Goal: Task Accomplishment & Management: Use online tool/utility

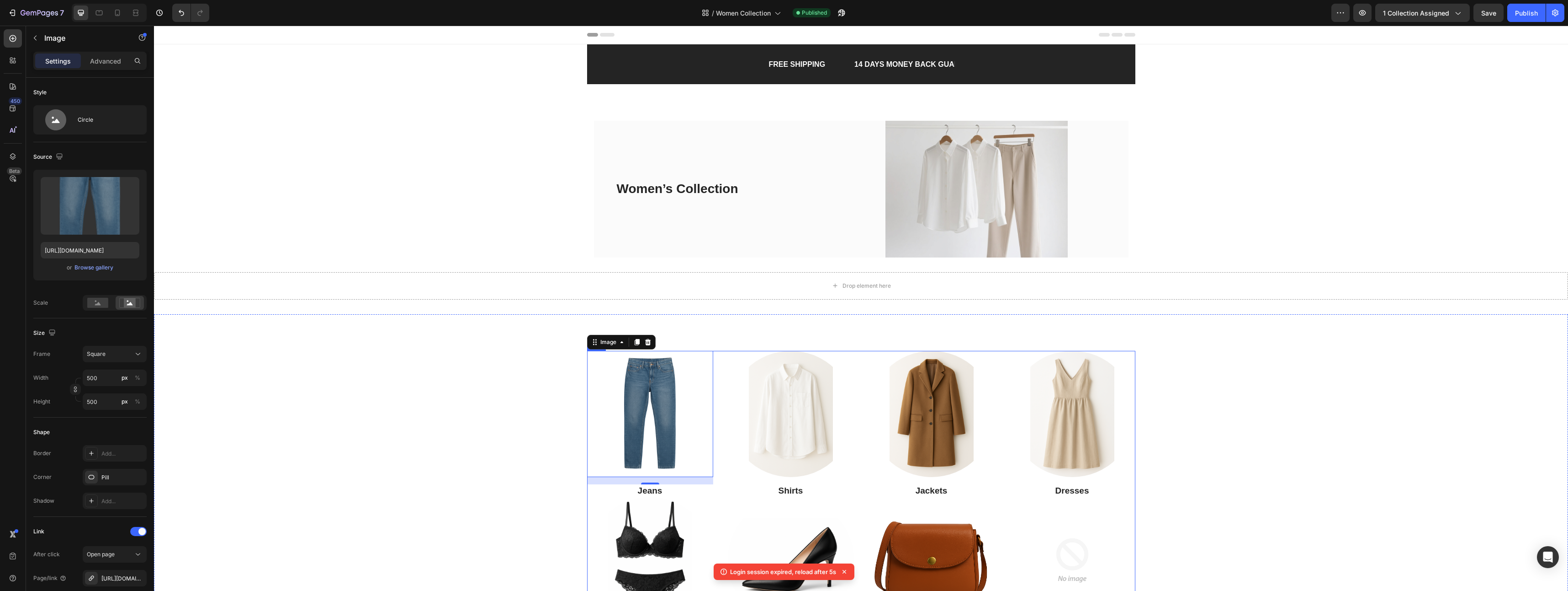
scroll to position [183, 0]
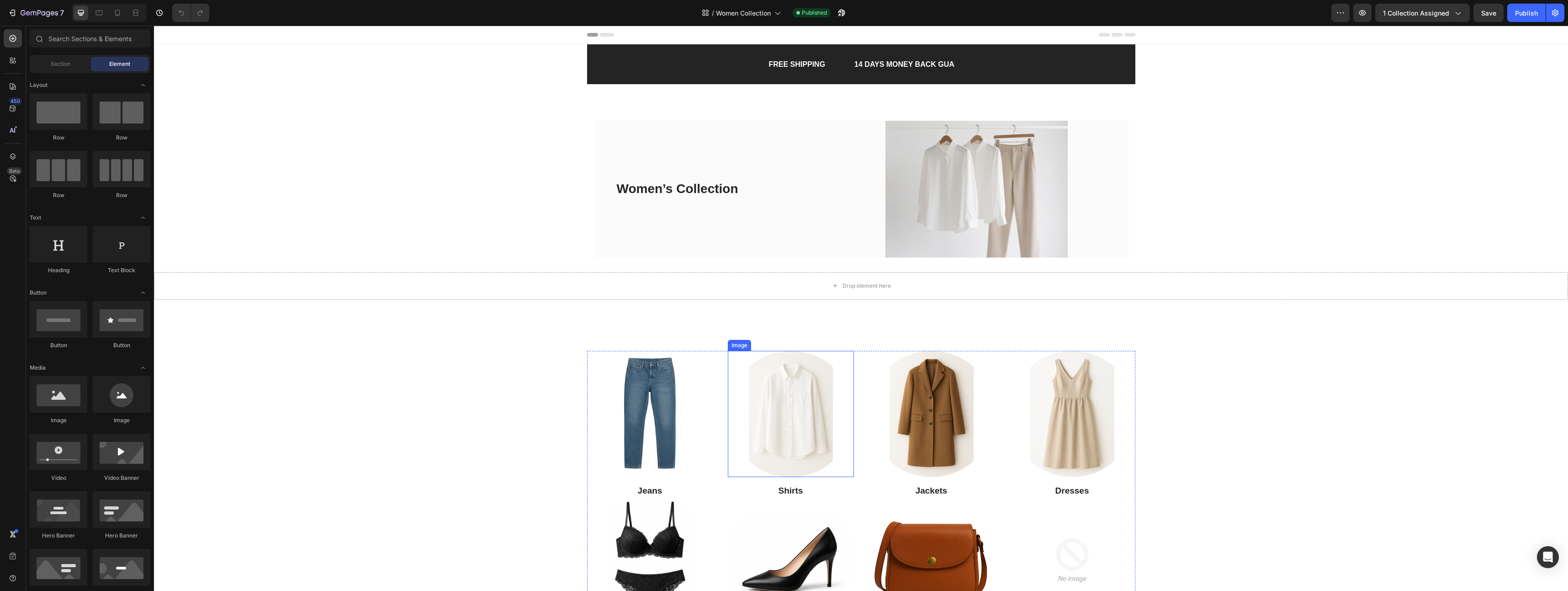
scroll to position [46, 0]
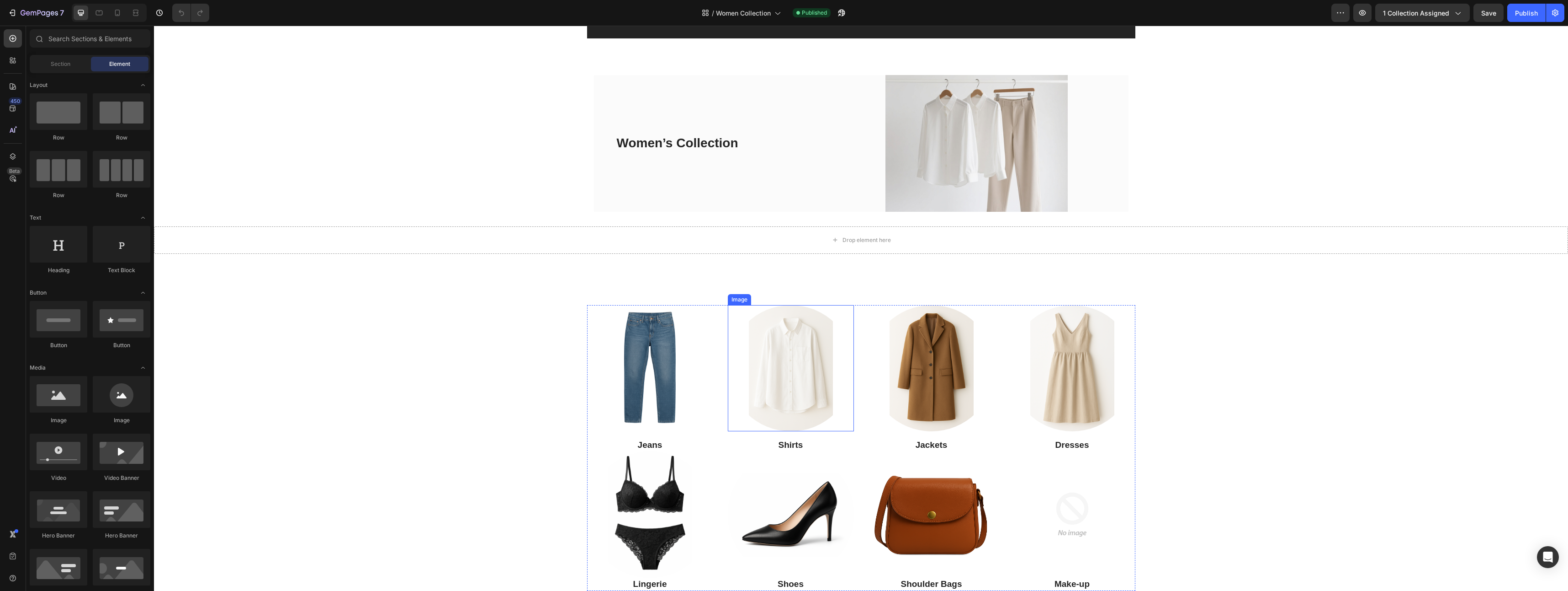
click at [790, 361] on img at bounding box center [790, 368] width 126 height 126
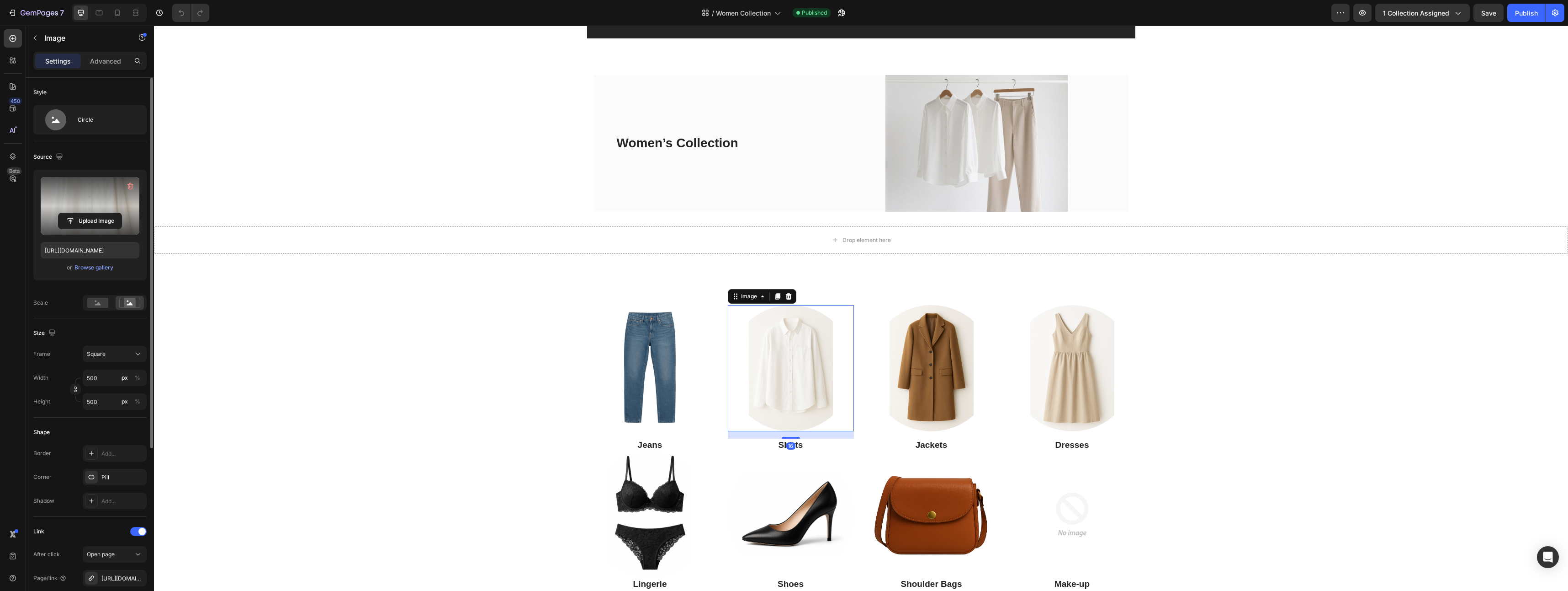
click at [86, 206] on label at bounding box center [90, 205] width 98 height 57
click at [86, 213] on input "file" at bounding box center [91, 221] width 63 height 16
type input "https://cdn.shopify.com/s/files/1/0919/6322/8546/files/gempages_578697305620743…"
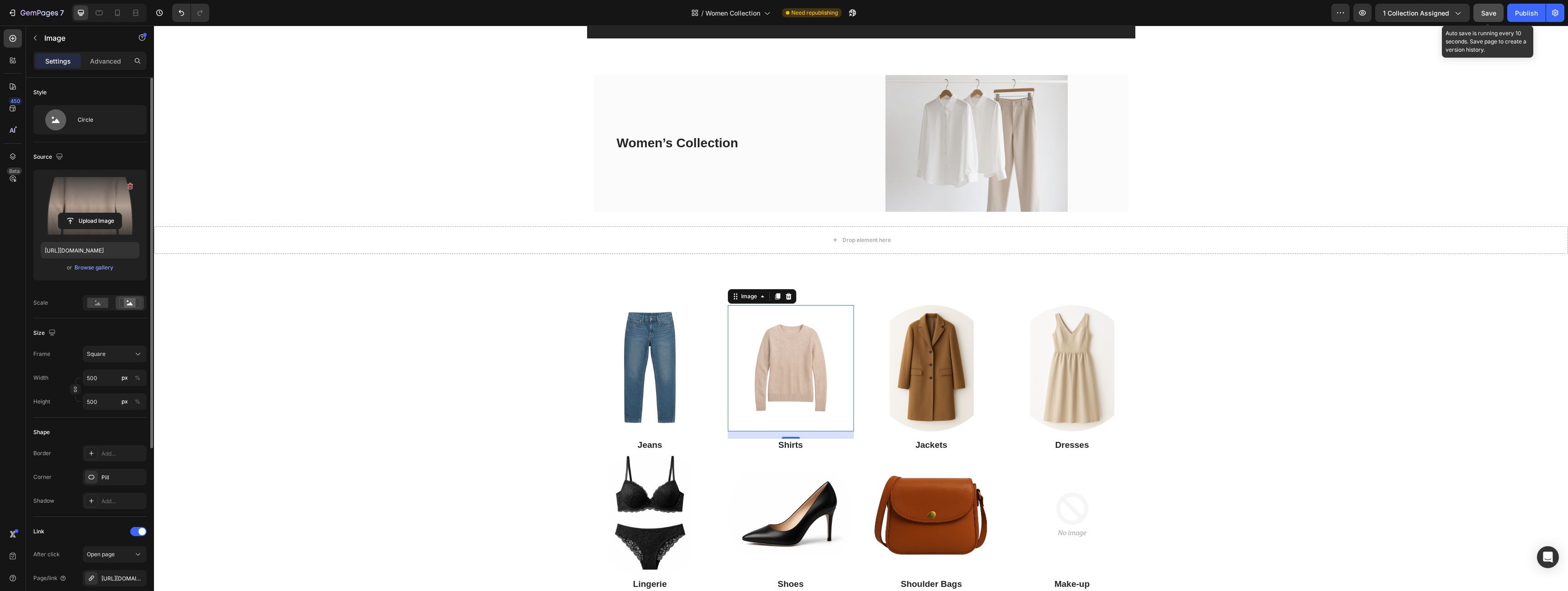
click at [1488, 15] on span "Save" at bounding box center [1488, 12] width 15 height 8
click at [1523, 14] on div "Publish" at bounding box center [1526, 12] width 23 height 10
click at [929, 373] on img at bounding box center [931, 368] width 126 height 126
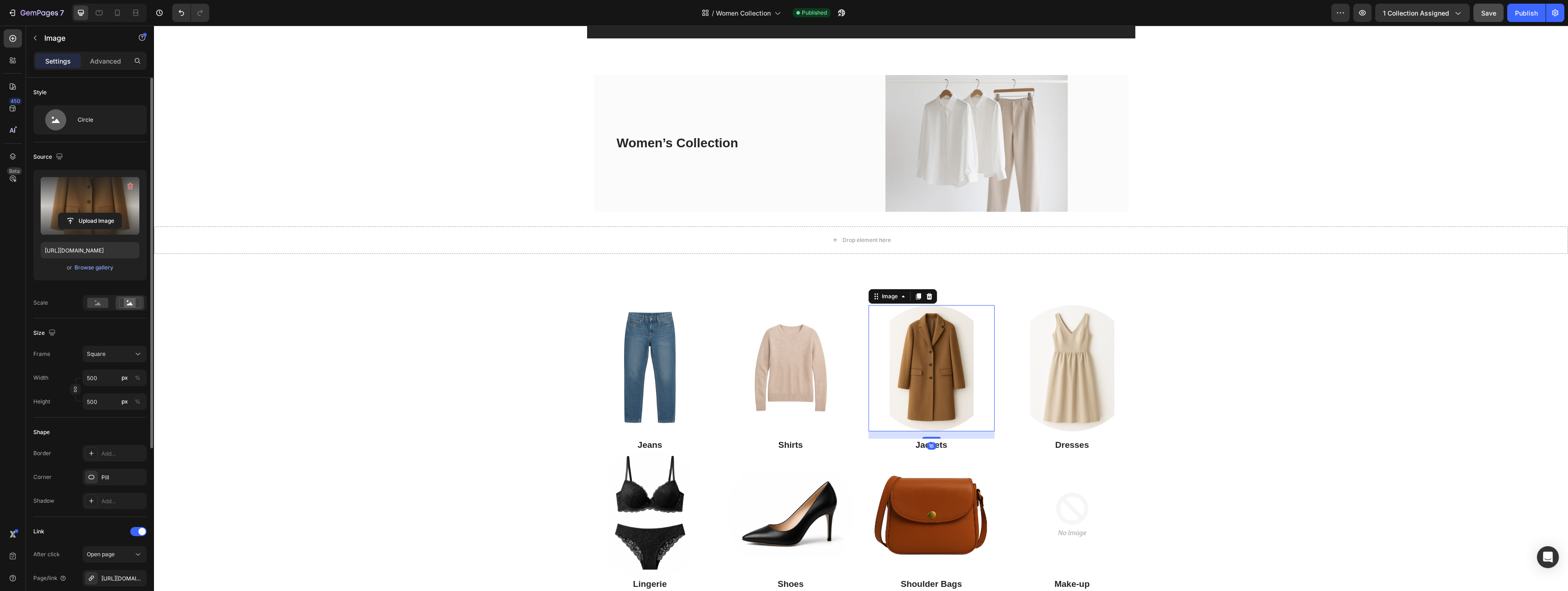
click at [80, 193] on label at bounding box center [90, 205] width 98 height 57
click at [80, 213] on input "file" at bounding box center [91, 221] width 63 height 16
type input "https://cdn.shopify.com/s/files/1/0919/6322/8546/files/gempages_578697305620743…"
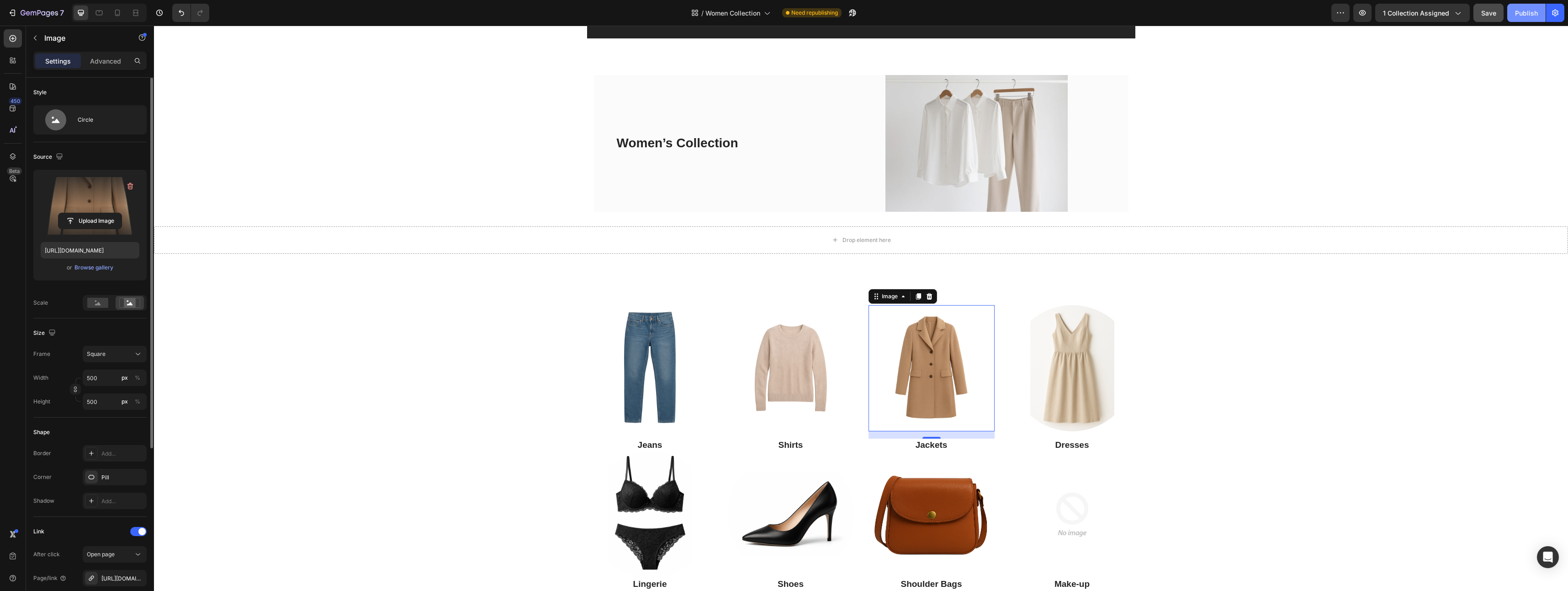
click at [1520, 14] on div "Publish" at bounding box center [1526, 12] width 23 height 10
click at [87, 223] on input "file" at bounding box center [91, 221] width 63 height 16
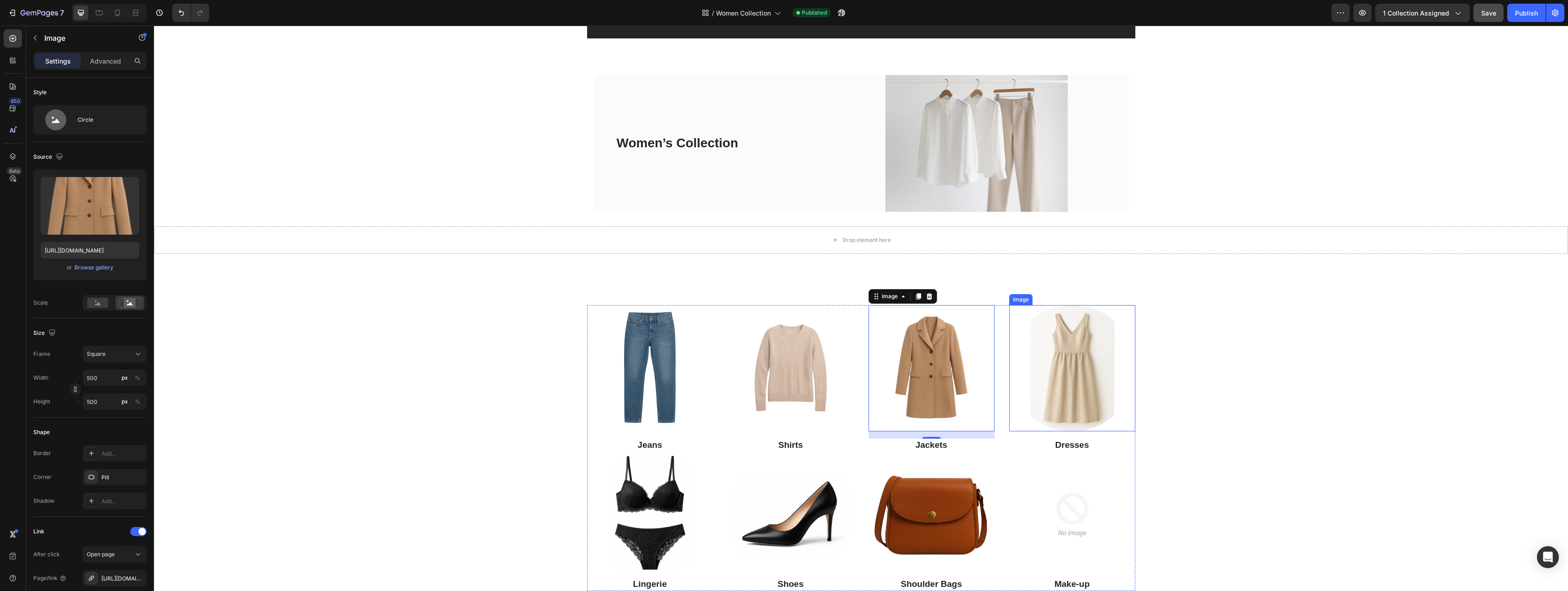
drag, startPoint x: 1061, startPoint y: 360, endPoint x: 1042, endPoint y: 354, distance: 19.9
click at [1062, 361] on img at bounding box center [1071, 368] width 126 height 126
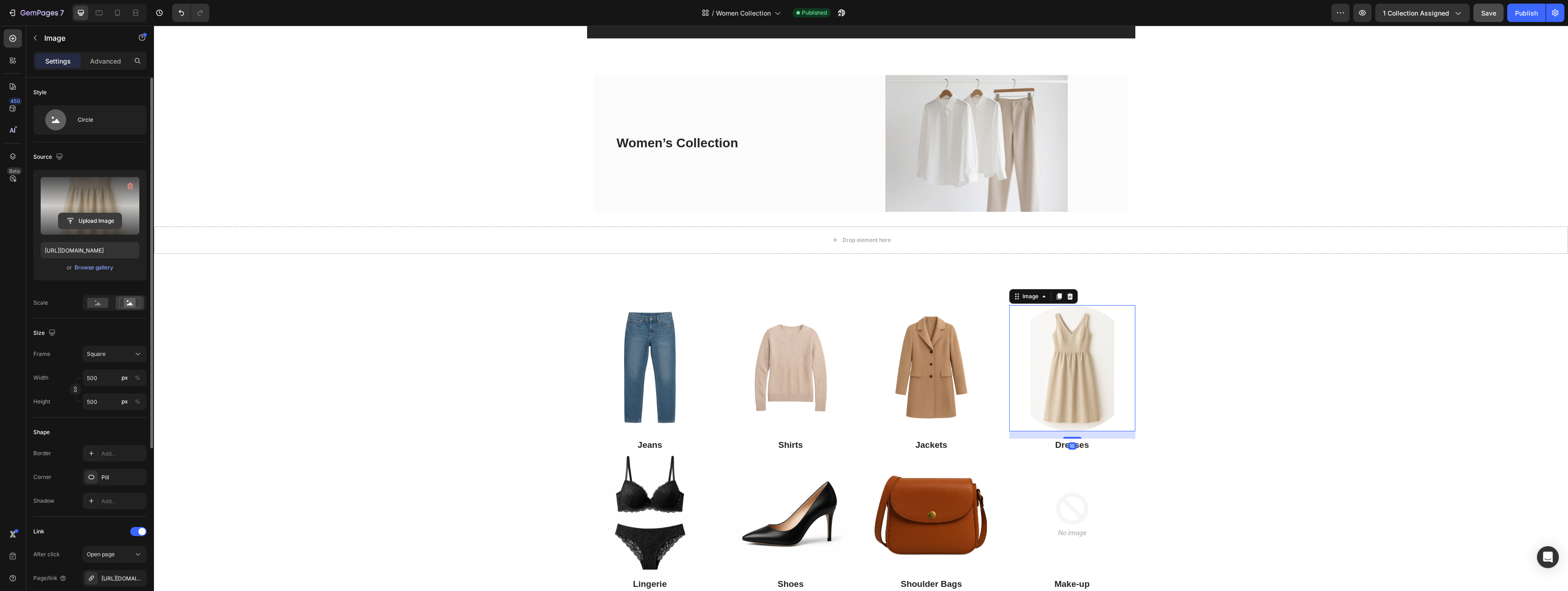
click at [85, 218] on input "file" at bounding box center [91, 221] width 63 height 16
type input "https://cdn.shopify.com/s/files/1/0919/6322/8546/files/gempages_578697305620743…"
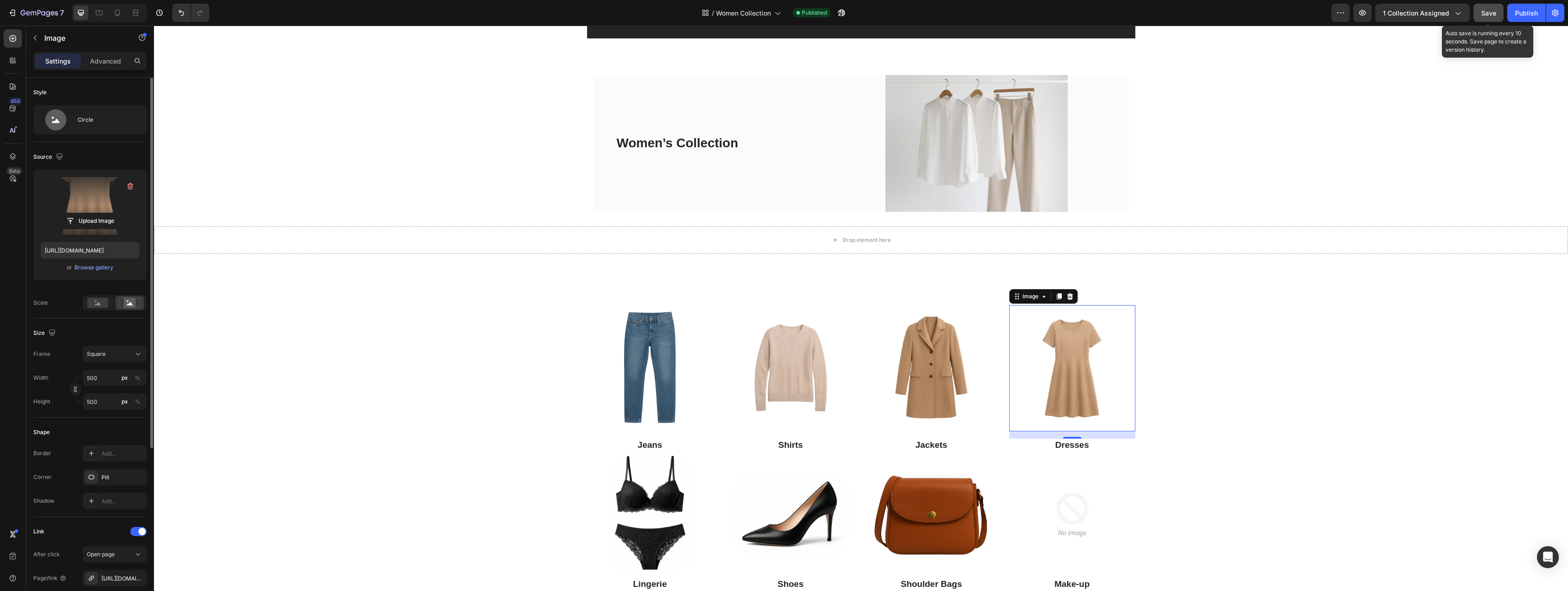
click at [1483, 18] on button "Save" at bounding box center [1488, 12] width 30 height 18
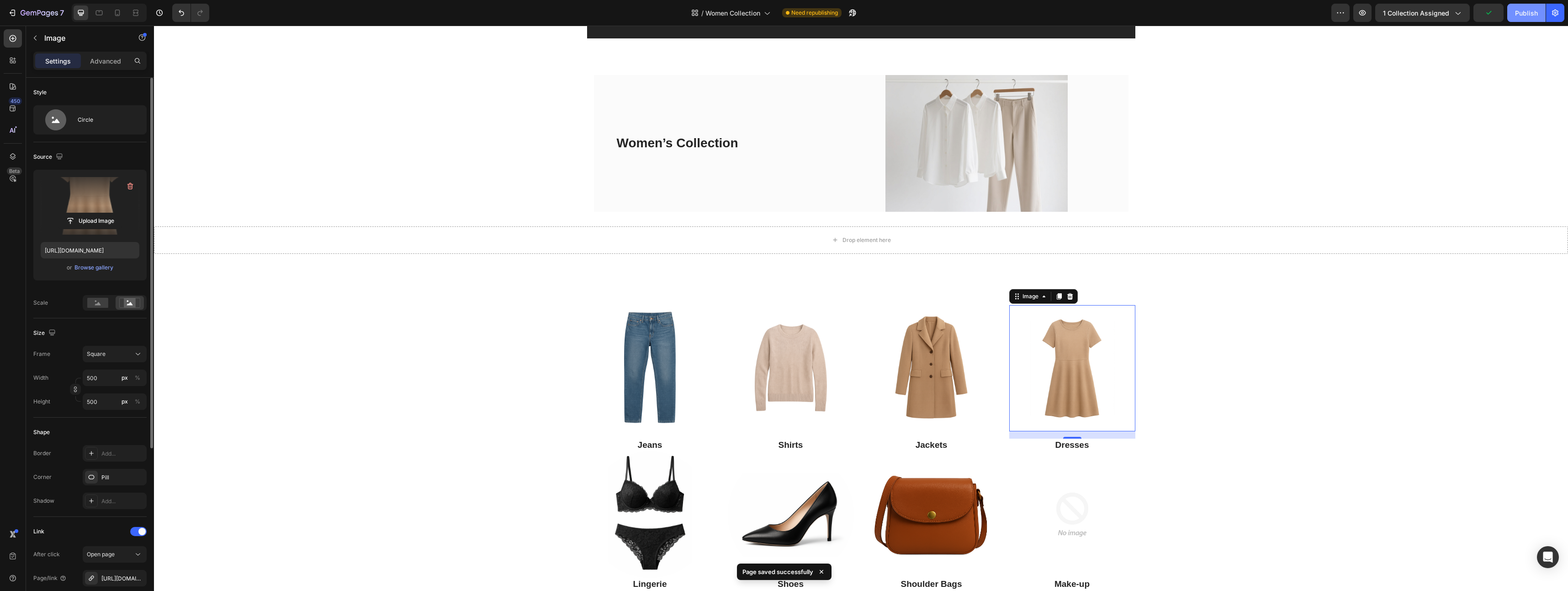
click at [1517, 18] on div "Publish" at bounding box center [1526, 12] width 23 height 10
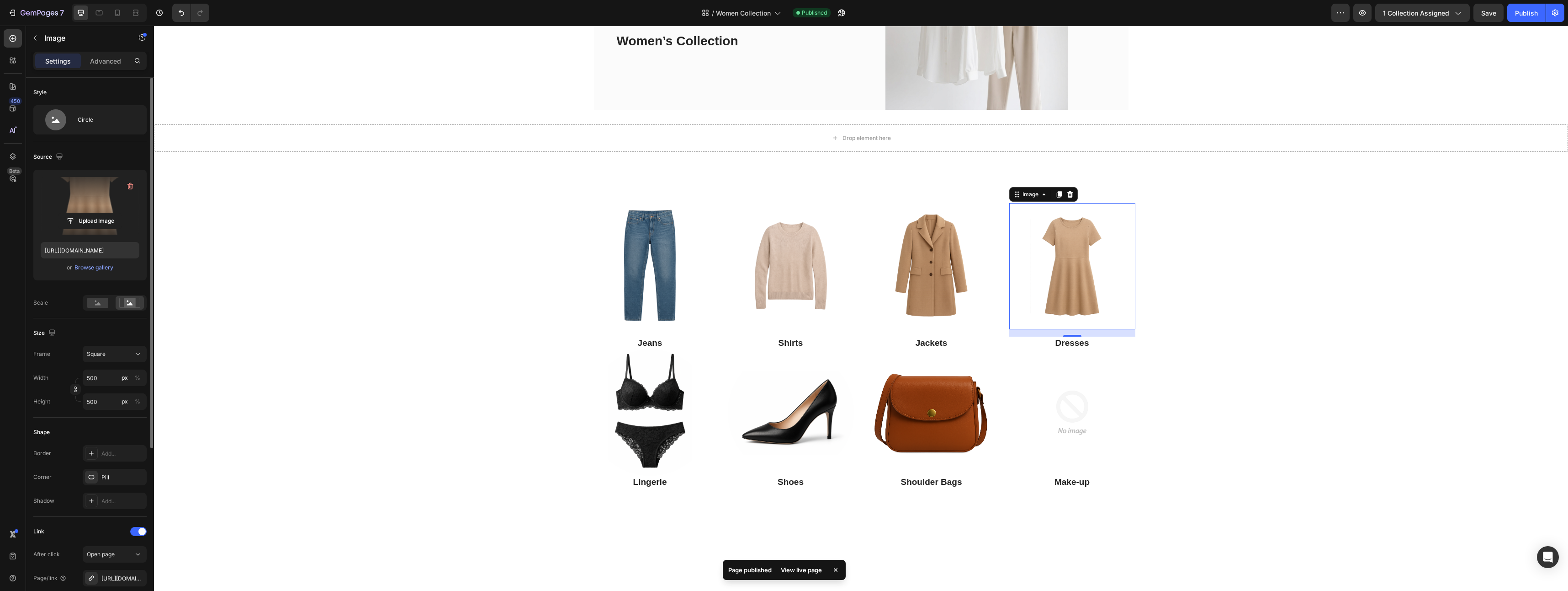
scroll to position [183, 0]
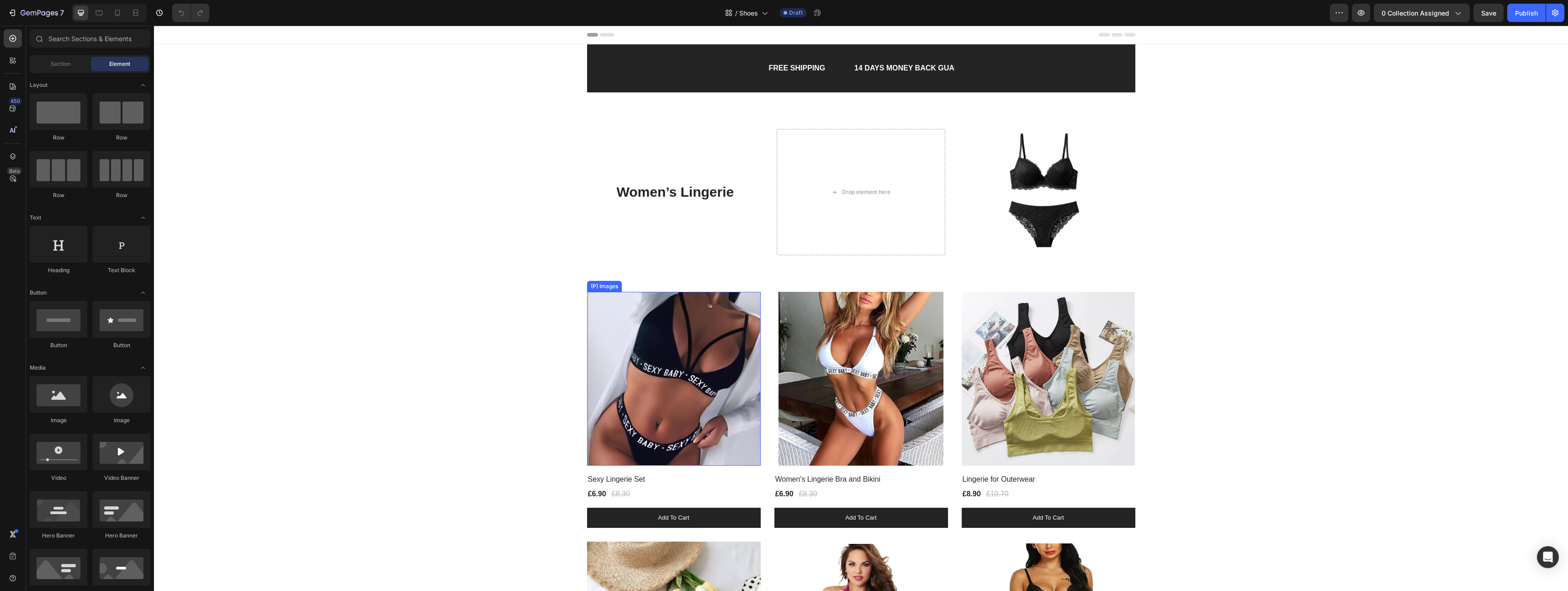
click at [596, 317] on img at bounding box center [674, 379] width 174 height 174
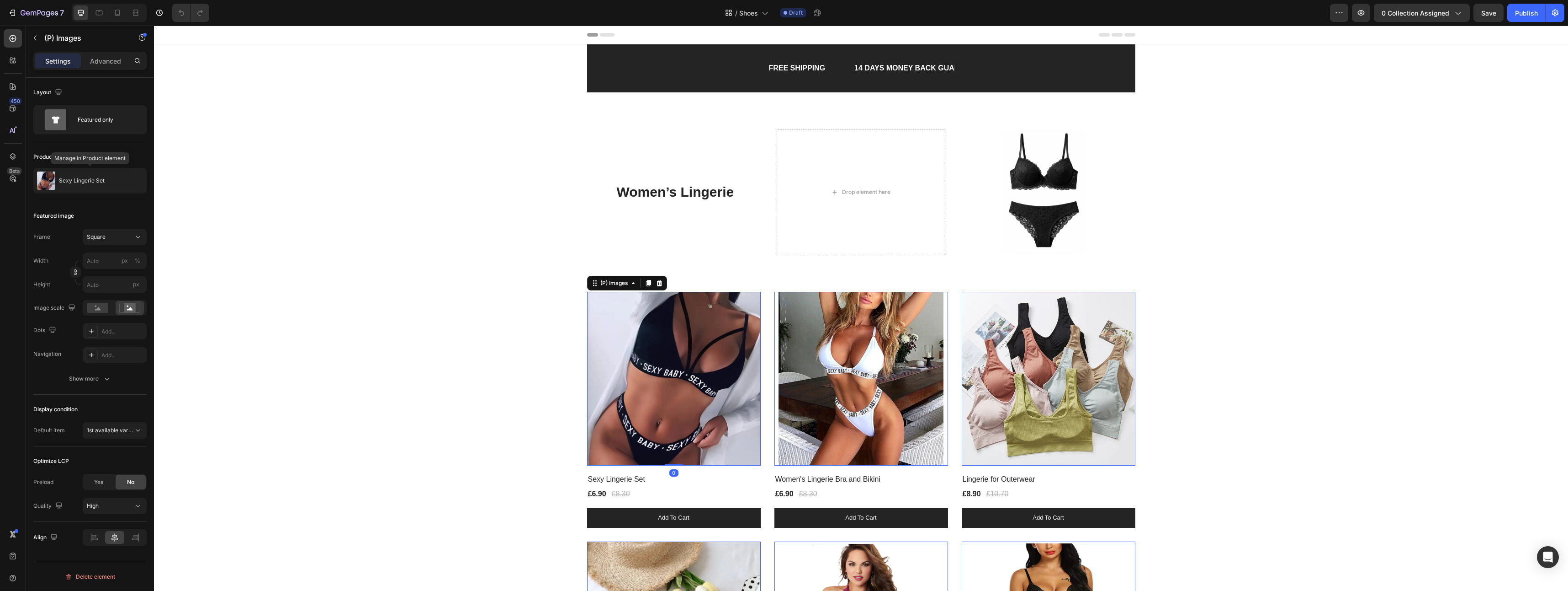
drag, startPoint x: 101, startPoint y: 180, endPoint x: 148, endPoint y: 186, distance: 47.4
click at [99, 178] on p "Sexy Lingerie Set" at bounding box center [82, 180] width 46 height 6
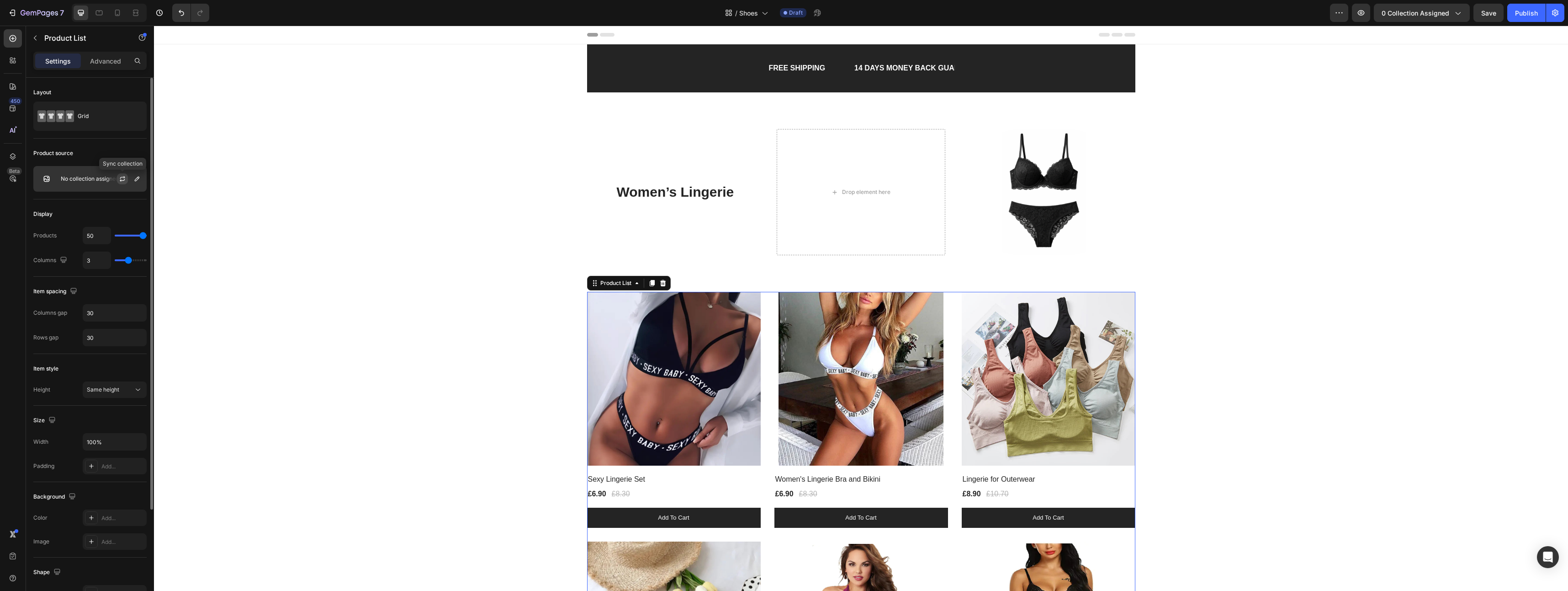
click at [120, 179] on icon "button" at bounding box center [122, 179] width 7 height 7
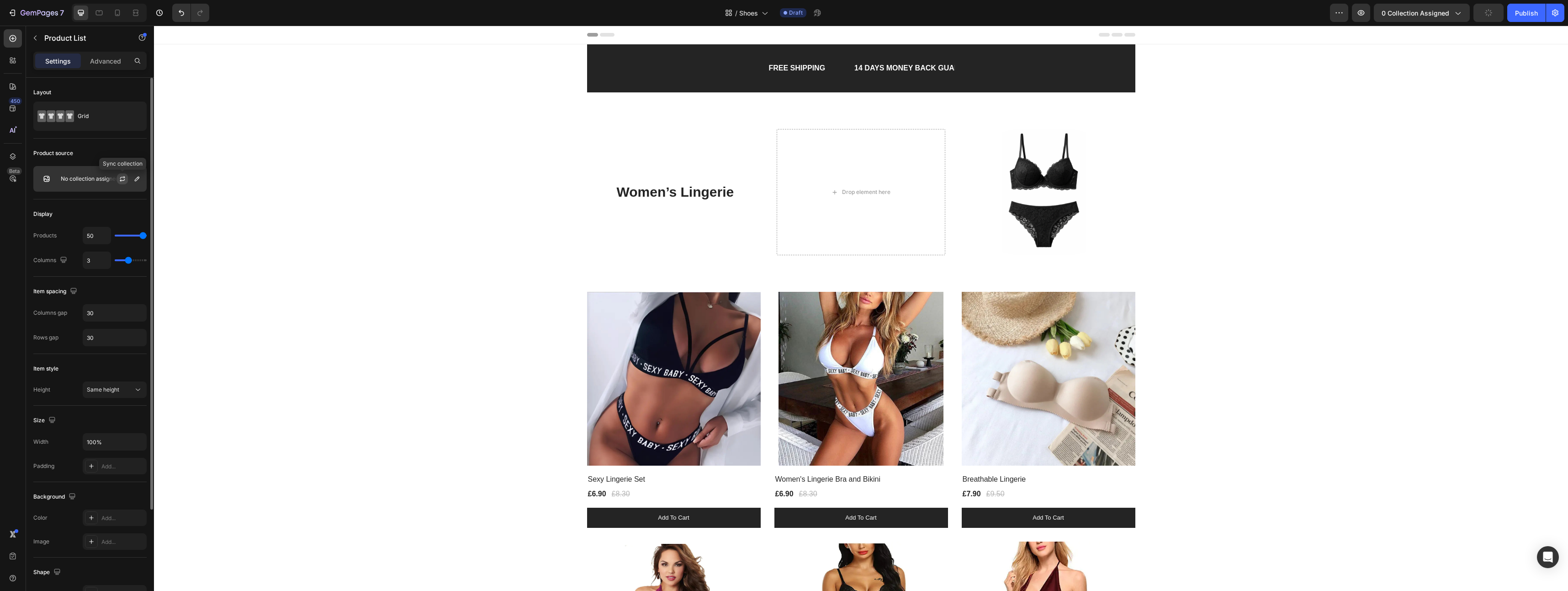
click at [124, 179] on icon "button" at bounding box center [122, 179] width 7 height 7
click at [72, 179] on p "No collection assigned" at bounding box center [90, 179] width 58 height 6
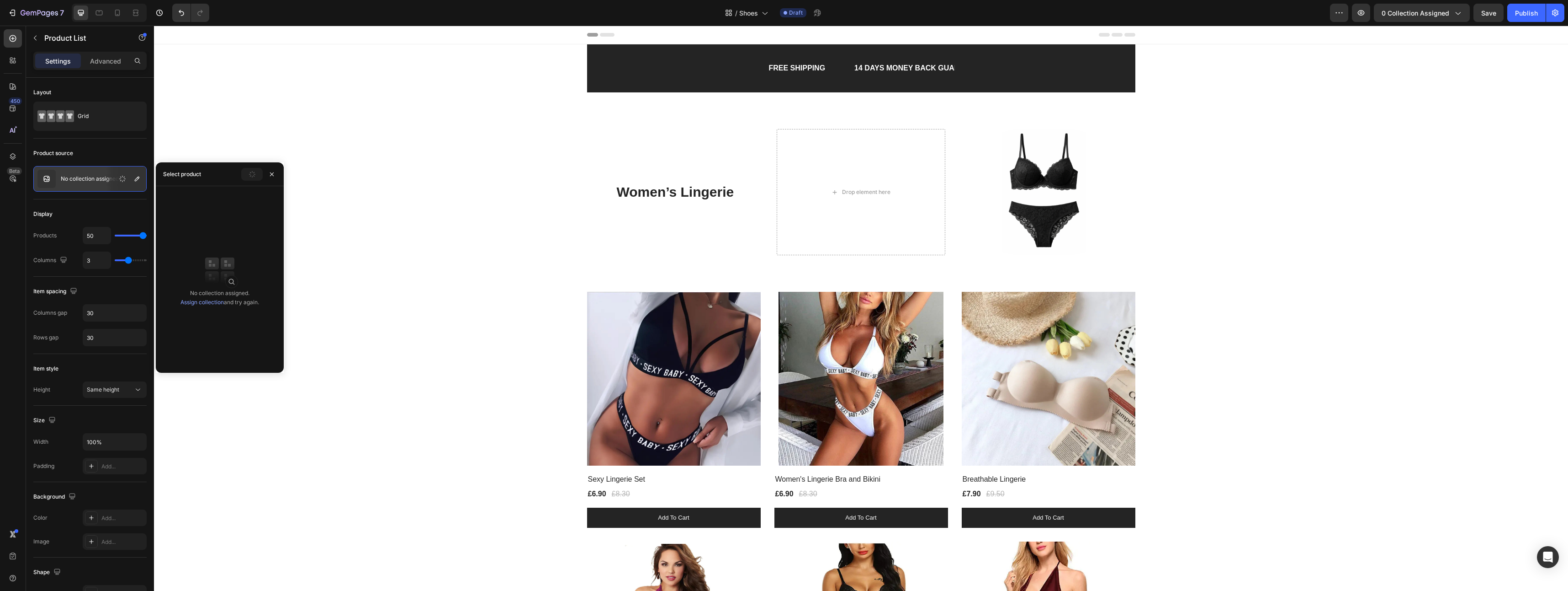
click at [207, 301] on link "Assign collection" at bounding box center [201, 302] width 43 height 7
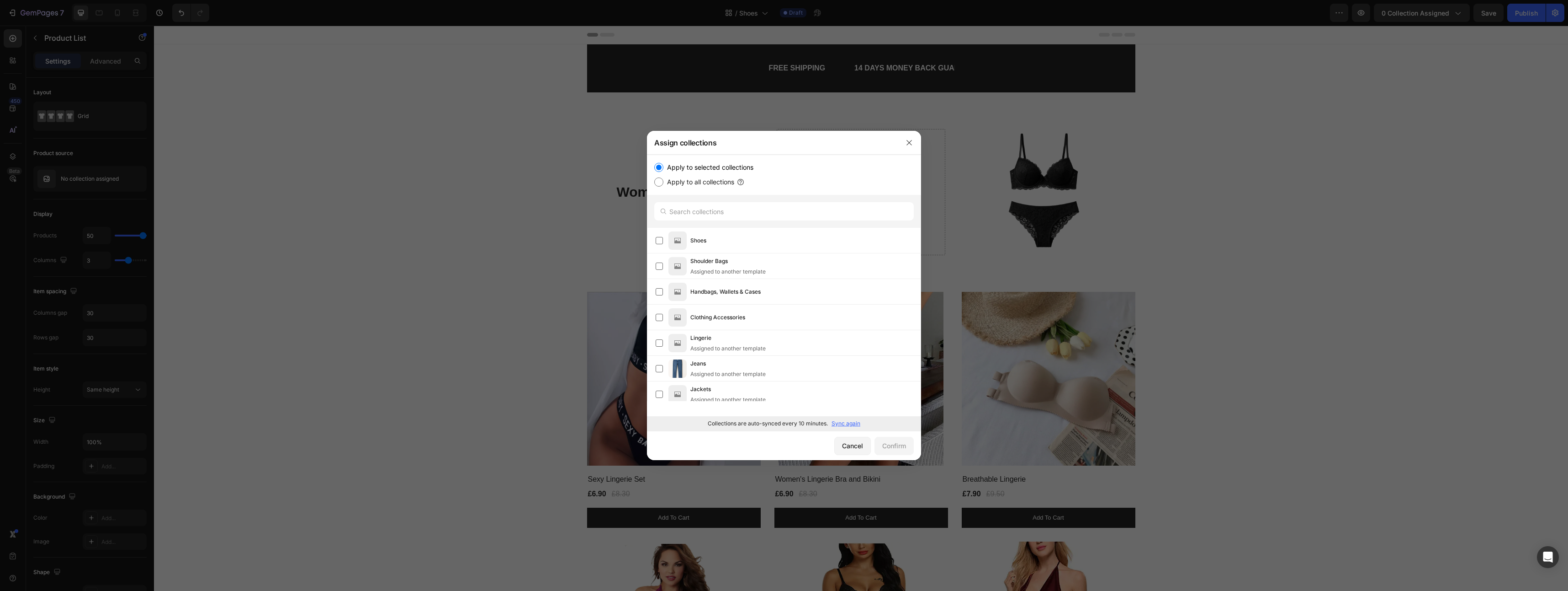
click at [846, 422] on p "Sync again" at bounding box center [846, 423] width 29 height 8
click at [657, 239] on label at bounding box center [659, 240] width 7 height 7
click at [898, 443] on div "Confirm" at bounding box center [894, 445] width 24 height 10
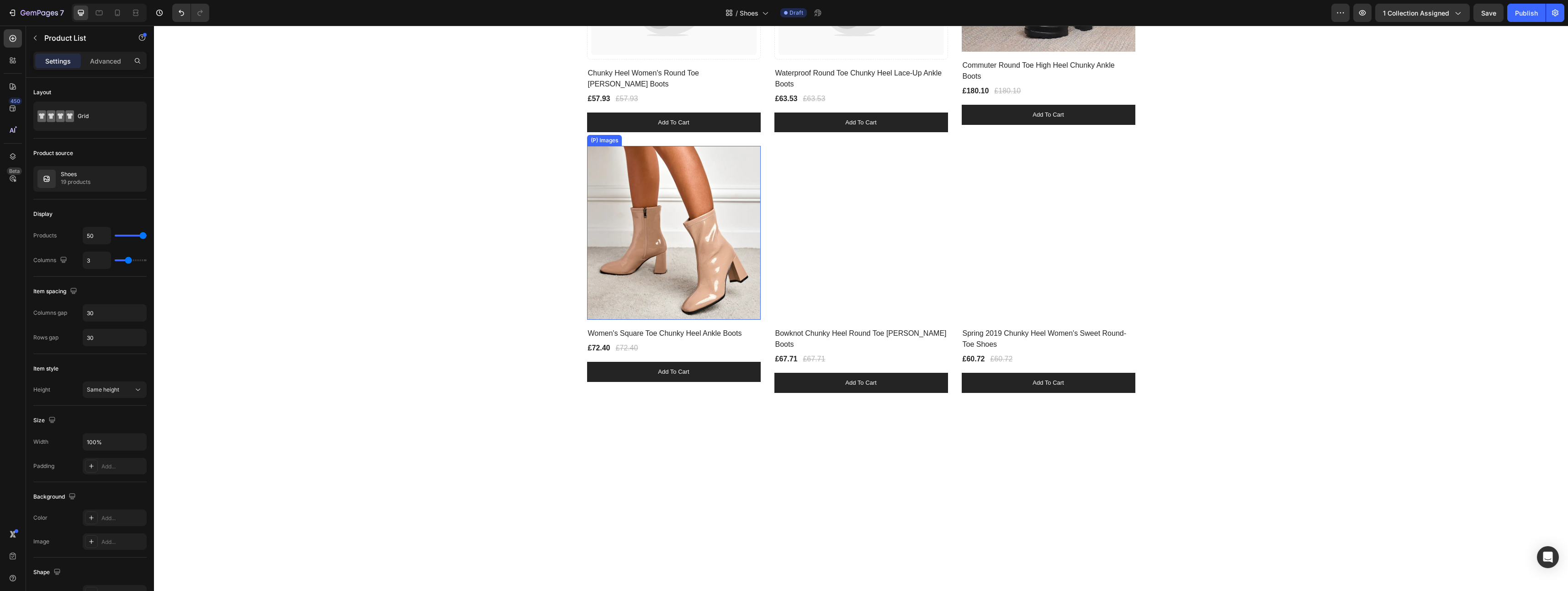
scroll to position [229, 0]
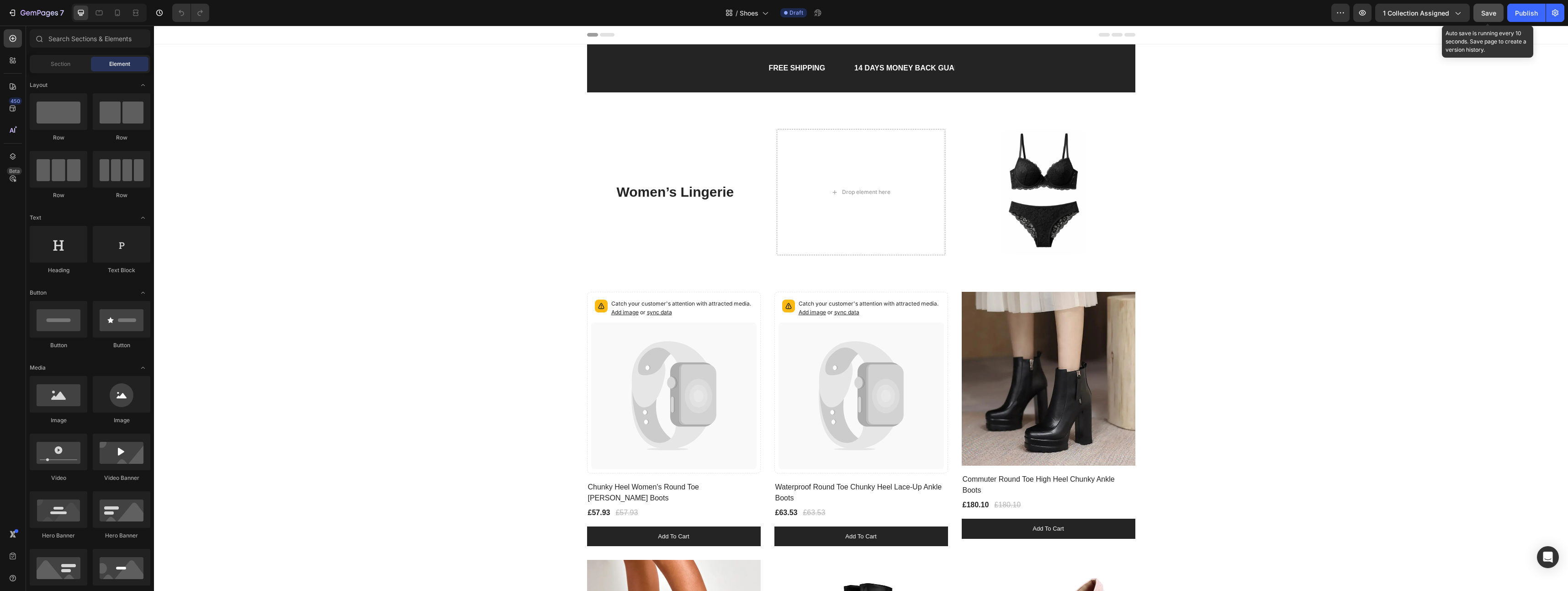
click at [1493, 12] on span "Save" at bounding box center [1488, 12] width 15 height 8
click at [725, 199] on strong "Women’s Lingerie" at bounding box center [676, 191] width 118 height 15
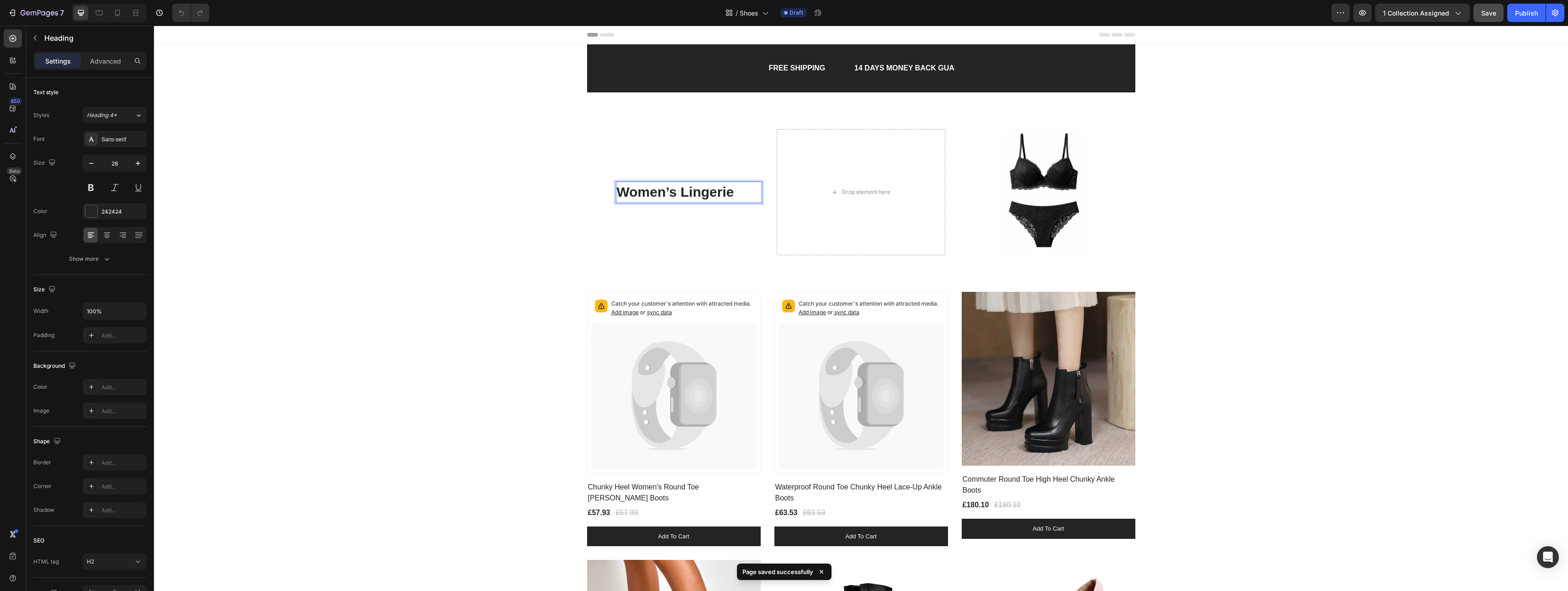
click at [728, 193] on strong "Women’s Lingerie" at bounding box center [676, 191] width 118 height 15
click at [728, 193] on strong "Women’s Lingerie" at bounding box center [676, 191] width 118 height 15
drag, startPoint x: 728, startPoint y: 192, endPoint x: 676, endPoint y: 191, distance: 52.0
click at [676, 191] on strong "Women’s Lingerie" at bounding box center [676, 191] width 118 height 15
click at [998, 172] on img at bounding box center [1044, 192] width 169 height 126
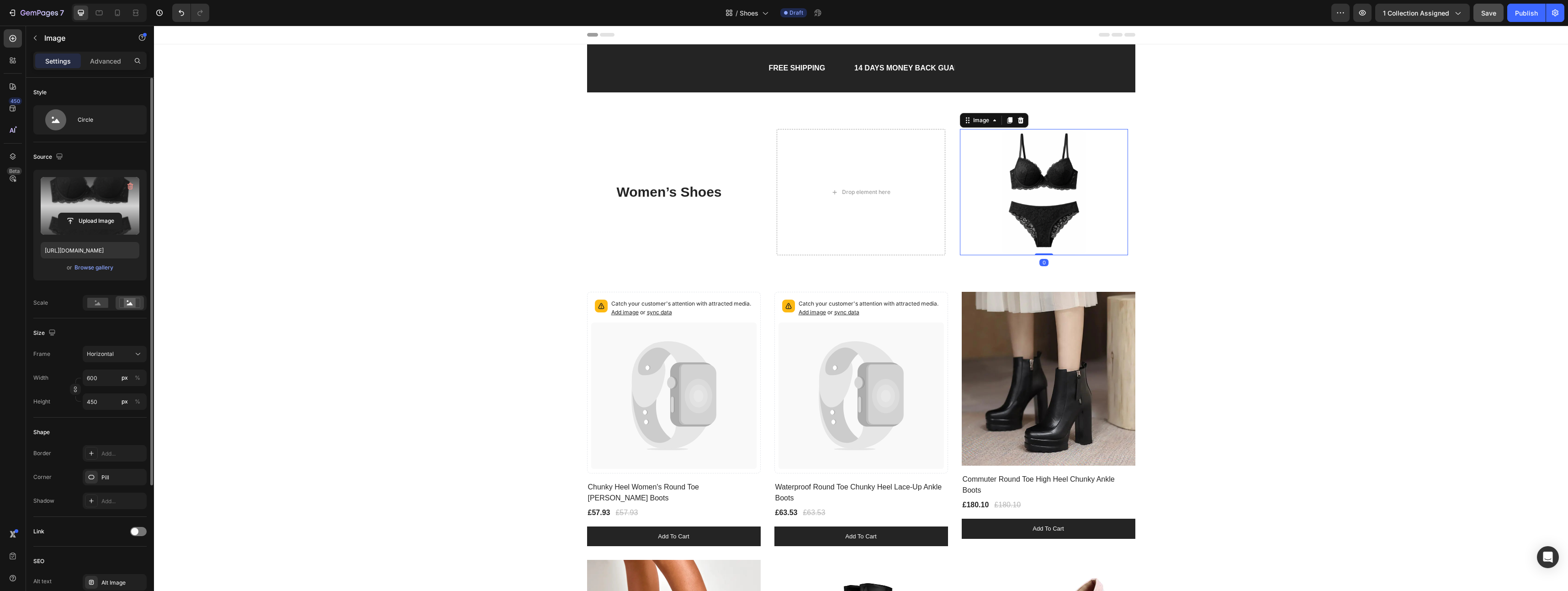
click at [78, 212] on label at bounding box center [90, 205] width 98 height 57
click at [78, 213] on input "file" at bounding box center [91, 221] width 63 height 16
type input "https://cdn.shopify.com/s/files/1/0919/6322/8546/files/gempages_578697305620743…"
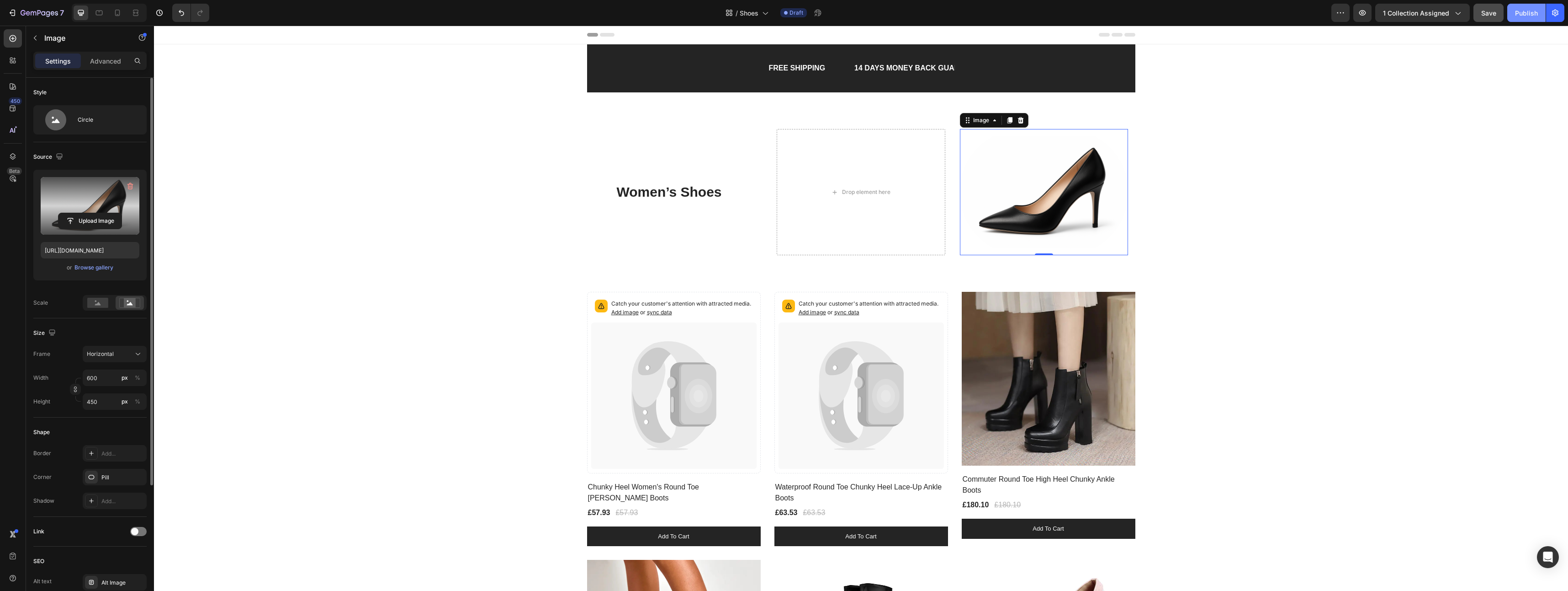
click at [1522, 13] on div "Publish" at bounding box center [1526, 12] width 23 height 10
click at [826, 15] on icon "button" at bounding box center [824, 12] width 9 height 9
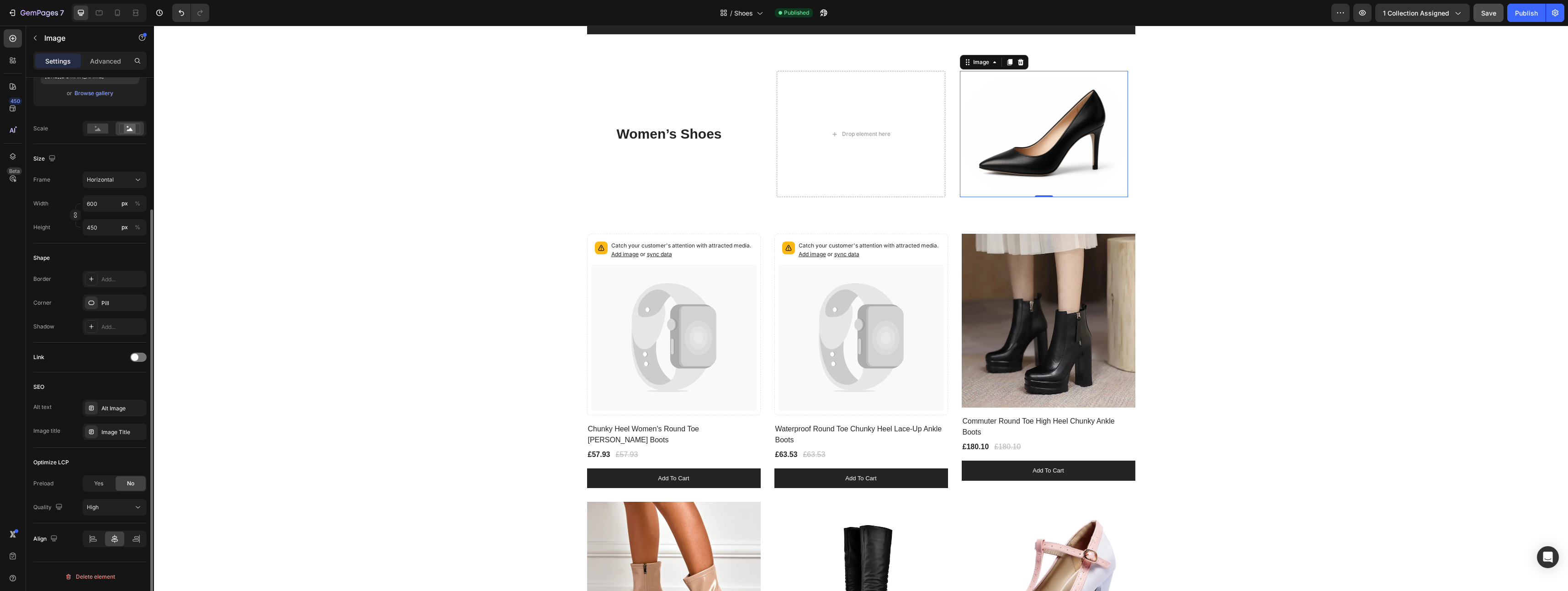
scroll to position [91, 0]
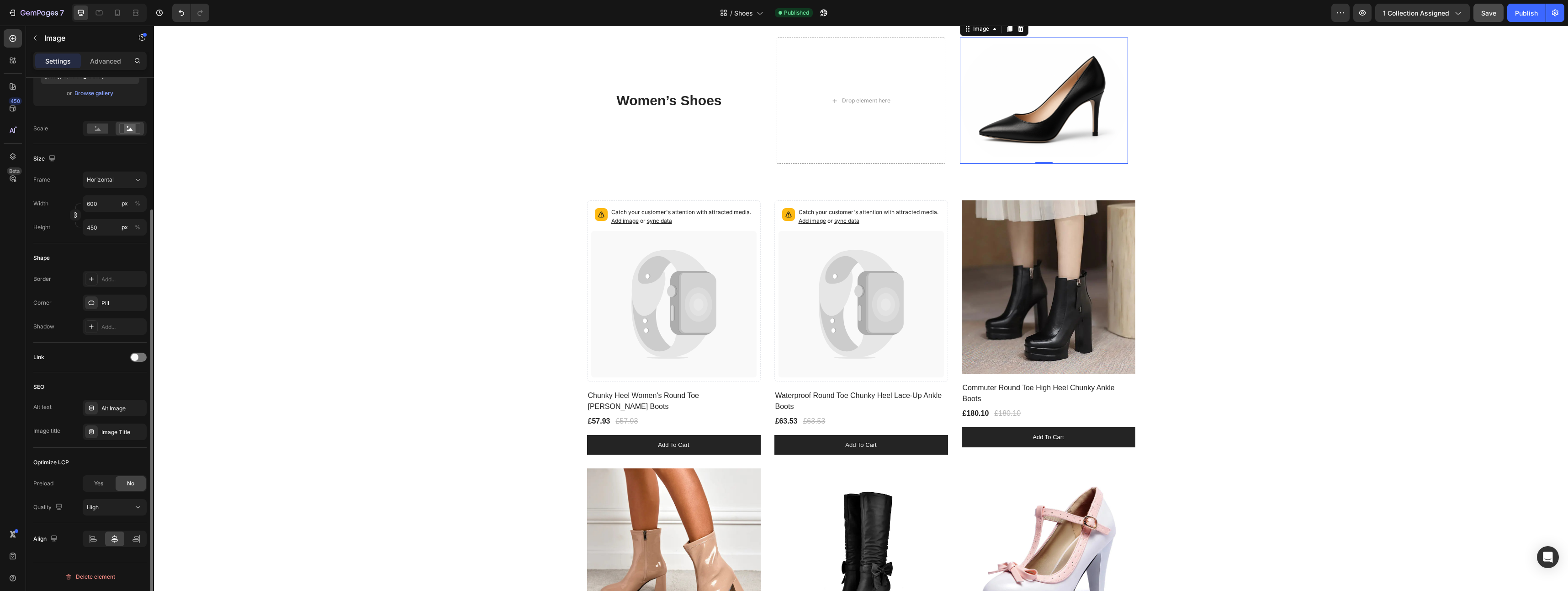
drag, startPoint x: 136, startPoint y: 358, endPoint x: 142, endPoint y: 367, distance: 10.8
click at [137, 356] on span at bounding box center [134, 357] width 7 height 7
click at [110, 405] on div "Add..." at bounding box center [122, 404] width 43 height 8
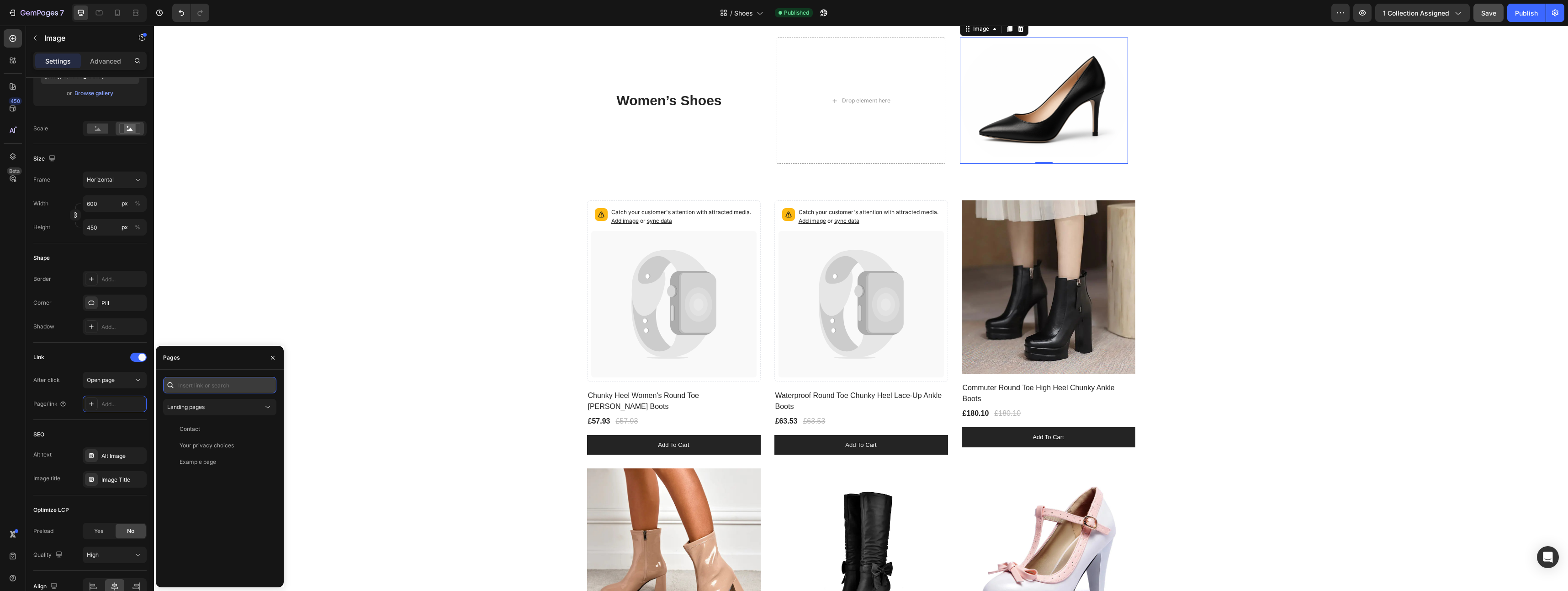
click at [201, 386] on input "text" at bounding box center [220, 384] width 113 height 17
paste input "https://danbar.store/collections/shoes?_ab=0&key=1756379769777"
type input "https://danbar.store/collections/shoes?_ab=0&key=1756379769777"
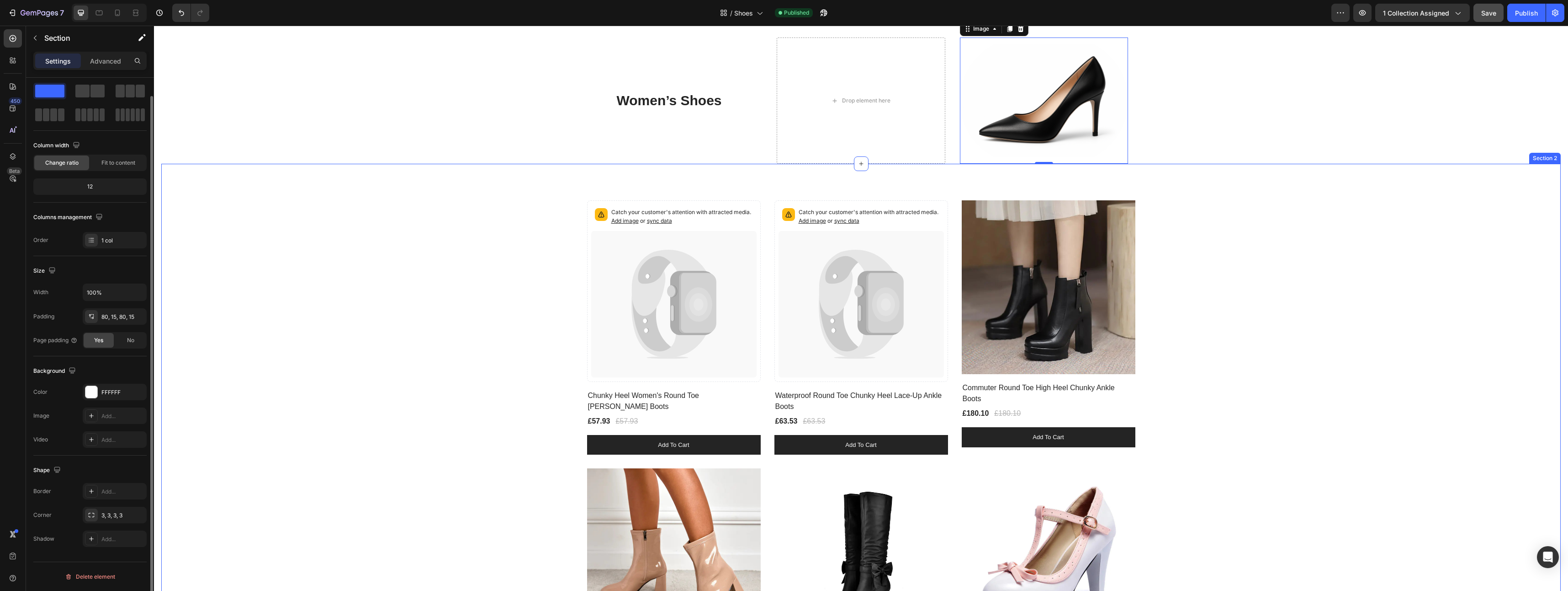
scroll to position [0, 0]
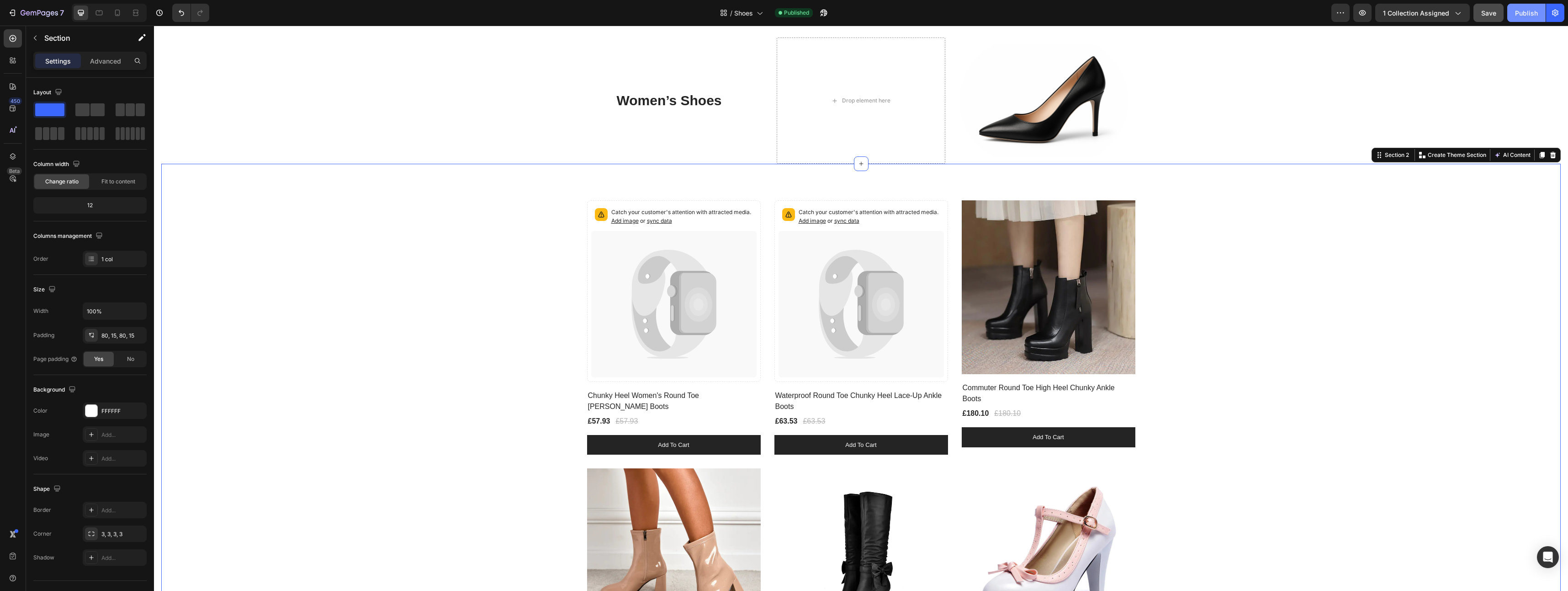
click at [1514, 14] on button "Publish" at bounding box center [1527, 12] width 39 height 18
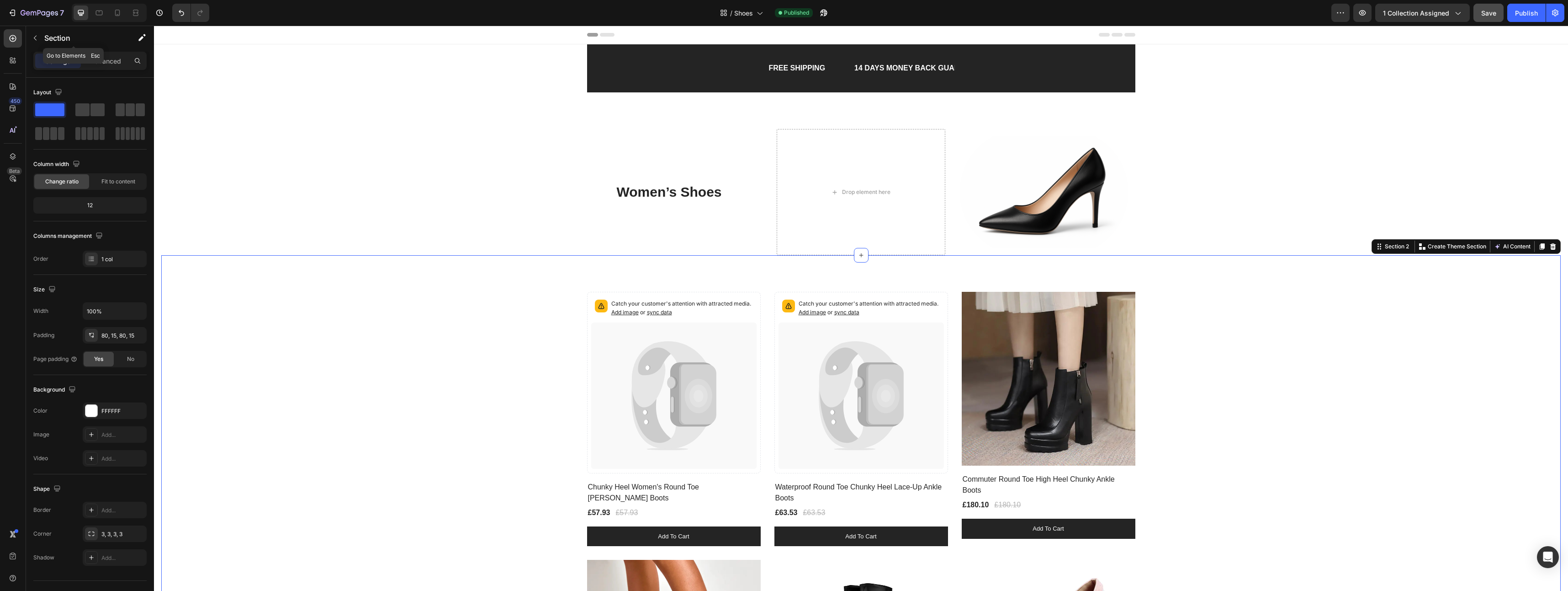
click at [44, 40] on div "Section" at bounding box center [74, 38] width 95 height 24
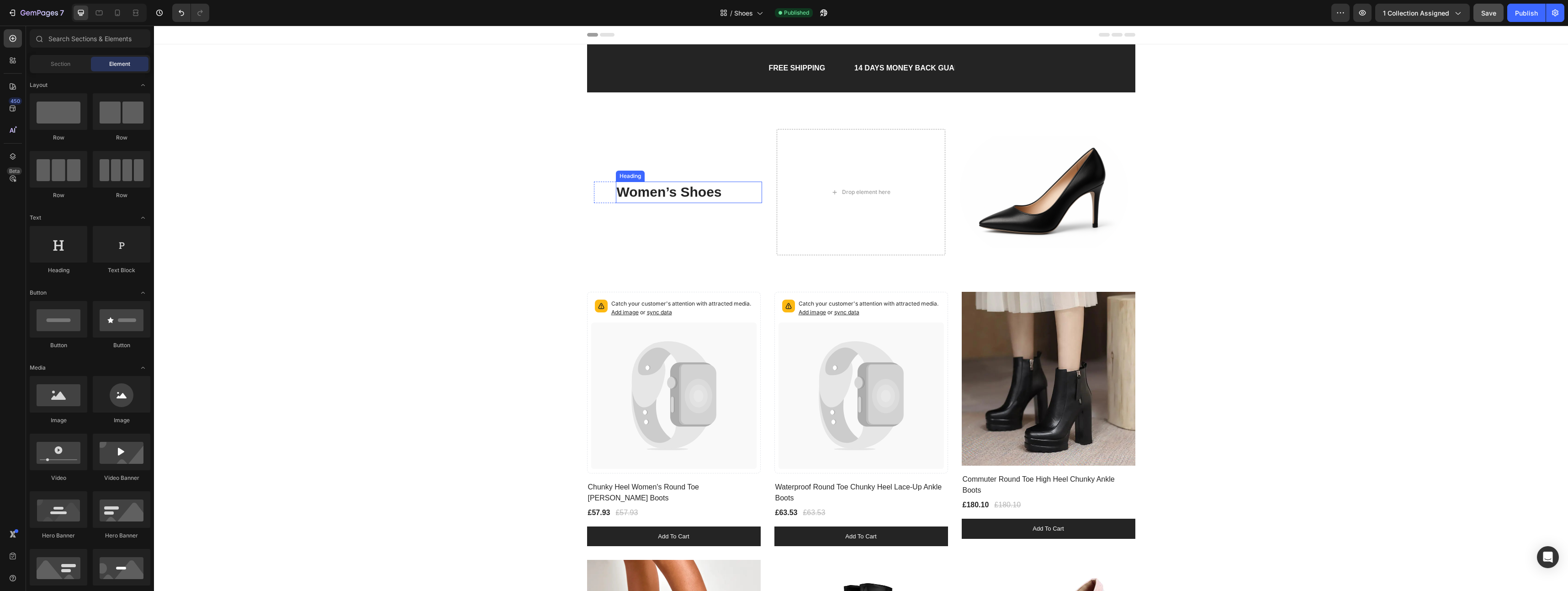
click at [679, 193] on strong "Women’s Shoes" at bounding box center [670, 191] width 105 height 15
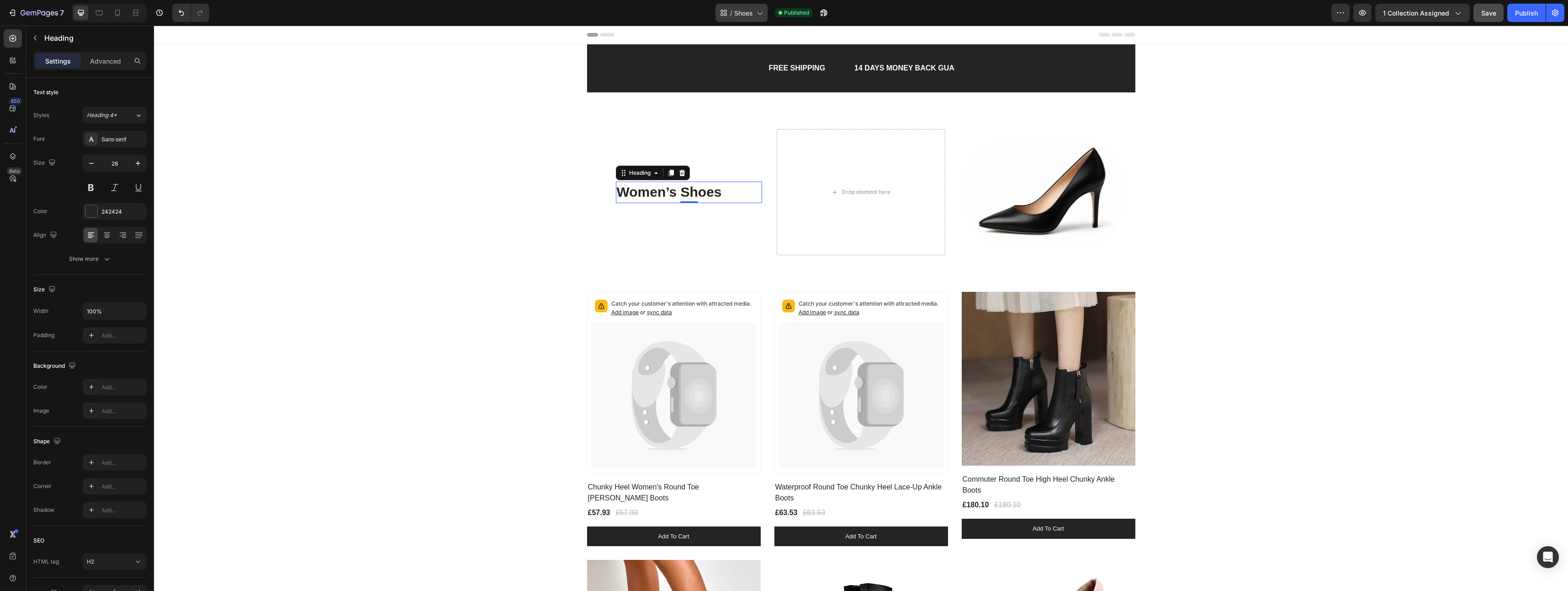
click at [765, 11] on div "/ Shoes" at bounding box center [741, 12] width 52 height 18
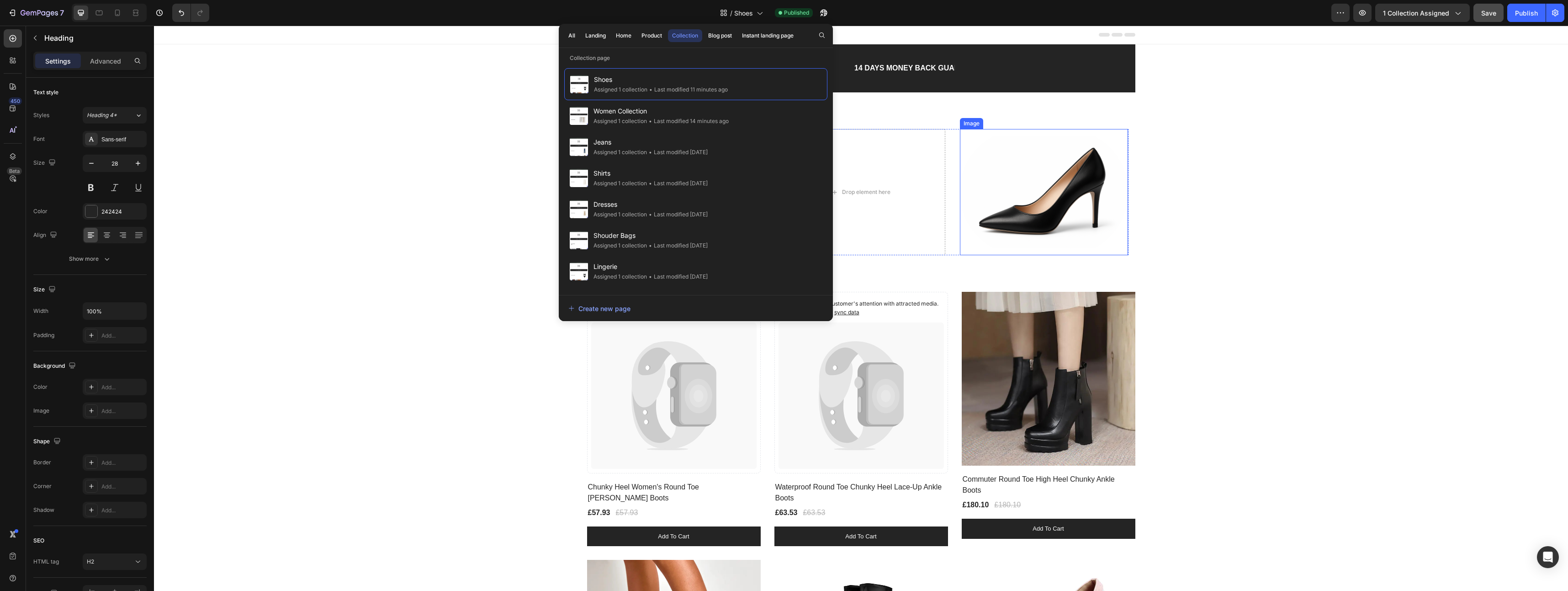
click at [1068, 193] on img at bounding box center [1044, 192] width 169 height 126
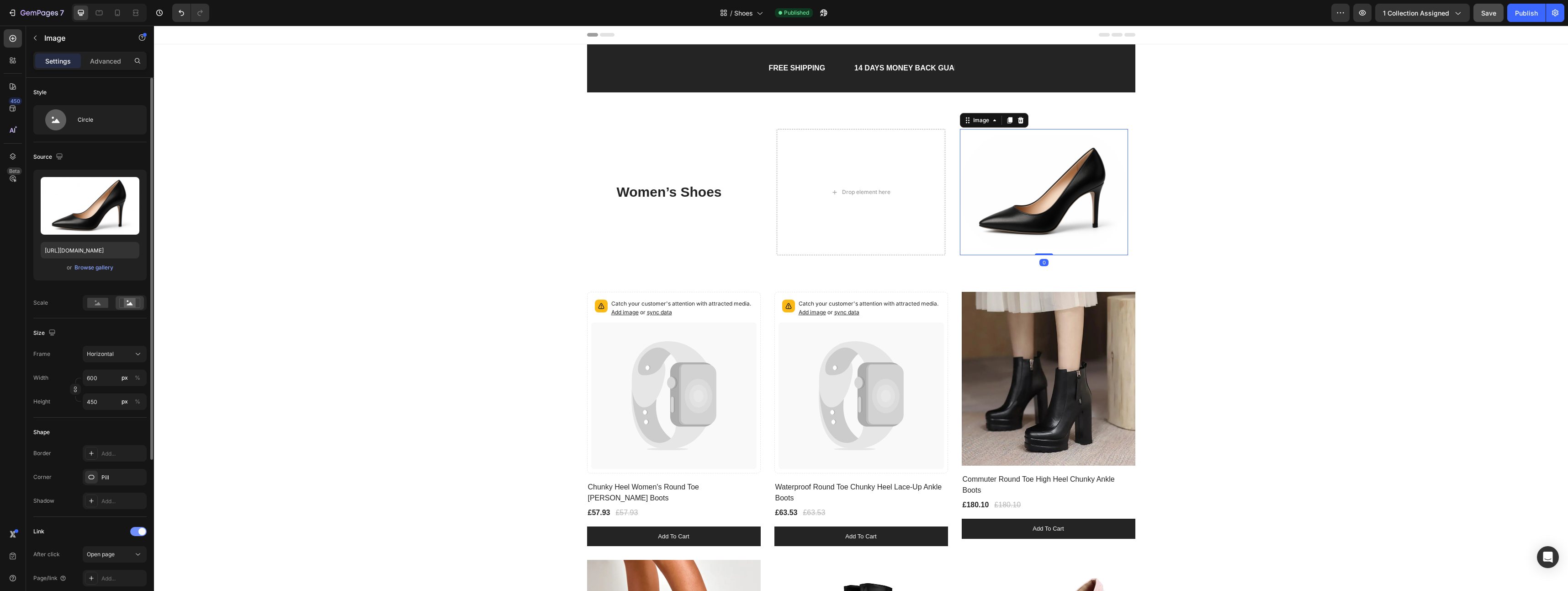
click at [134, 533] on div at bounding box center [138, 531] width 17 height 9
click at [737, 18] on span "Shoes" at bounding box center [743, 12] width 18 height 10
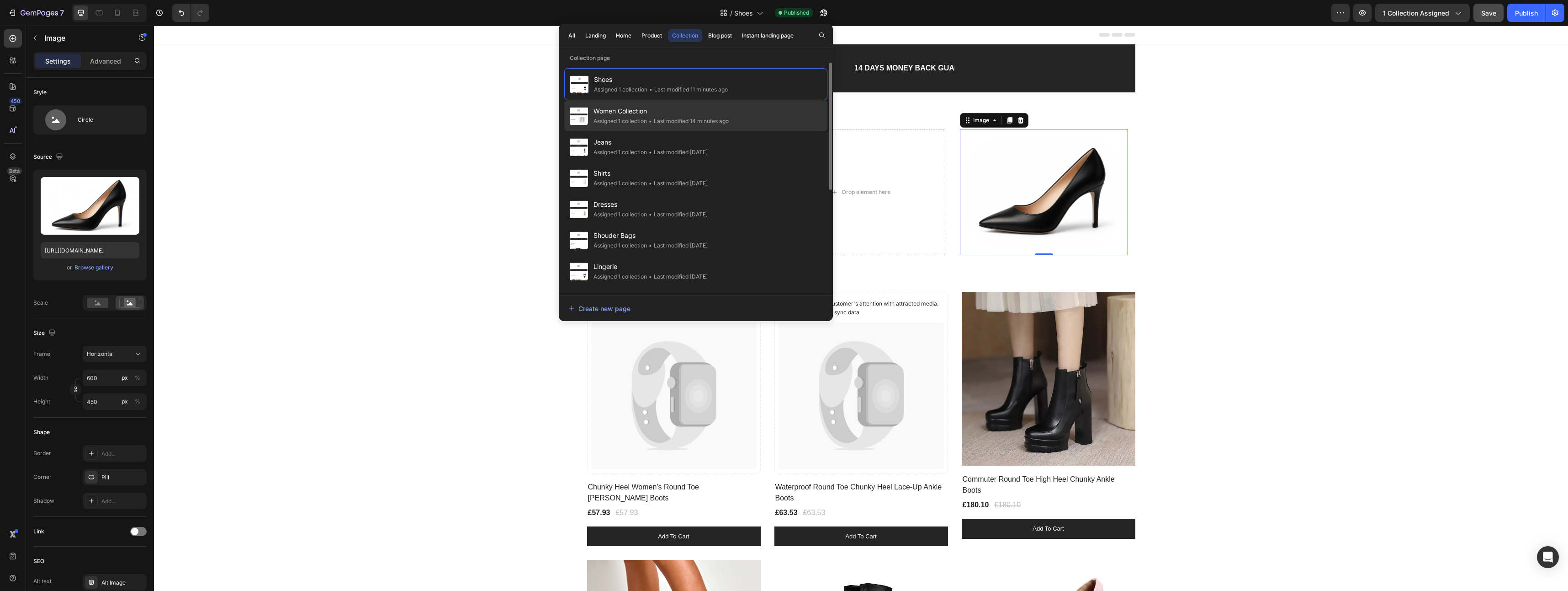
click at [642, 112] on span "Women Collection" at bounding box center [661, 111] width 135 height 11
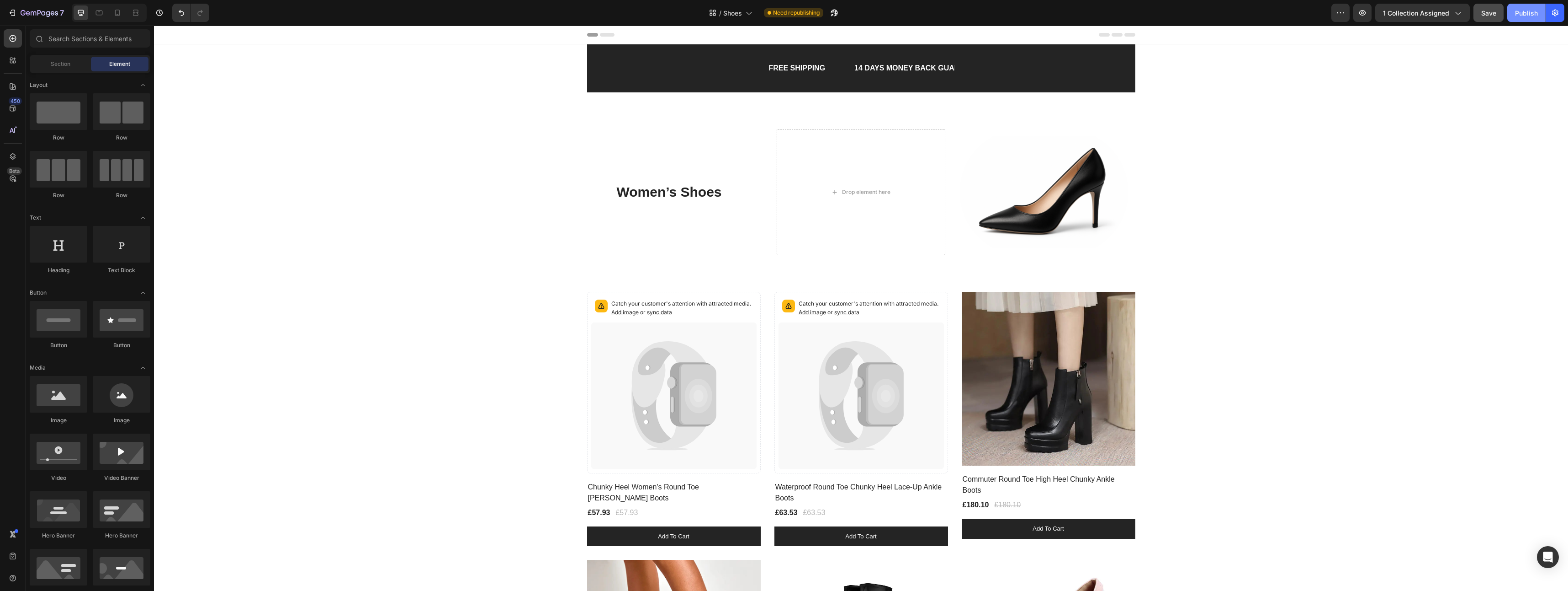
click at [1521, 9] on div "Publish" at bounding box center [1526, 12] width 23 height 10
click at [672, 311] on span "sync data" at bounding box center [659, 312] width 25 height 7
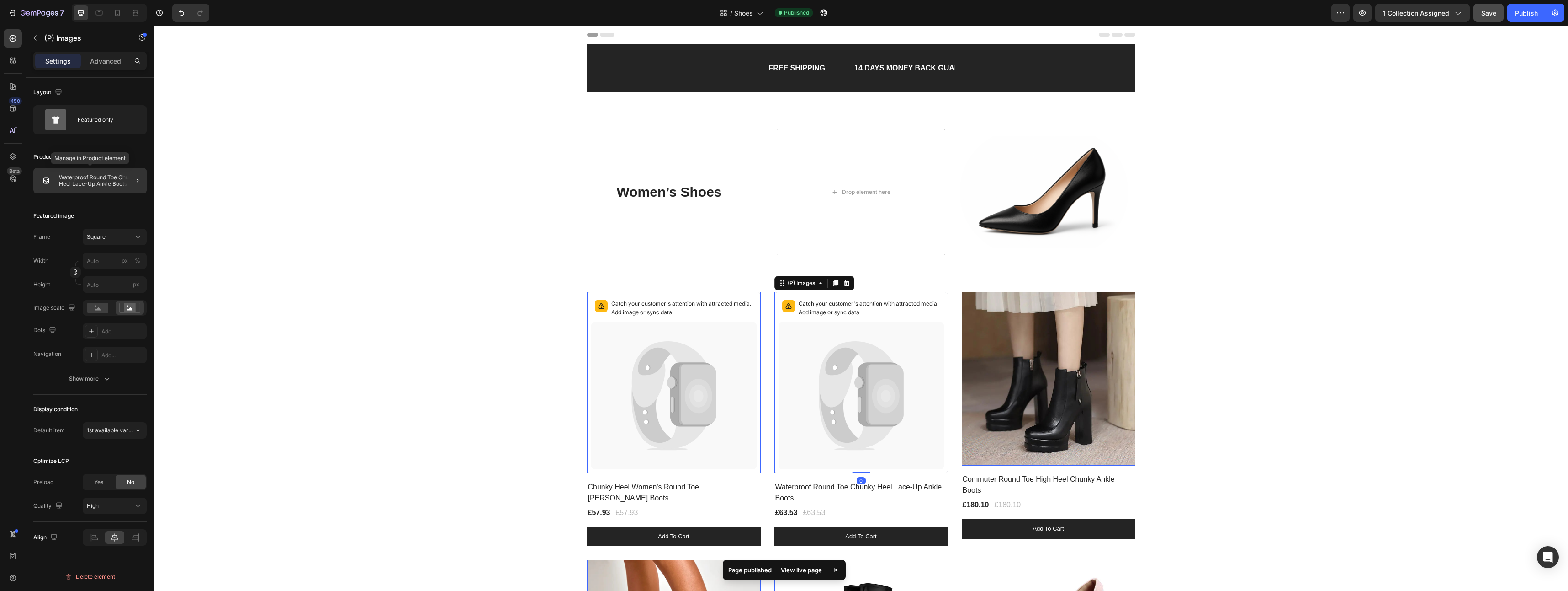
click at [76, 181] on p "Waterproof Round Toe Chunky Heel Lace-Up Ankle Boots" at bounding box center [101, 180] width 84 height 13
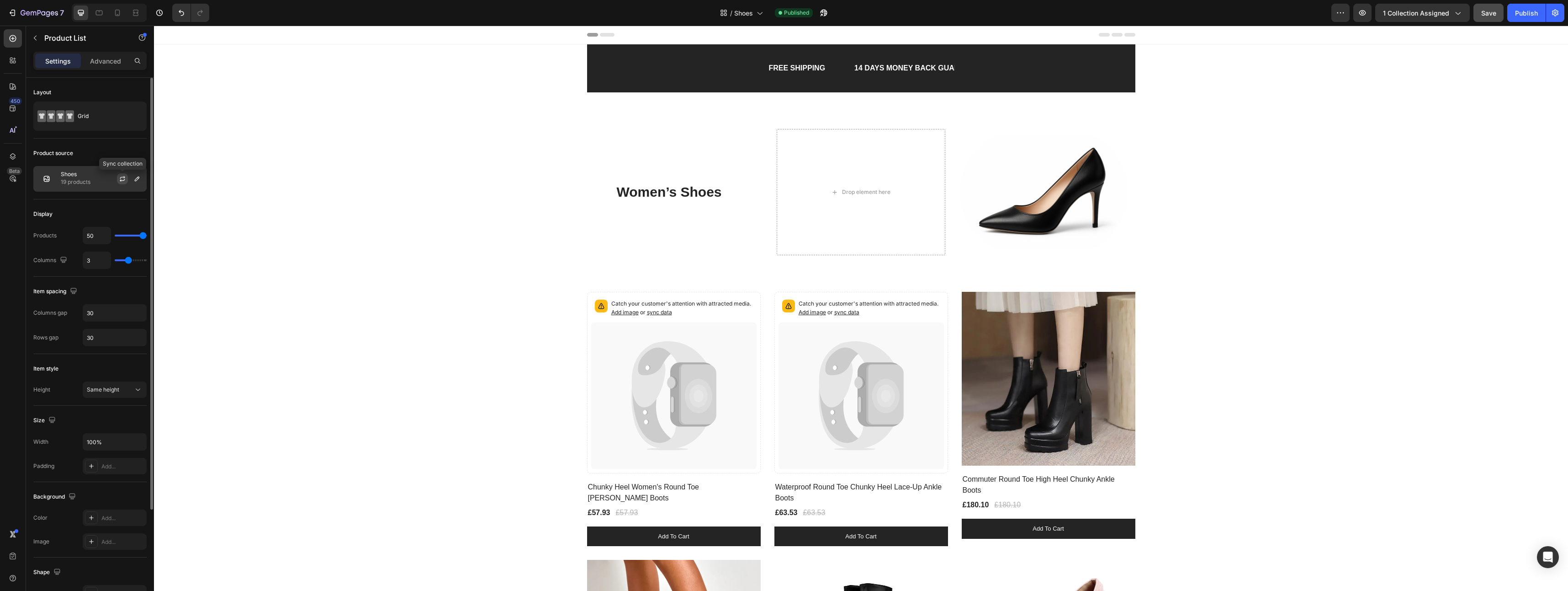
click at [125, 180] on icon "button" at bounding box center [122, 179] width 7 height 7
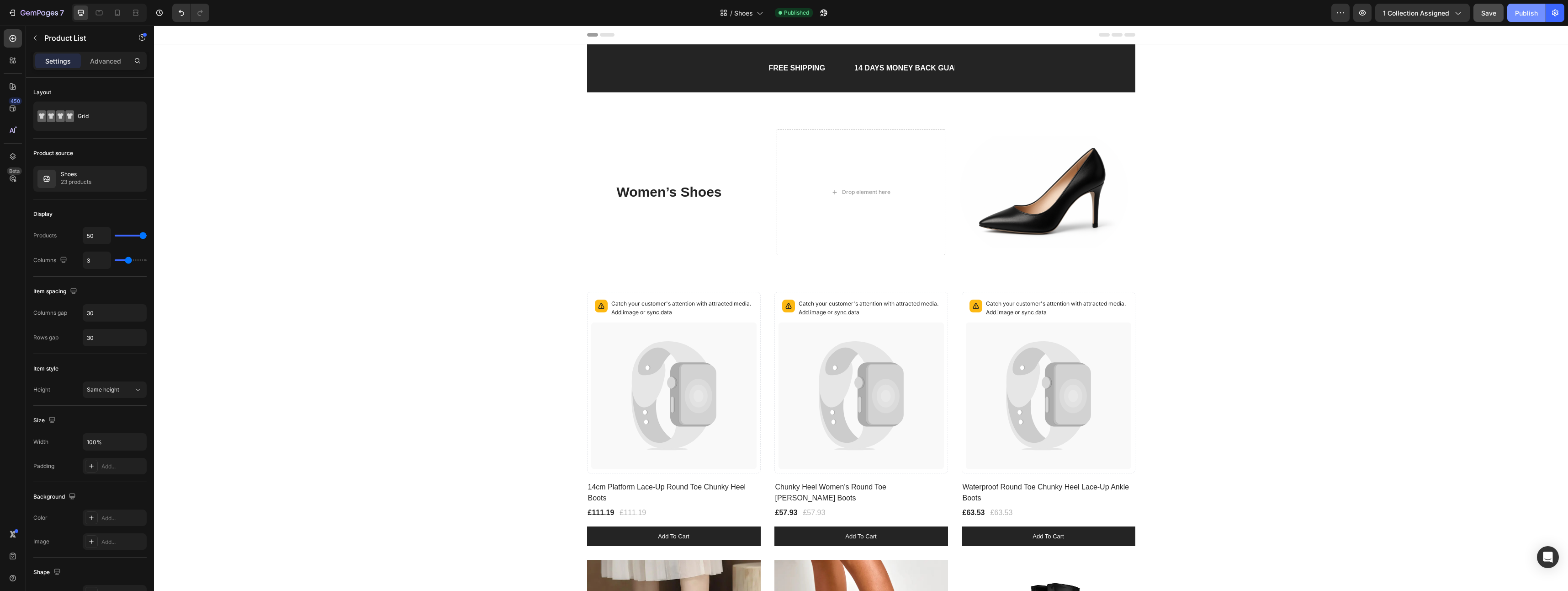
click at [1523, 16] on div "Publish" at bounding box center [1526, 12] width 23 height 10
click at [751, 12] on span "Shoes" at bounding box center [743, 12] width 18 height 10
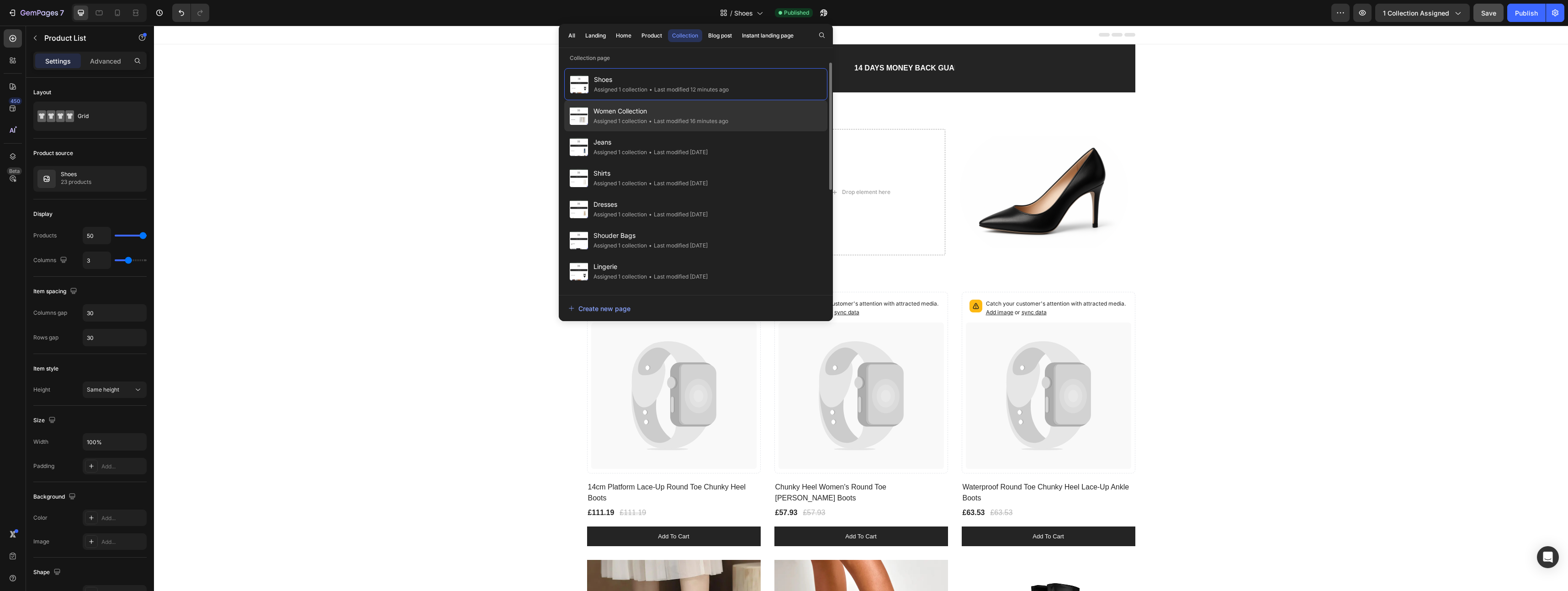
click at [669, 123] on div "• Last modified 16 minutes ago" at bounding box center [687, 121] width 82 height 9
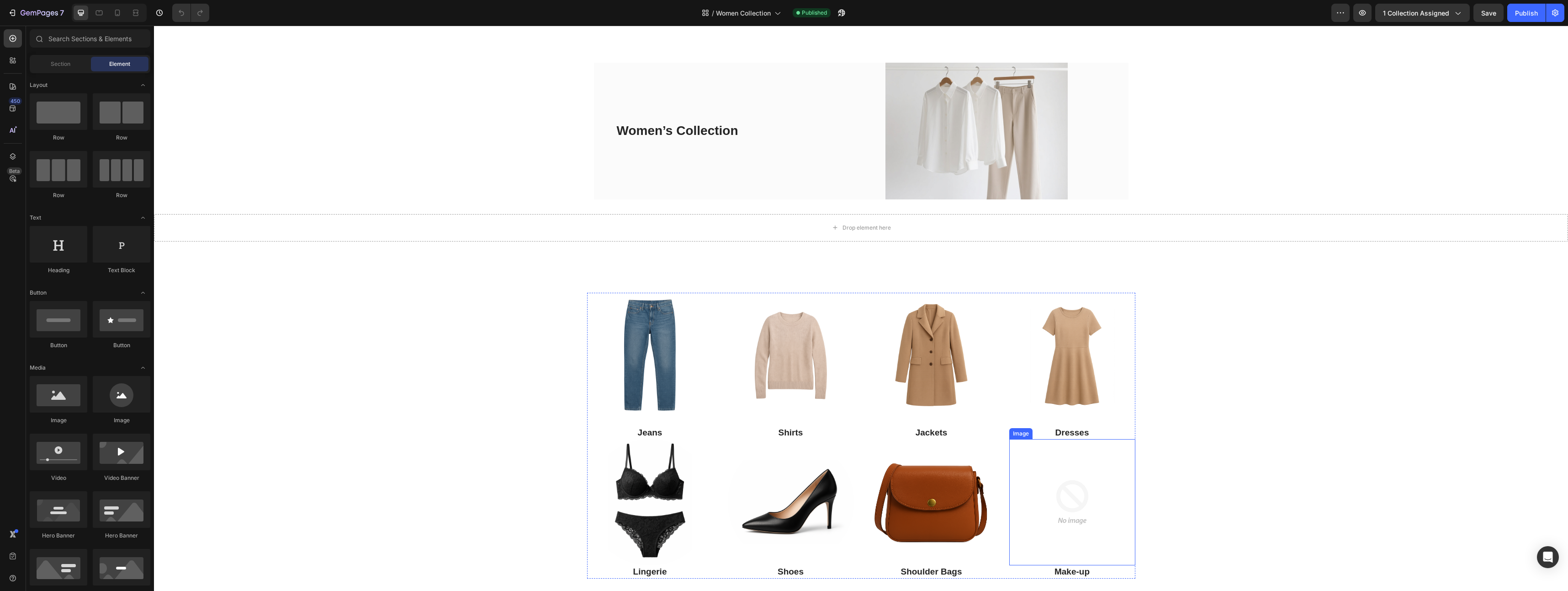
scroll to position [91, 0]
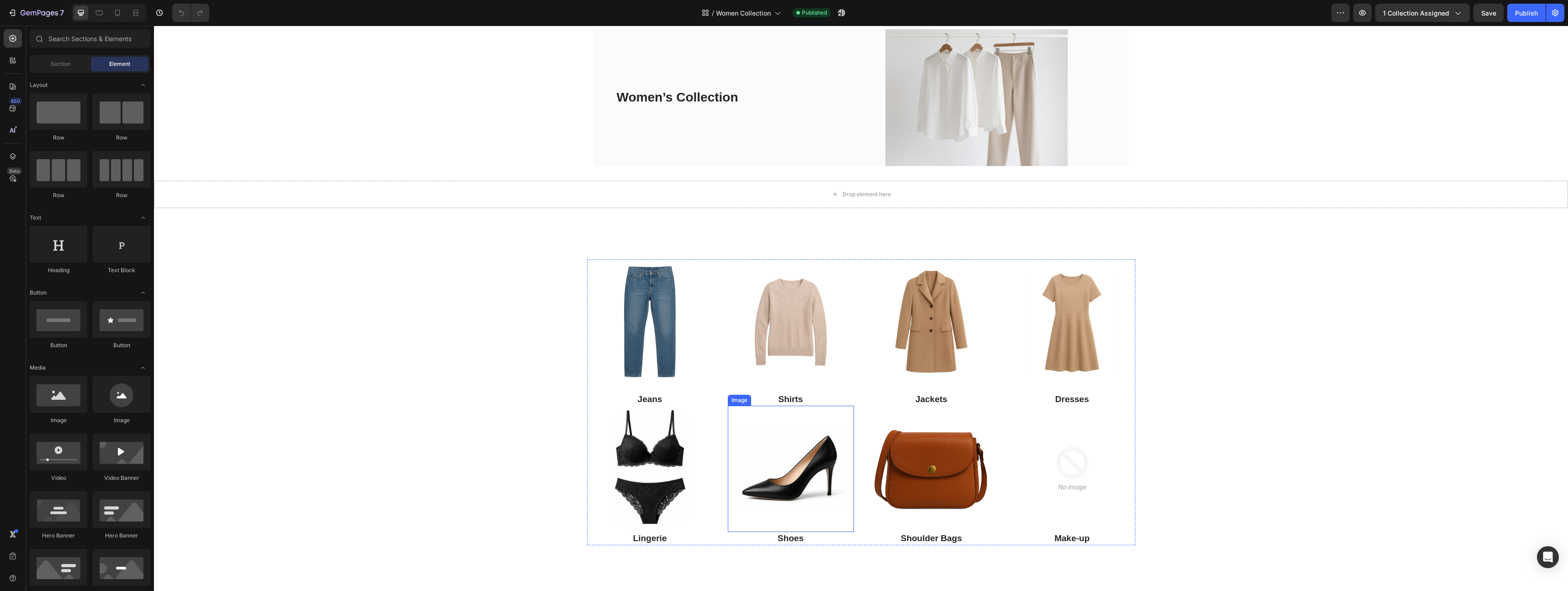
click at [825, 456] on img at bounding box center [790, 468] width 126 height 126
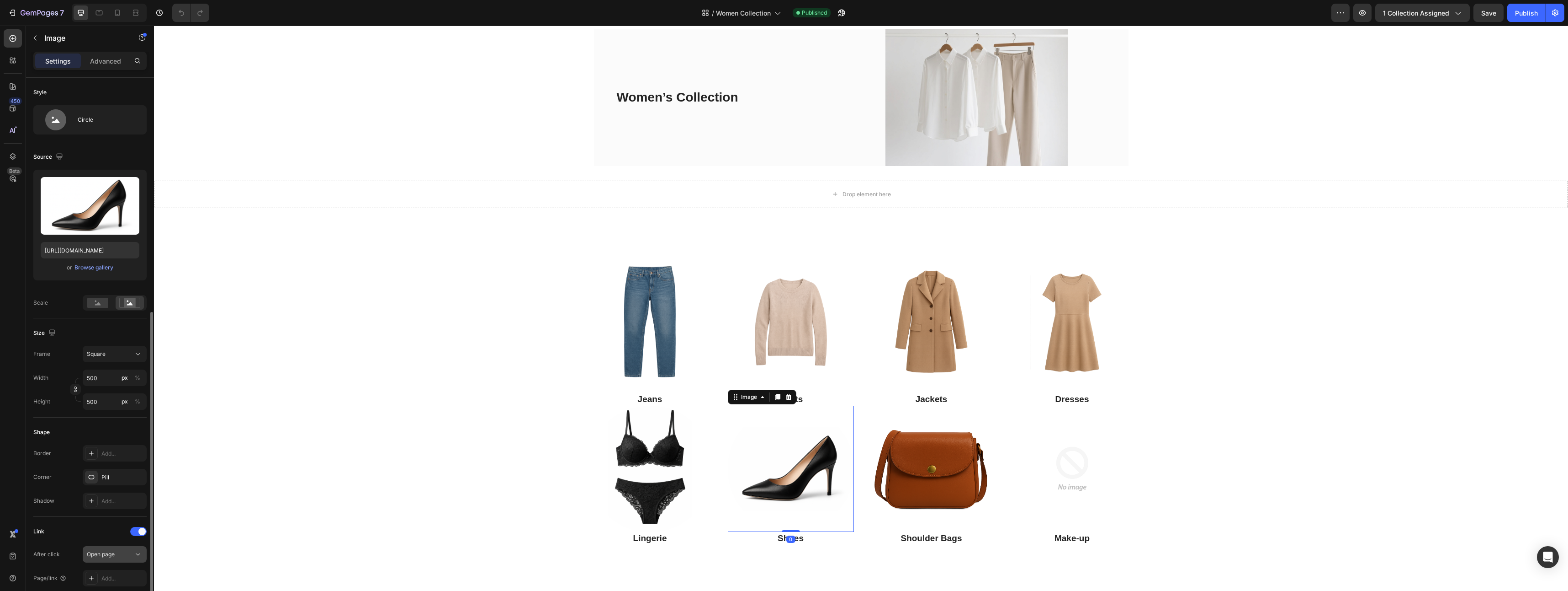
scroll to position [137, 0]
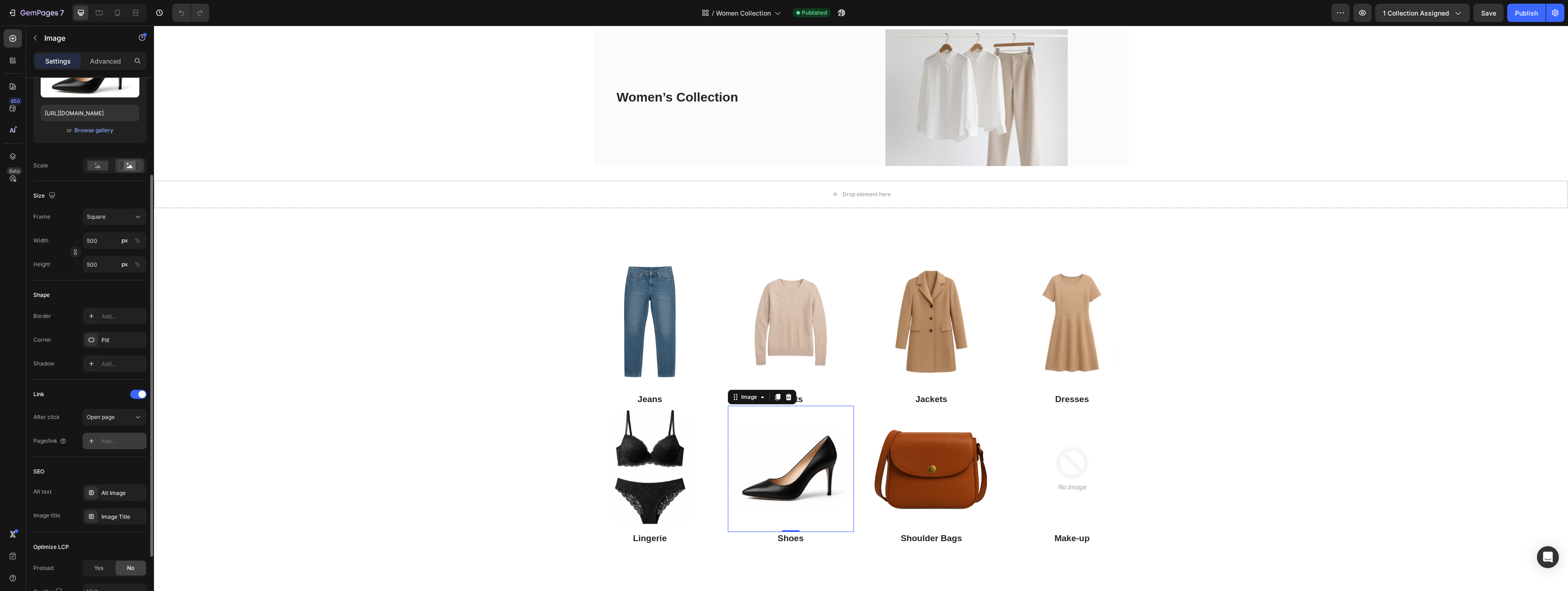
click at [127, 438] on div "Add..." at bounding box center [122, 441] width 43 height 8
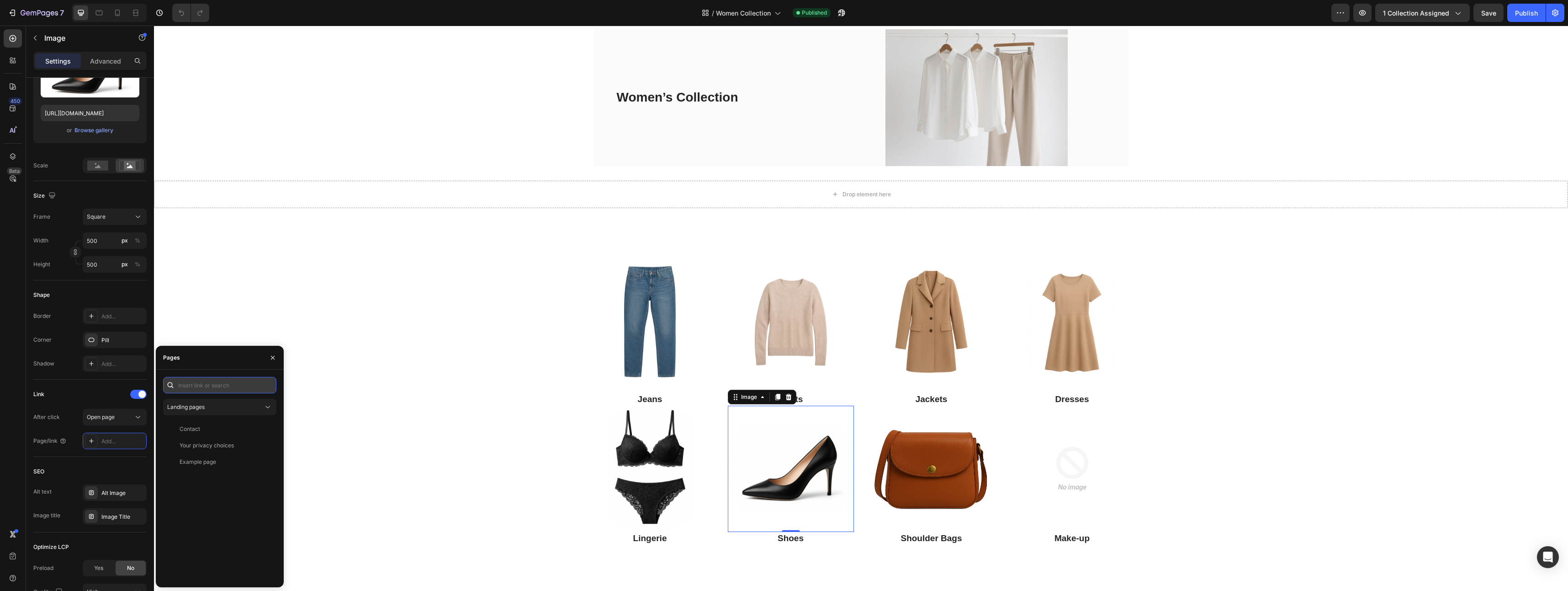
click at [227, 388] on input "text" at bounding box center [220, 384] width 113 height 17
paste input "https://danbar.store/collections/shoes?_ab=0&key=1756379769777"
type input "https://danbar.store/collections/shoes?_ab=0&key=1756379769777"
click at [1490, 16] on span "Save" at bounding box center [1488, 12] width 15 height 8
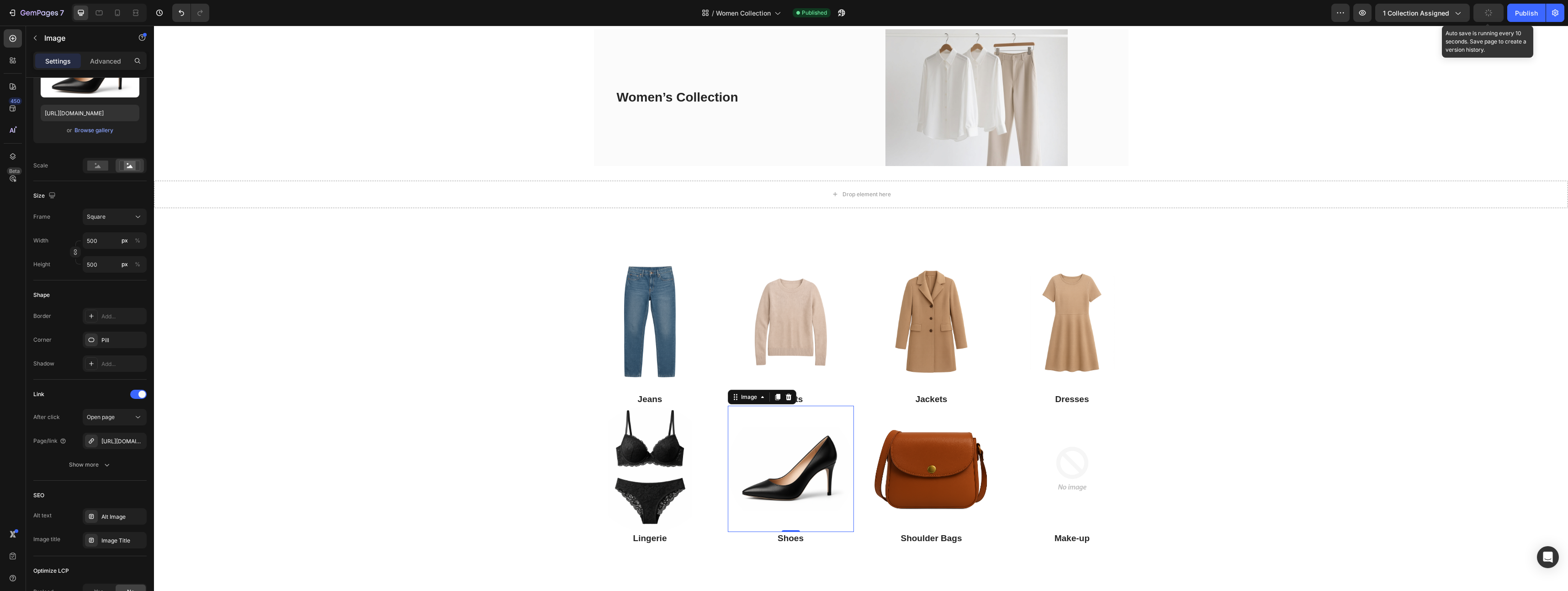
scroll to position [0, 0]
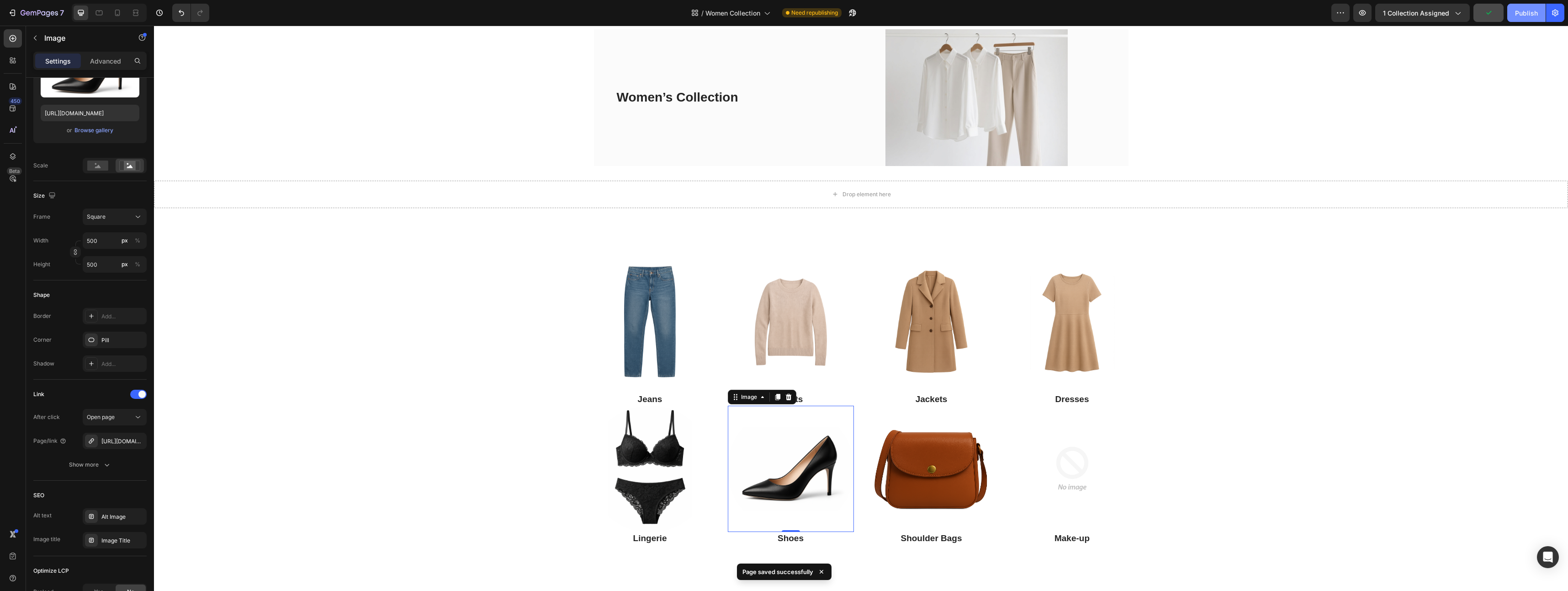
click at [1522, 9] on div "Publish" at bounding box center [1526, 12] width 23 height 10
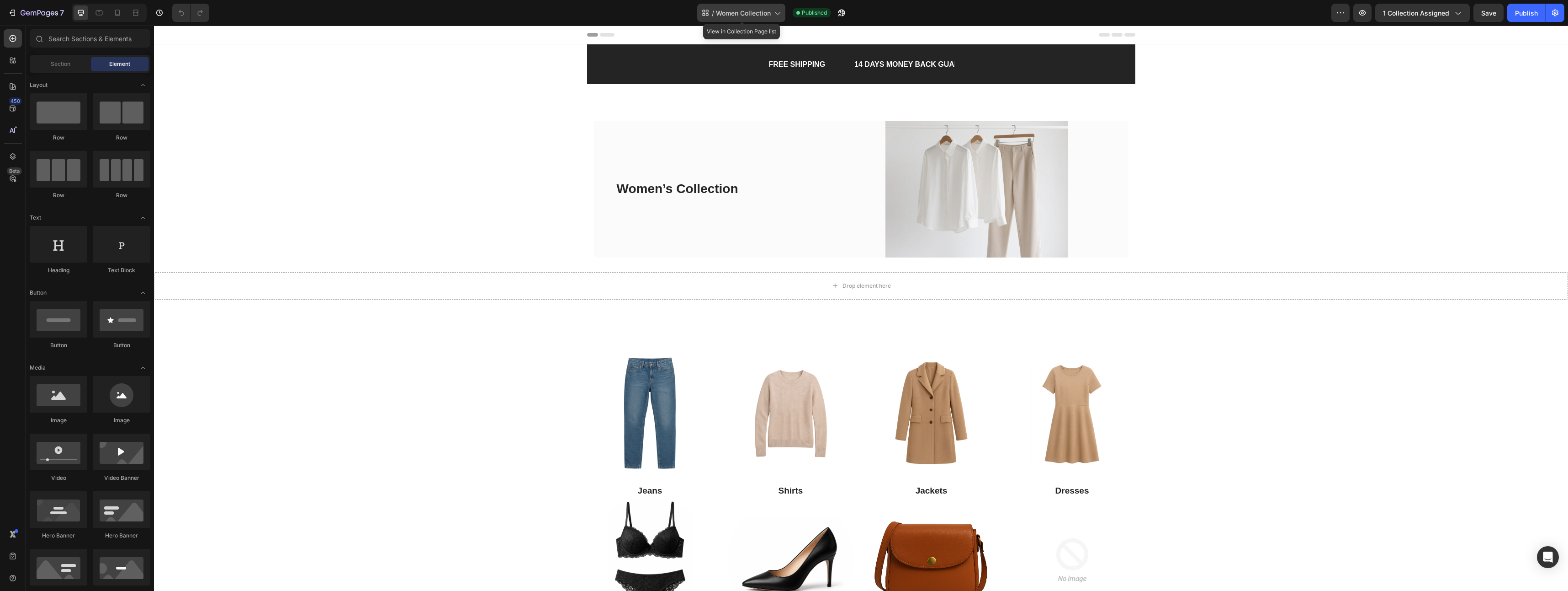
click at [759, 16] on span "Women Collection" at bounding box center [743, 12] width 54 height 10
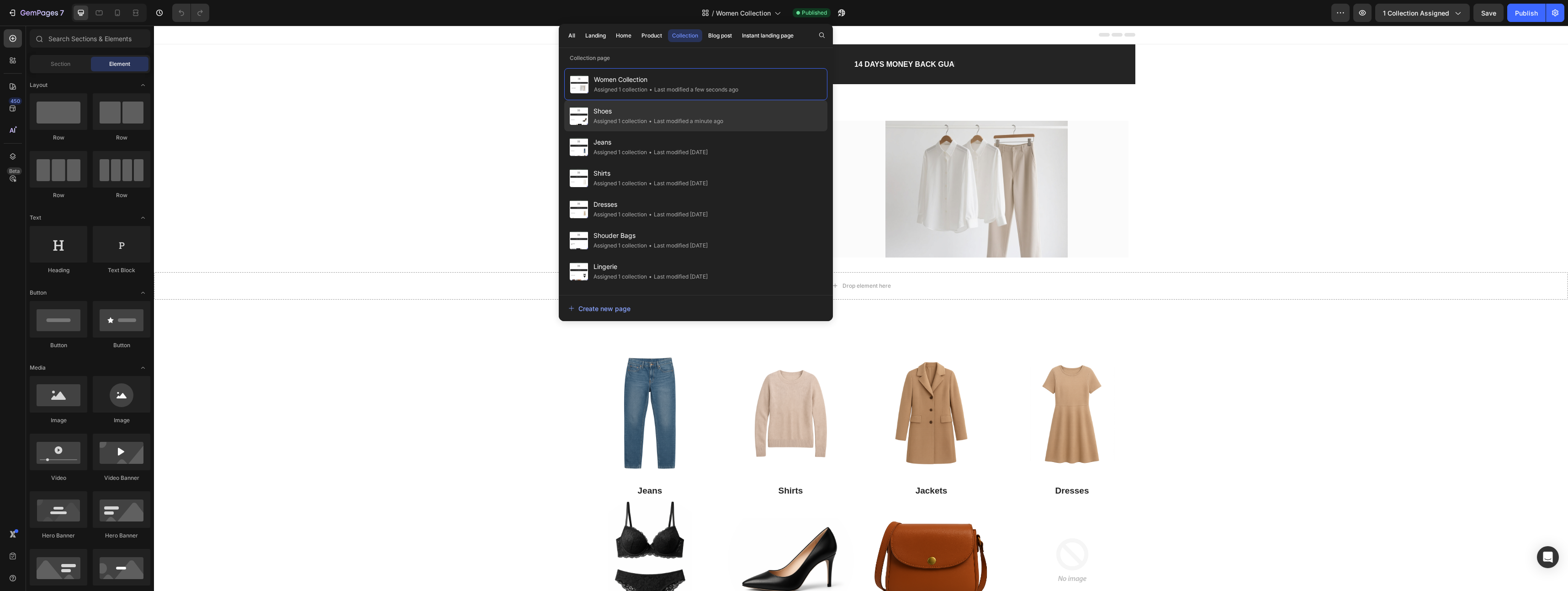
click at [651, 114] on div "Shoes Assigned 1 collection • Last modified a minute ago" at bounding box center [658, 115] width 130 height 20
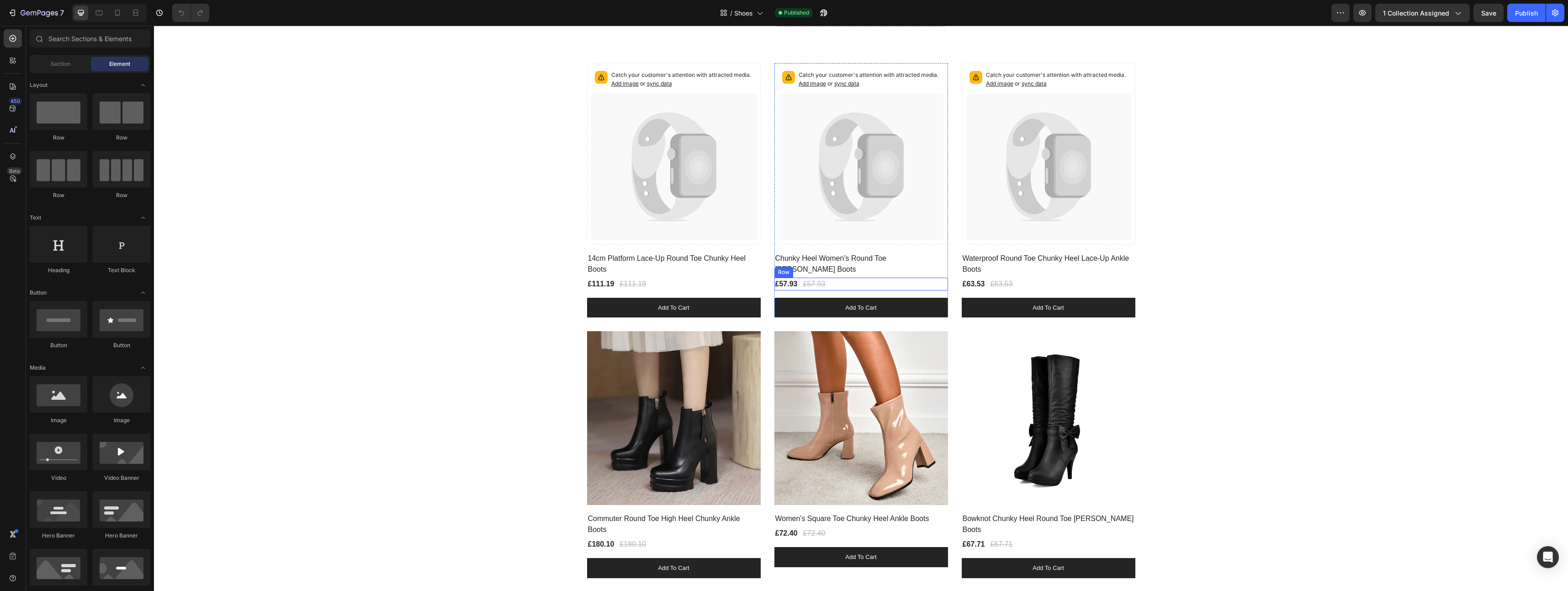
scroll to position [46, 0]
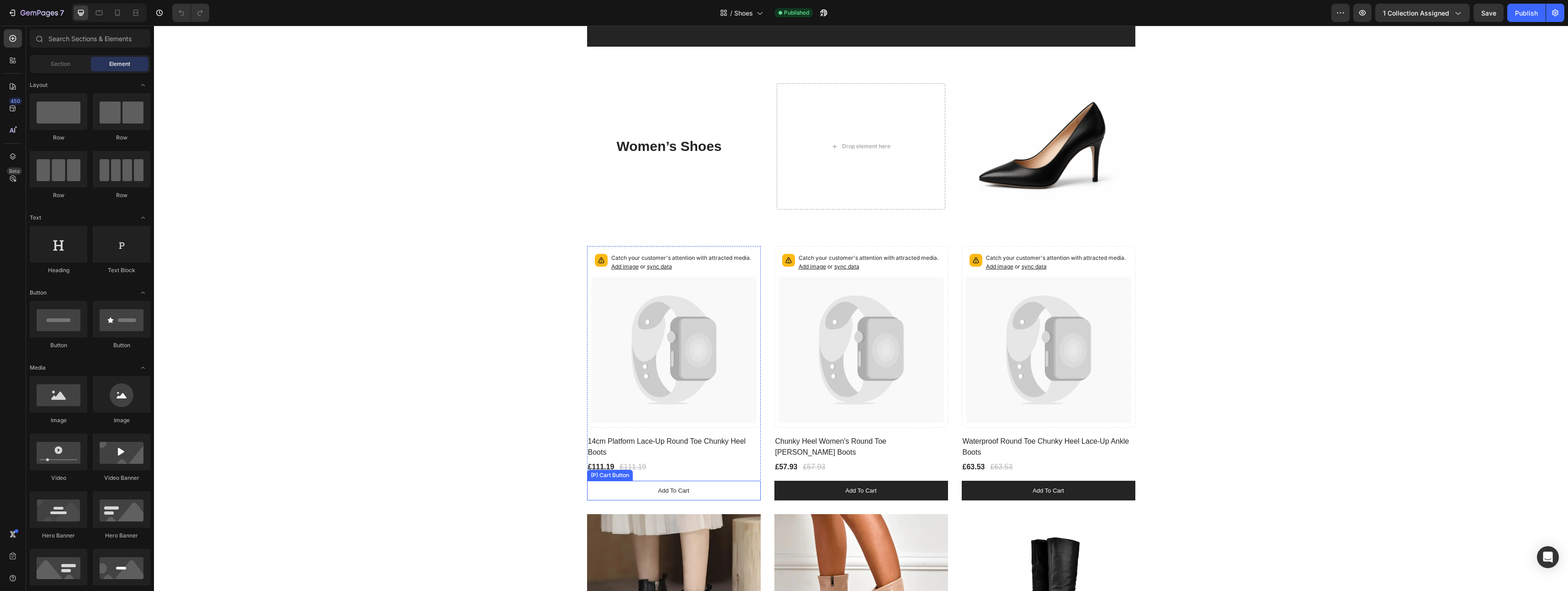
click at [699, 492] on button "Add to cart" at bounding box center [674, 490] width 174 height 20
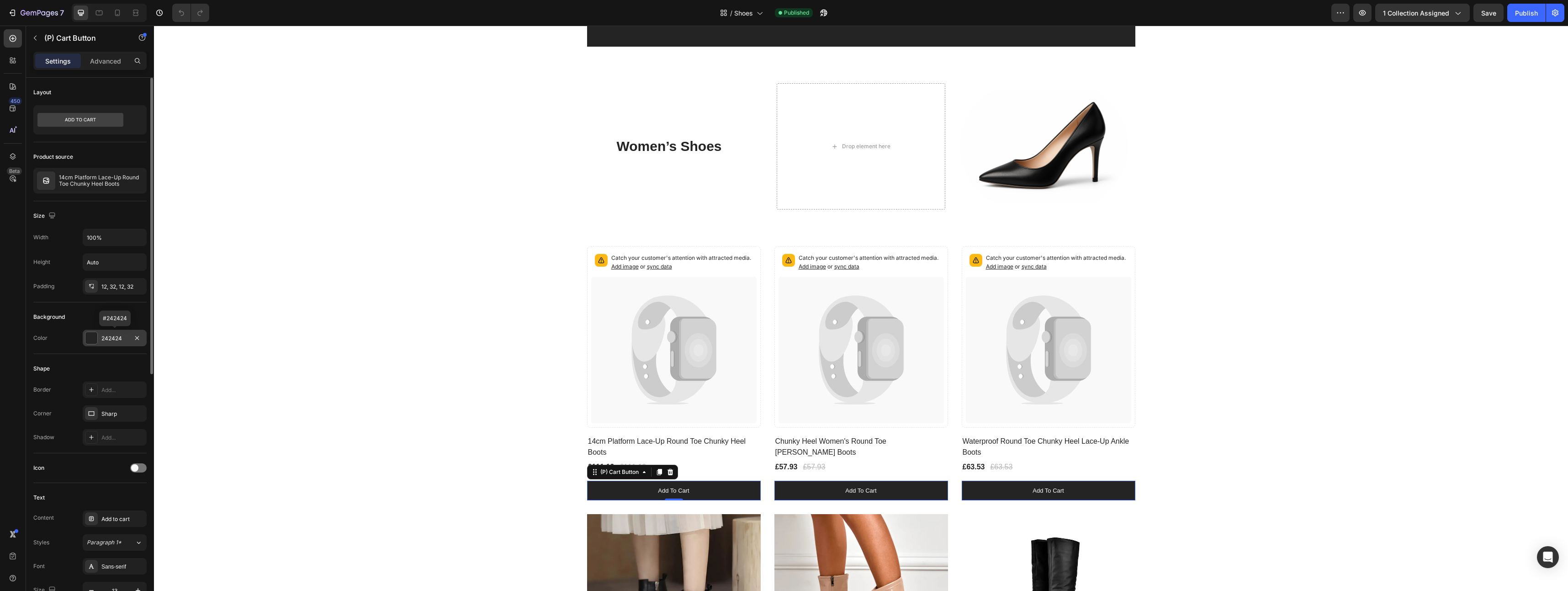
click at [91, 339] on div at bounding box center [91, 338] width 12 height 12
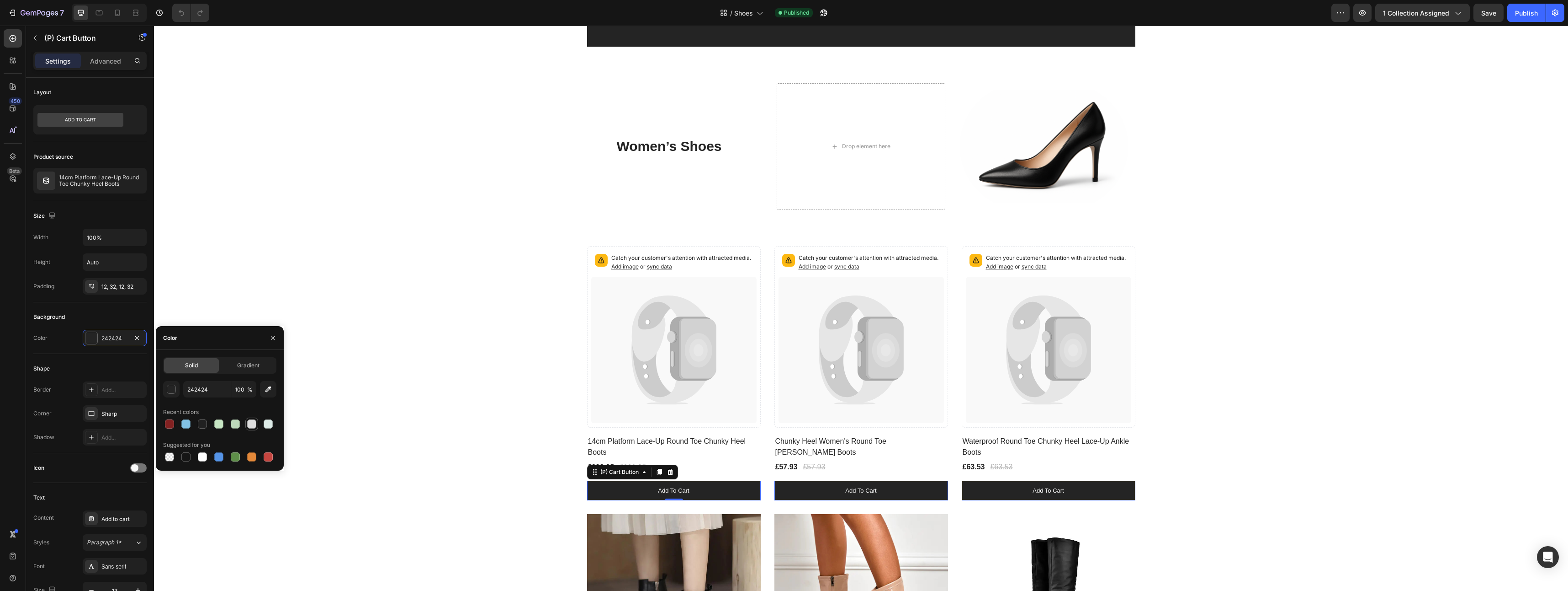
click at [254, 428] on div at bounding box center [251, 424] width 11 height 11
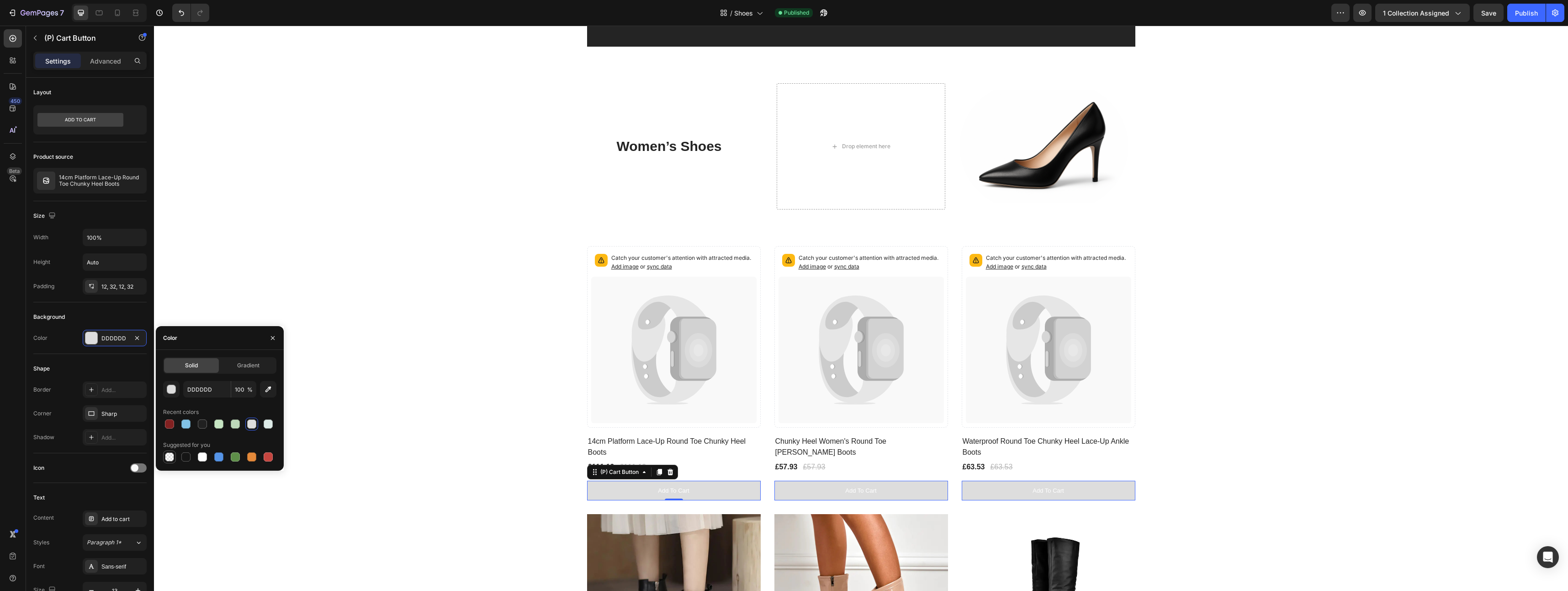
click at [169, 456] on div at bounding box center [170, 456] width 9 height 9
type input "000000"
type input "0"
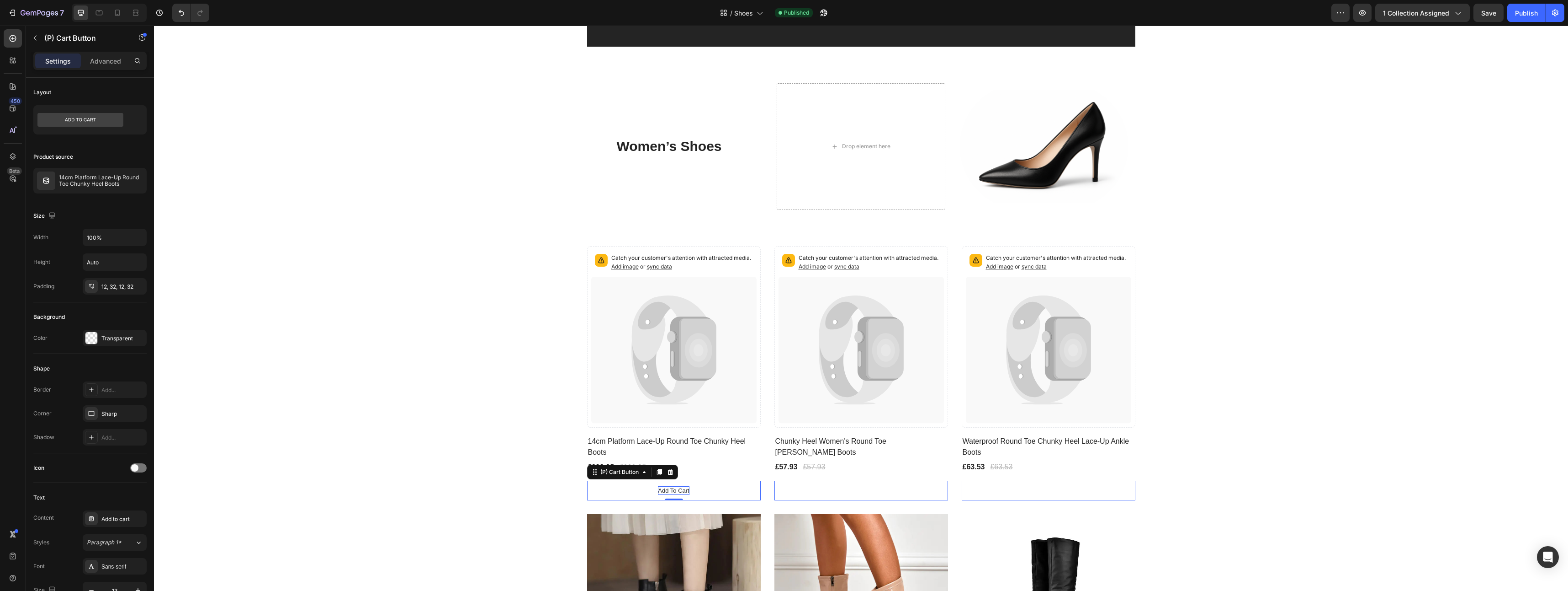
click at [686, 490] on div "Add to cart" at bounding box center [672, 490] width 31 height 9
click at [686, 489] on p "Add to cart" at bounding box center [672, 490] width 31 height 9
drag, startPoint x: 686, startPoint y: 490, endPoint x: 653, endPoint y: 494, distance: 33.2
click at [653, 494] on button "Add to cart" at bounding box center [674, 490] width 174 height 20
drag, startPoint x: 675, startPoint y: 489, endPoint x: 660, endPoint y: 489, distance: 15.0
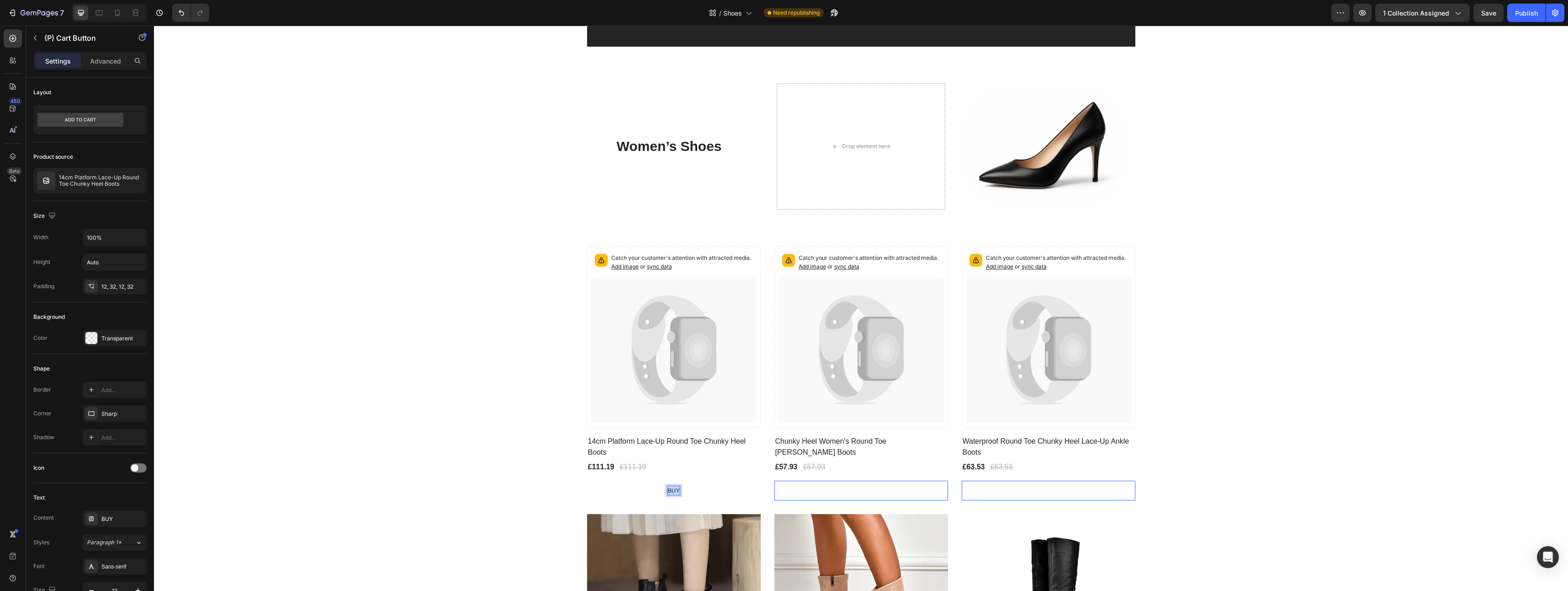
click at [660, 489] on button "BUY" at bounding box center [674, 490] width 174 height 20
click at [677, 492] on button "BUY" at bounding box center [674, 490] width 174 height 20
click at [672, 491] on p "BUY" at bounding box center [673, 490] width 12 height 9
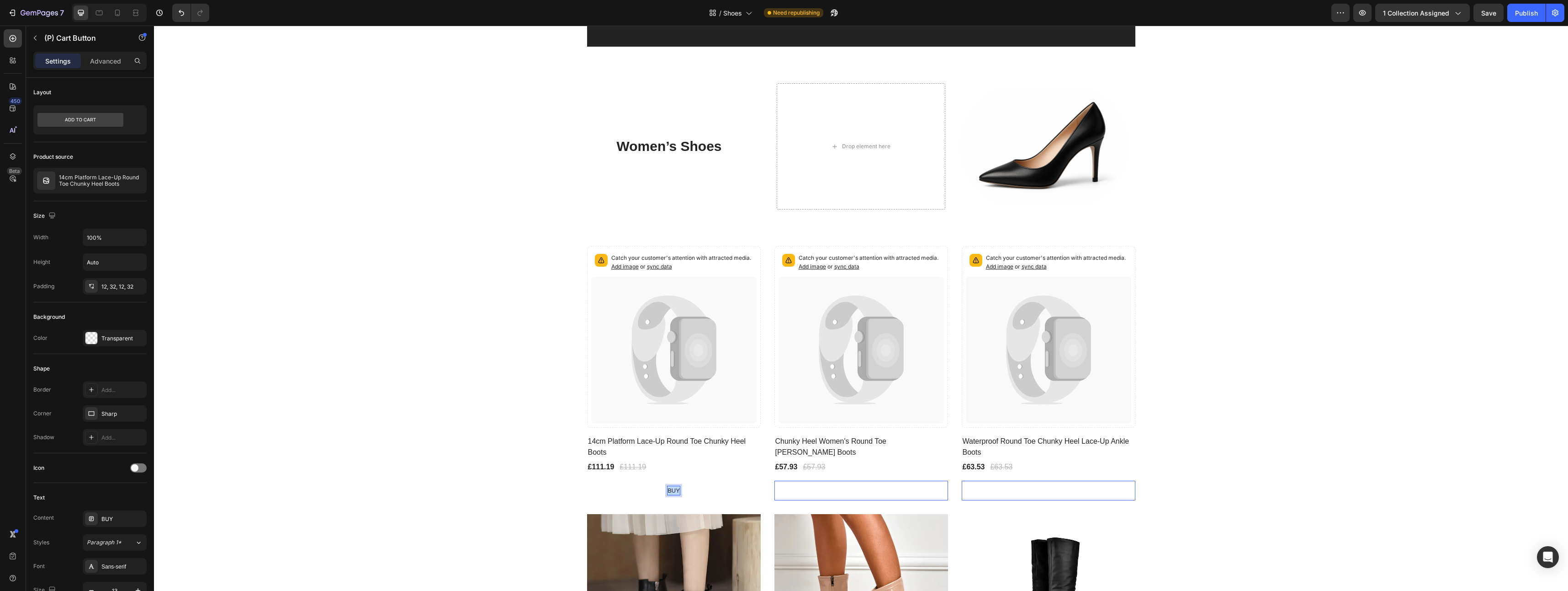
click at [672, 491] on p "BUY" at bounding box center [673, 490] width 12 height 9
click at [760, 460] on div "£57.93 (P) Price (P) Price £57.93 (P) Price (P) Price Row" at bounding box center [674, 466] width 174 height 13
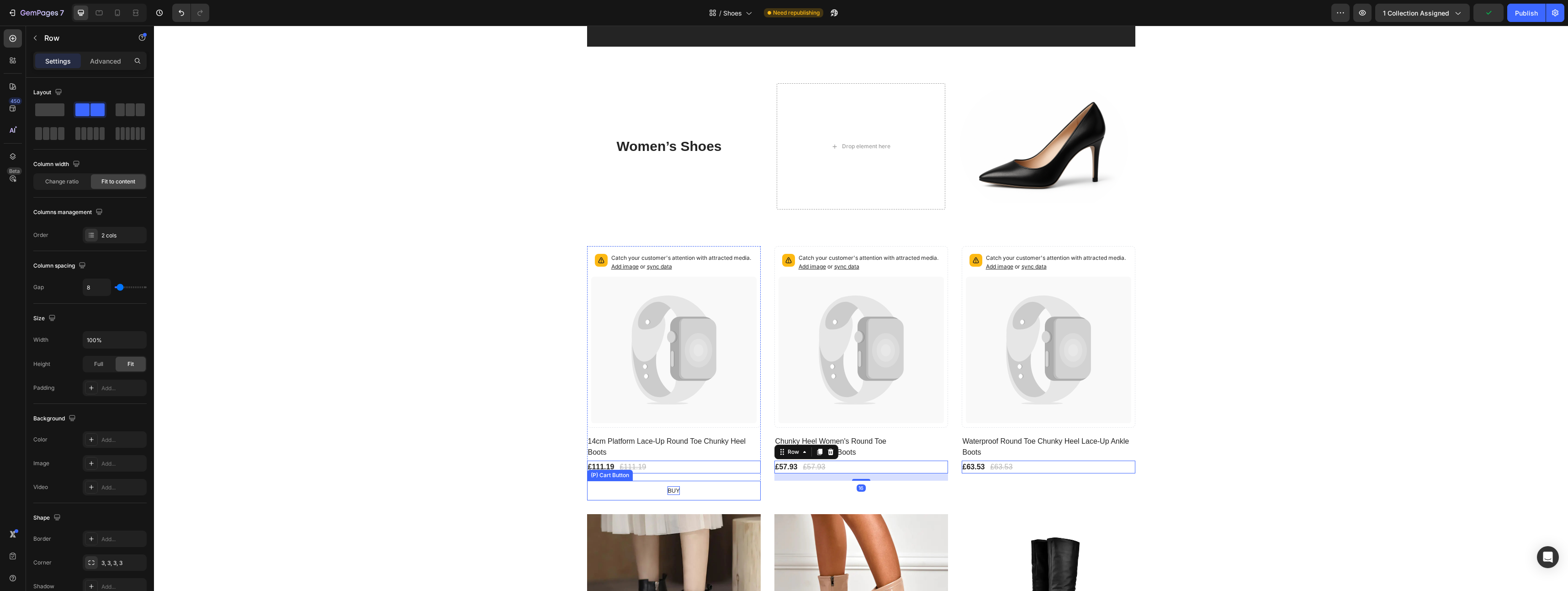
click at [667, 490] on p "BUY" at bounding box center [673, 490] width 12 height 9
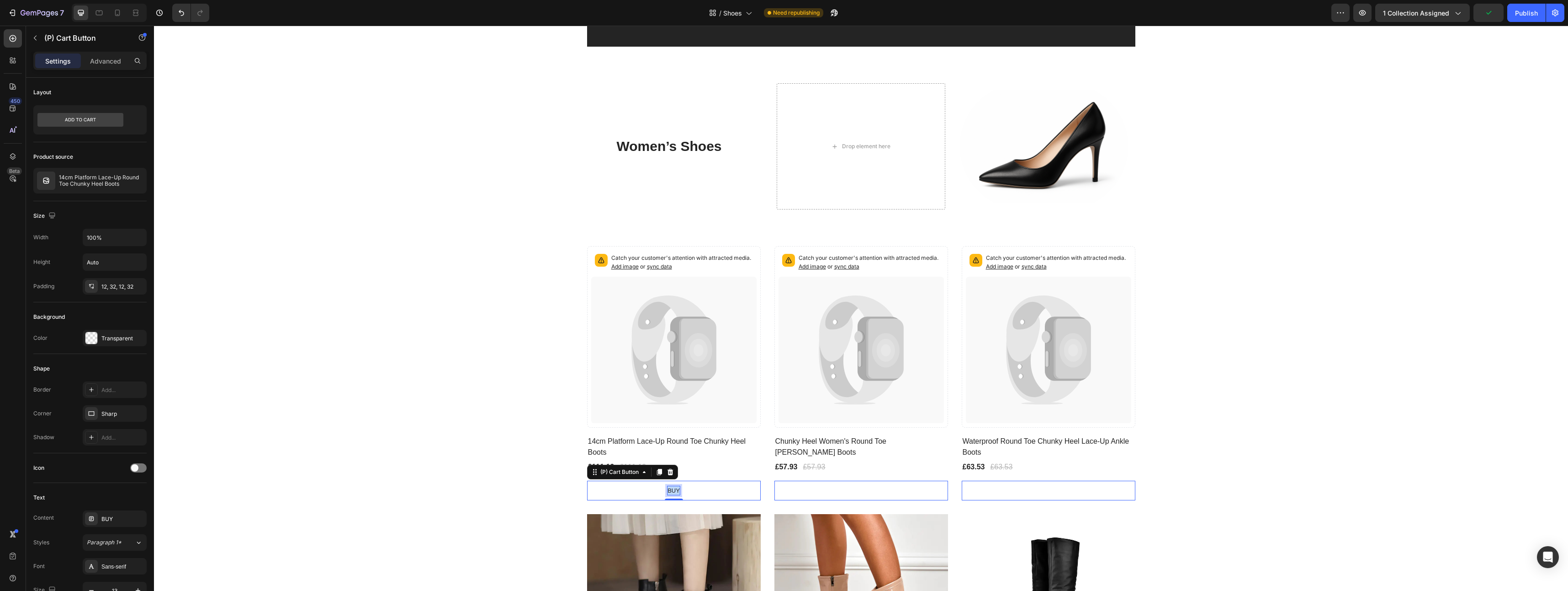
click at [667, 490] on p "BUY" at bounding box center [673, 490] width 12 height 9
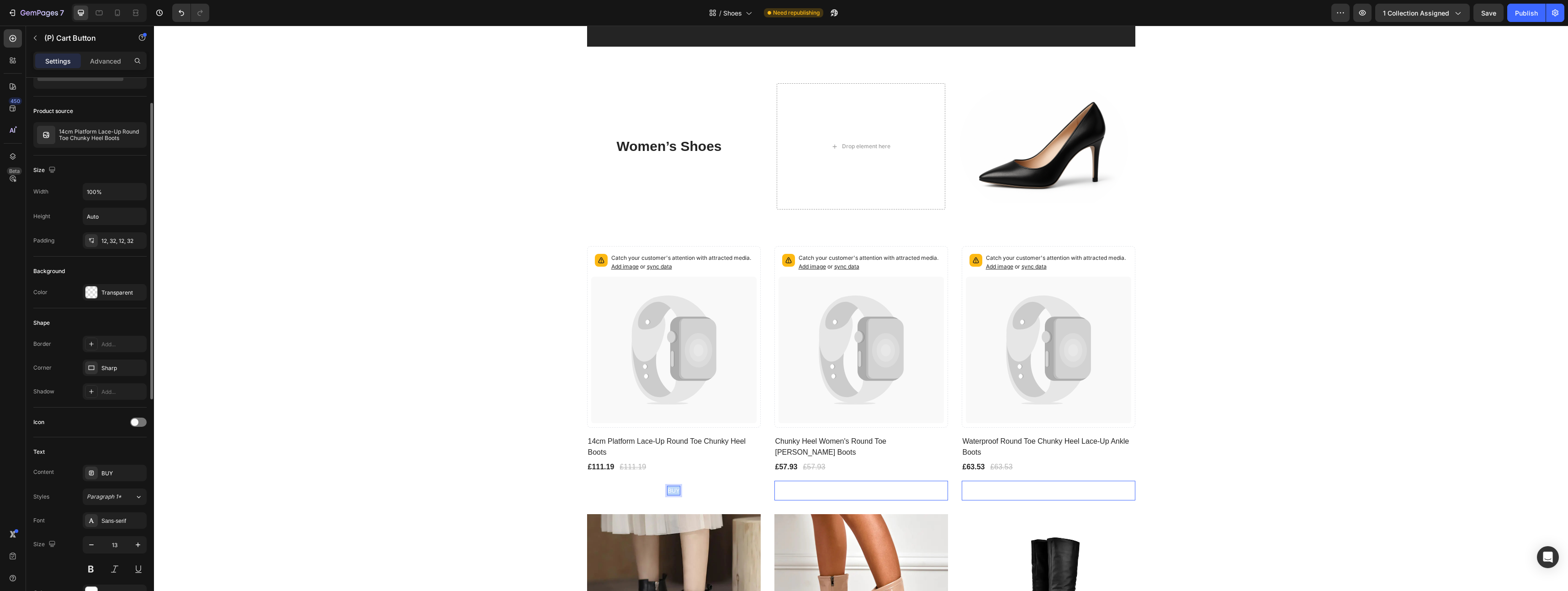
scroll to position [137, 0]
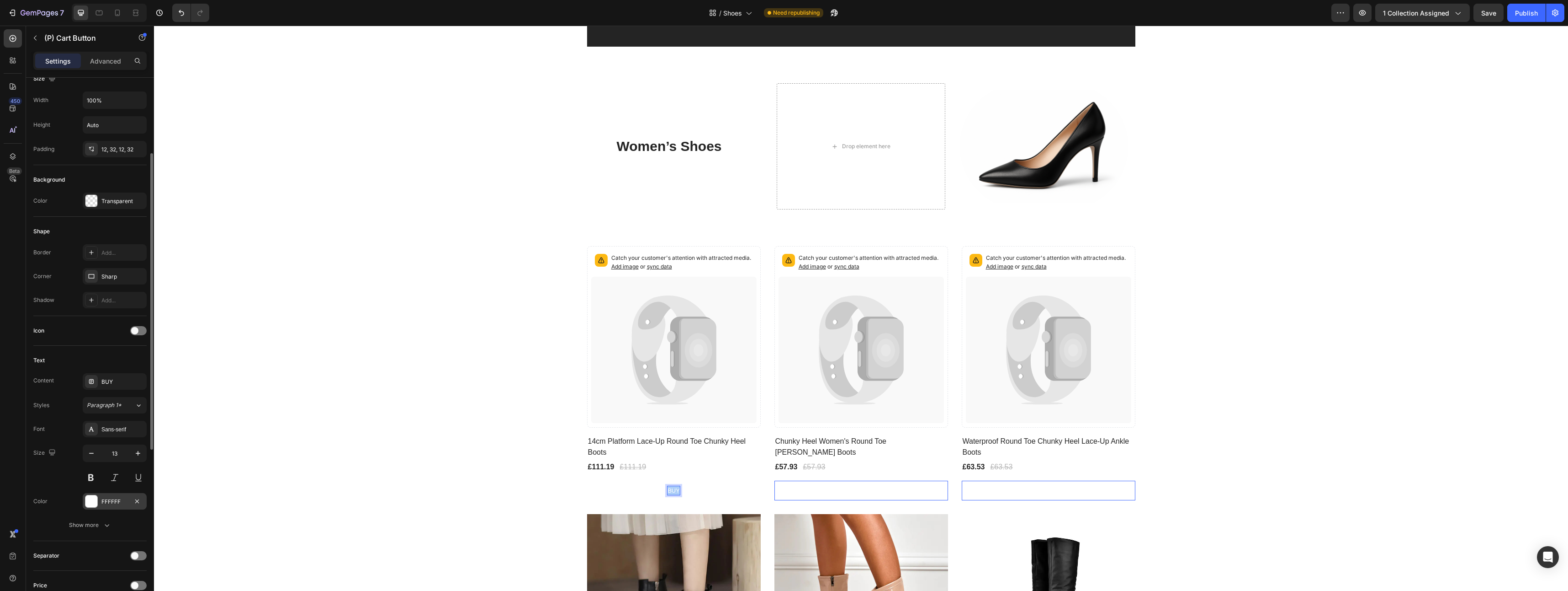
click at [91, 500] on div at bounding box center [91, 501] width 12 height 12
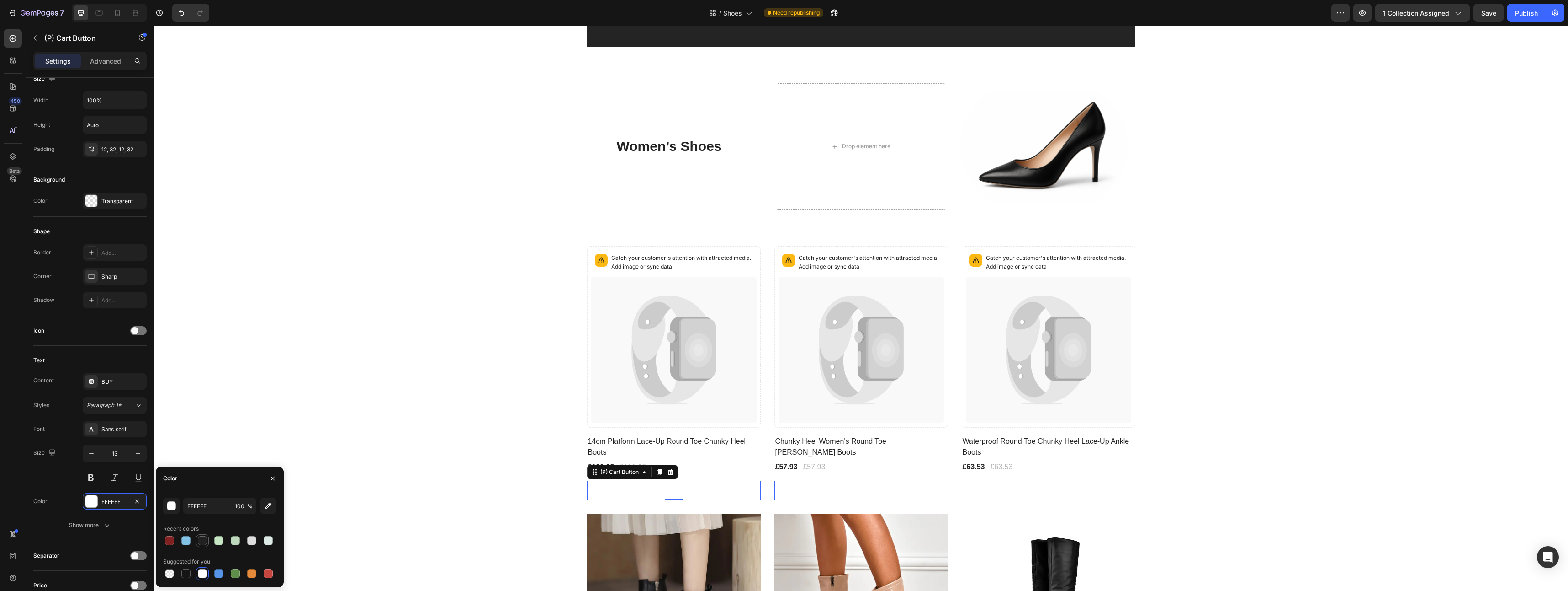
click at [203, 540] on div at bounding box center [202, 540] width 9 height 9
type input "212121"
click at [90, 478] on button at bounding box center [91, 477] width 17 height 17
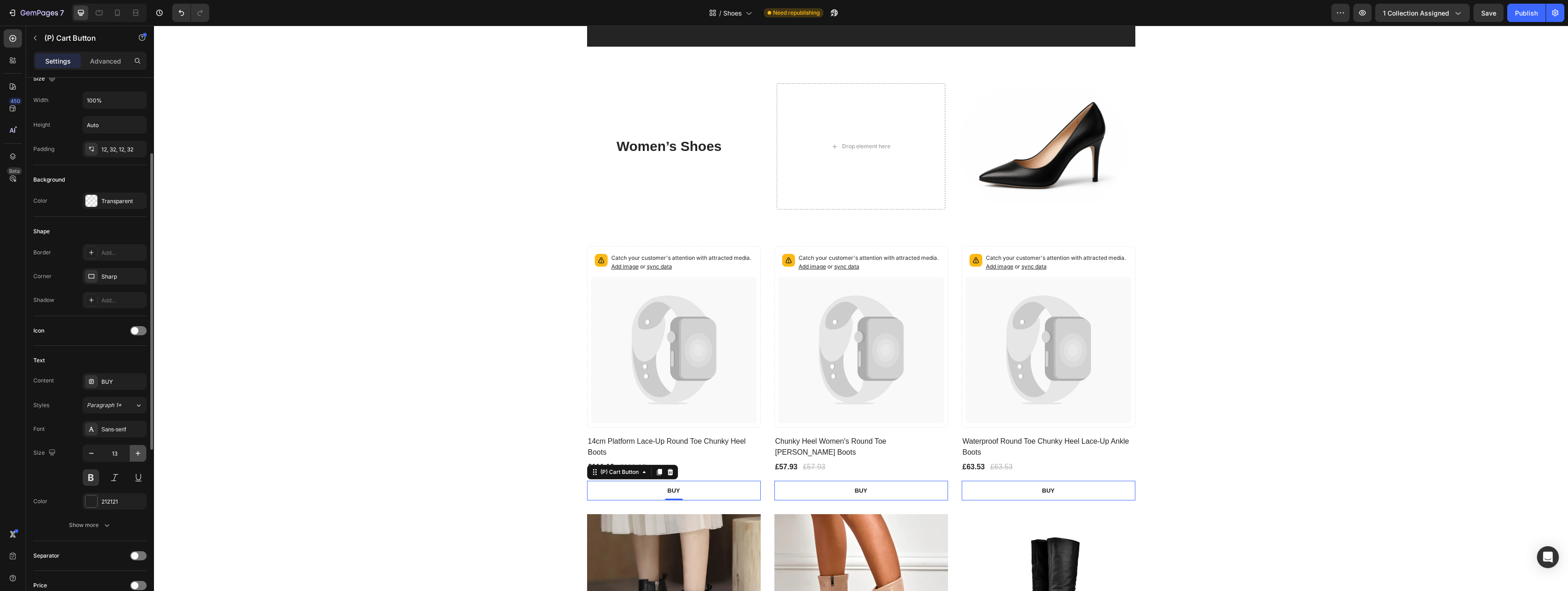
click at [136, 456] on icon "button" at bounding box center [138, 453] width 9 height 9
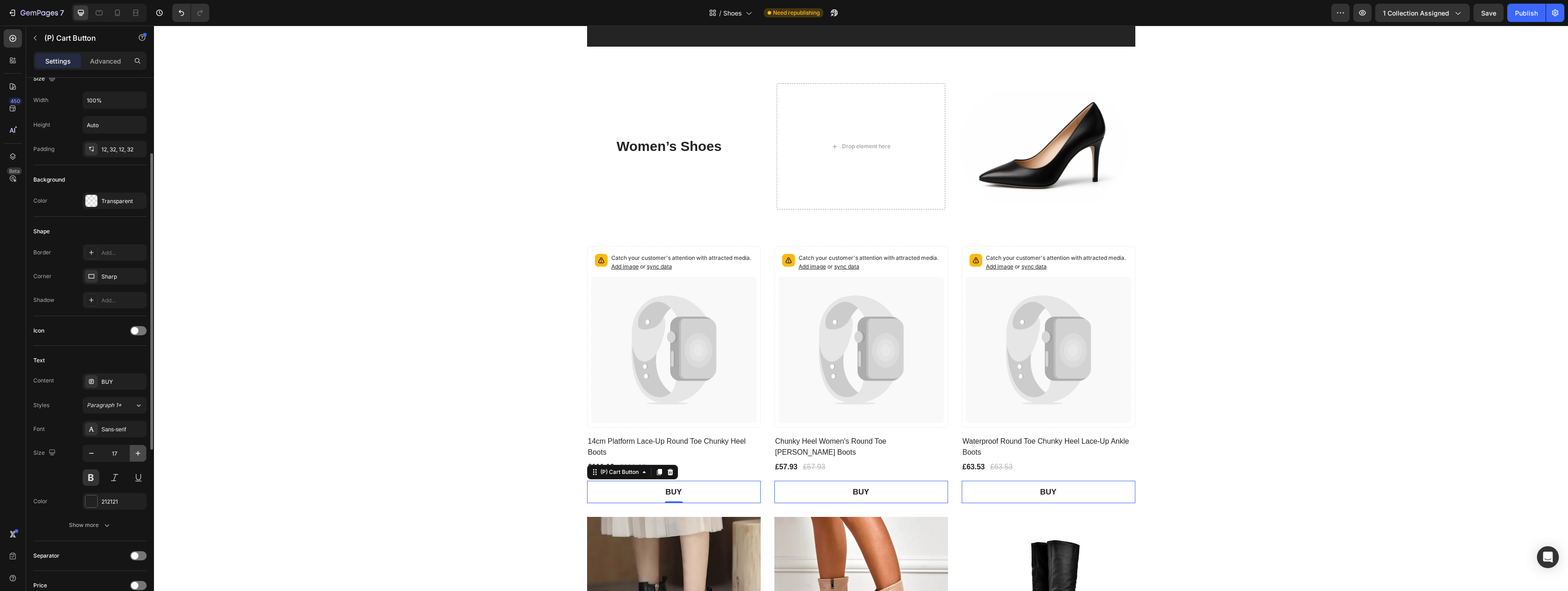
click at [136, 456] on icon "button" at bounding box center [138, 453] width 9 height 9
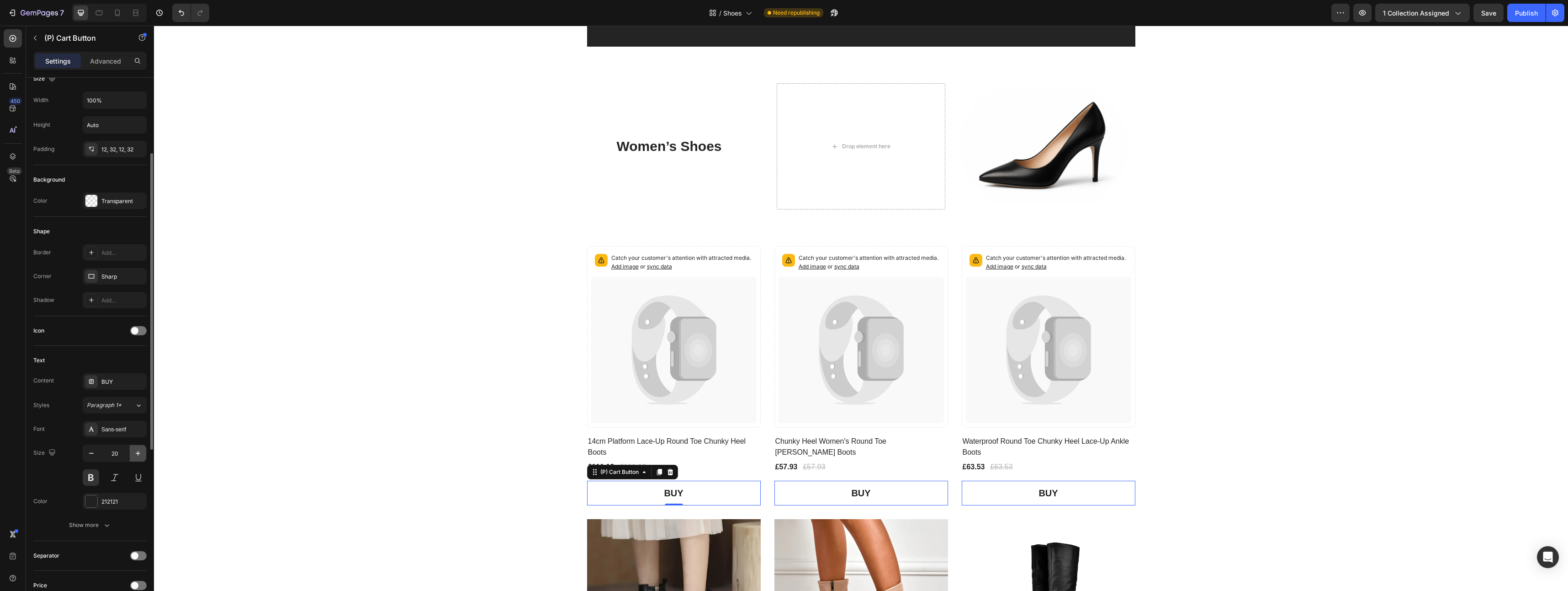
click at [136, 456] on icon "button" at bounding box center [138, 453] width 9 height 9
click at [93, 452] on icon "button" at bounding box center [91, 453] width 9 height 9
click at [92, 452] on icon "button" at bounding box center [91, 453] width 9 height 9
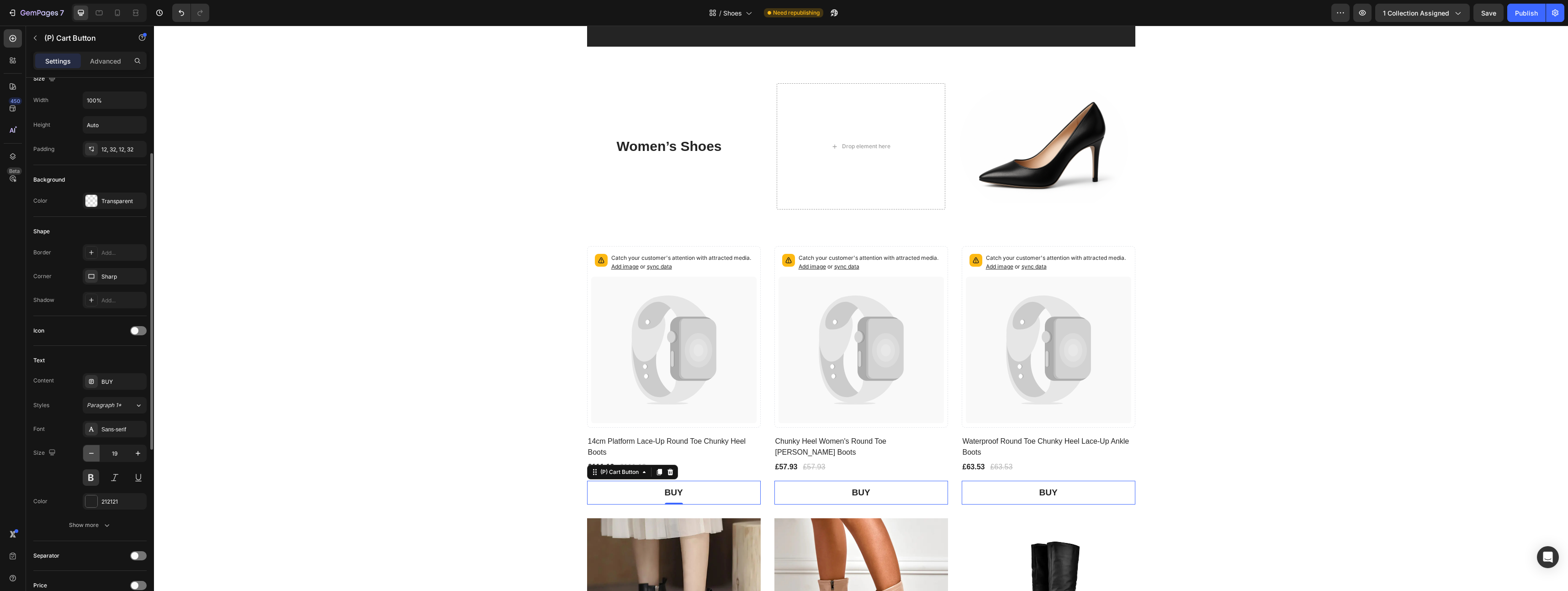
click at [92, 452] on icon "button" at bounding box center [91, 453] width 9 height 9
click at [140, 450] on icon "button" at bounding box center [138, 453] width 9 height 9
type input "18"
click at [127, 432] on div "Sans-serif" at bounding box center [122, 428] width 43 height 8
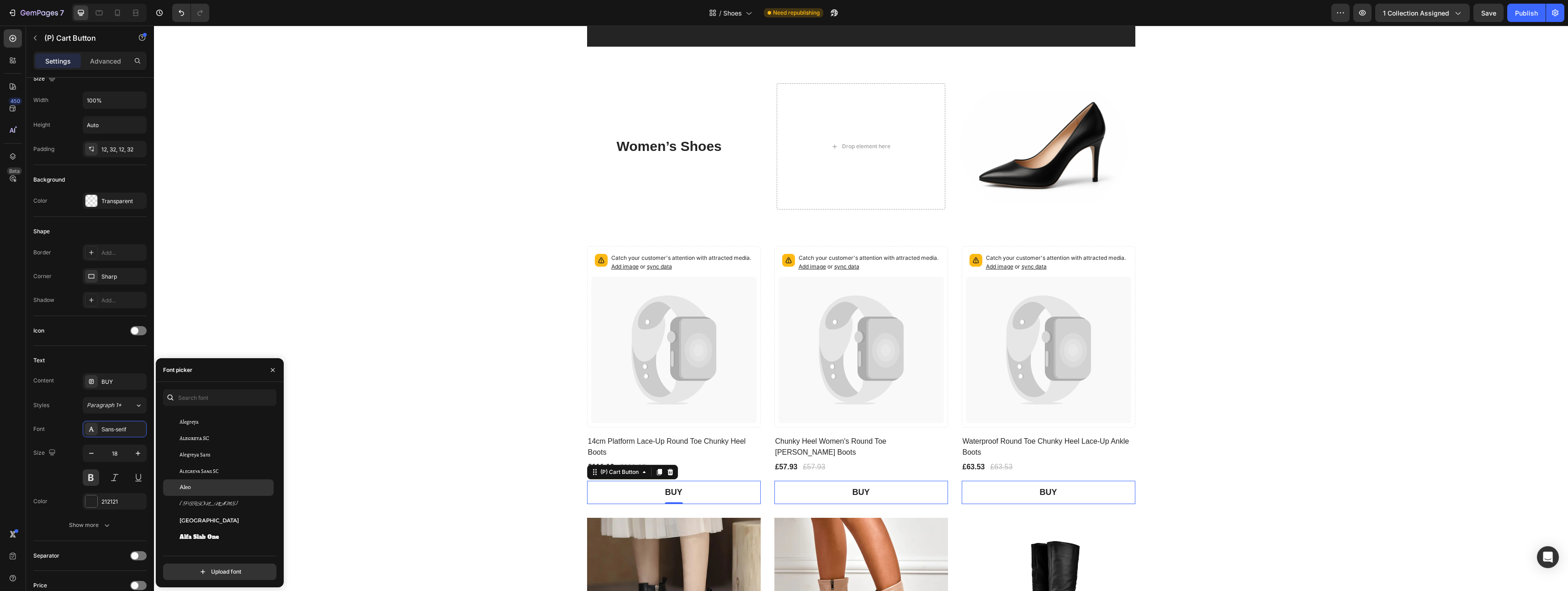
scroll to position [640, 0]
click at [241, 473] on div "[GEOGRAPHIC_DATA]" at bounding box center [225, 474] width 92 height 8
click at [221, 514] on div "Amaranth" at bounding box center [225, 516] width 92 height 8
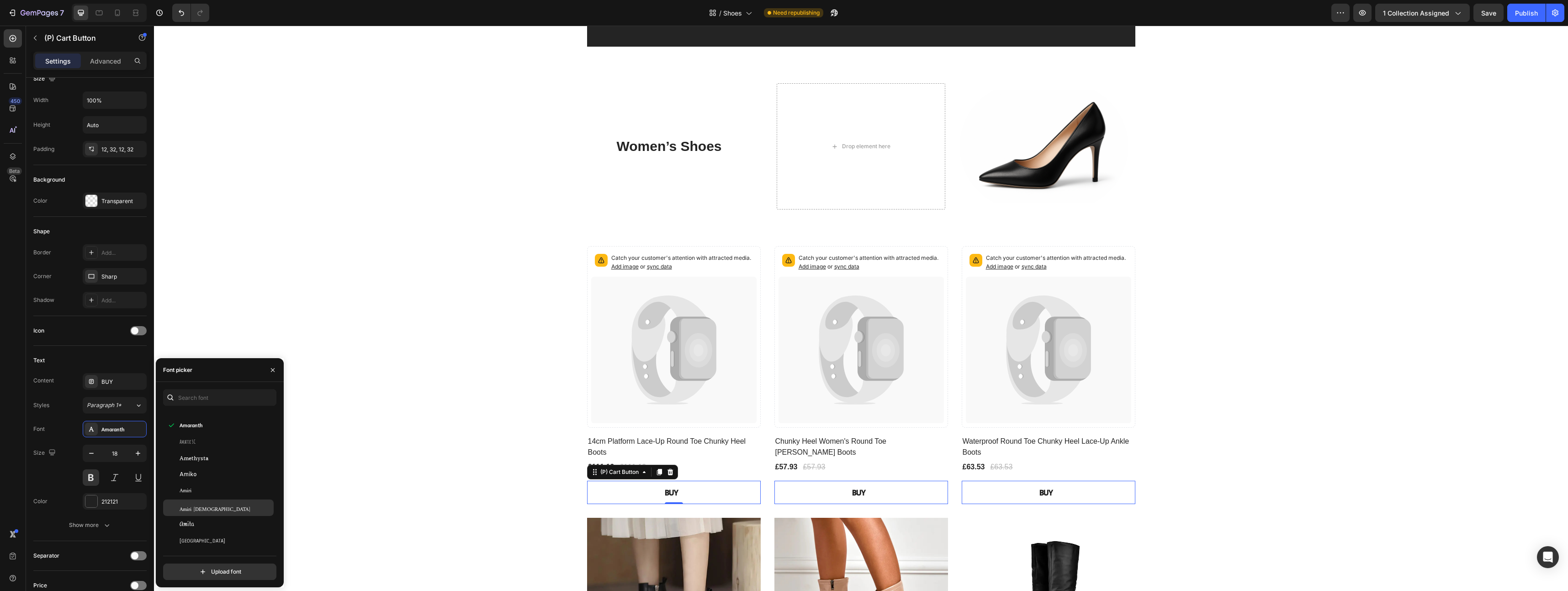
click at [211, 507] on div "Amiri [DEMOGRAPHIC_DATA]" at bounding box center [225, 507] width 92 height 8
click at [213, 529] on div "[PERSON_NAME]" at bounding box center [225, 530] width 92 height 8
click at [212, 534] on div "Anek Malayalam" at bounding box center [219, 538] width 111 height 17
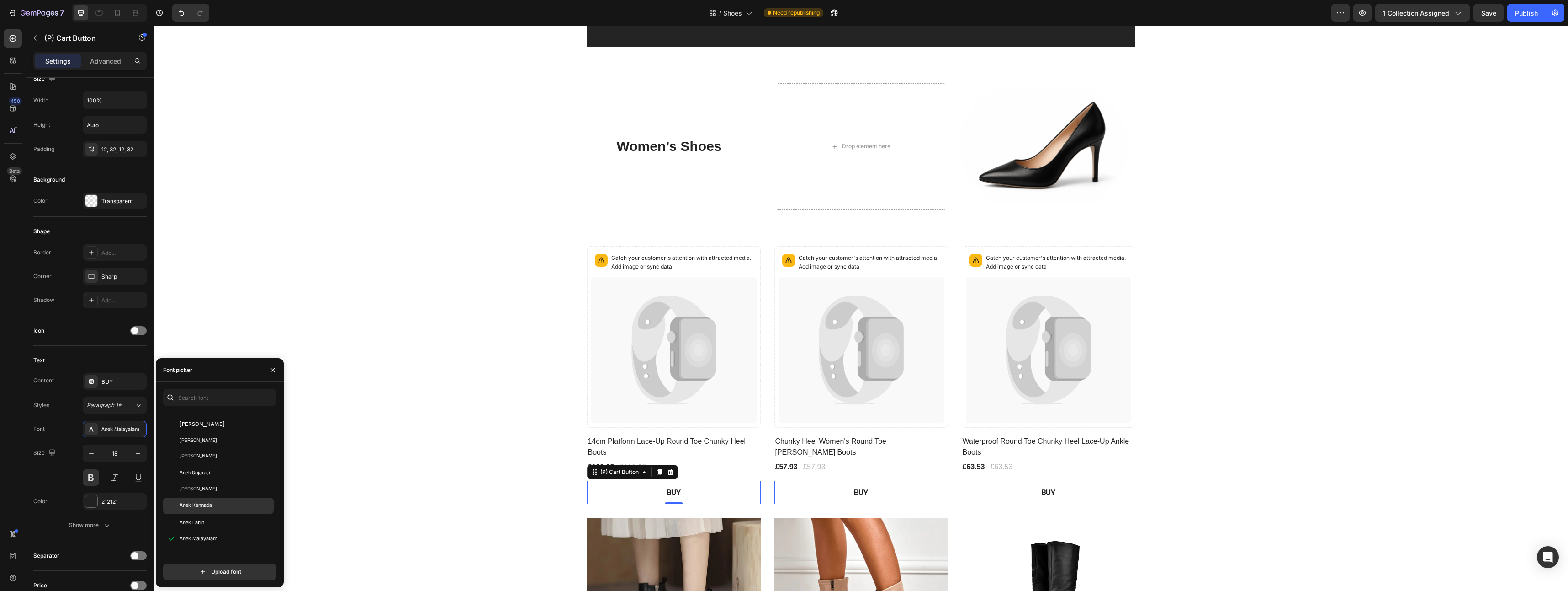
click at [210, 540] on div "Antic Slab" at bounding box center [225, 536] width 92 height 8
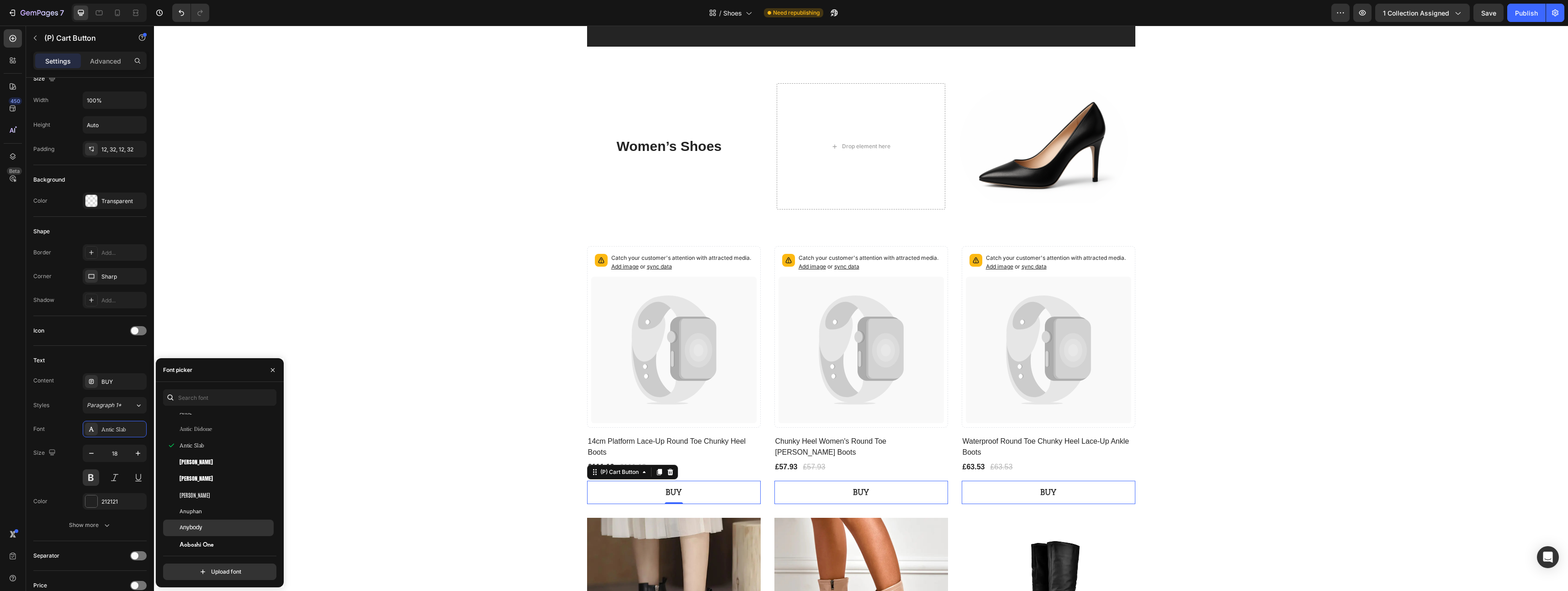
click at [221, 529] on div "Anybody" at bounding box center [225, 527] width 92 height 8
drag, startPoint x: 1383, startPoint y: 452, endPoint x: 1377, endPoint y: 459, distance: 9.2
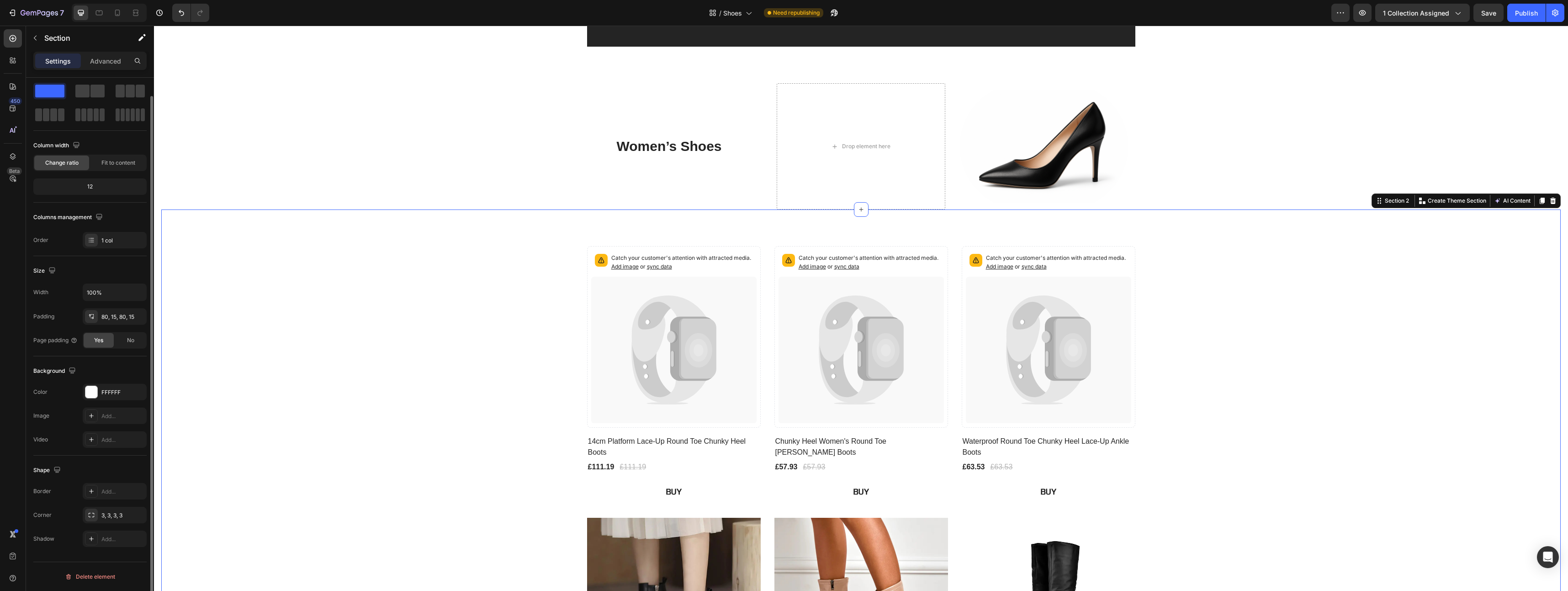
scroll to position [0, 0]
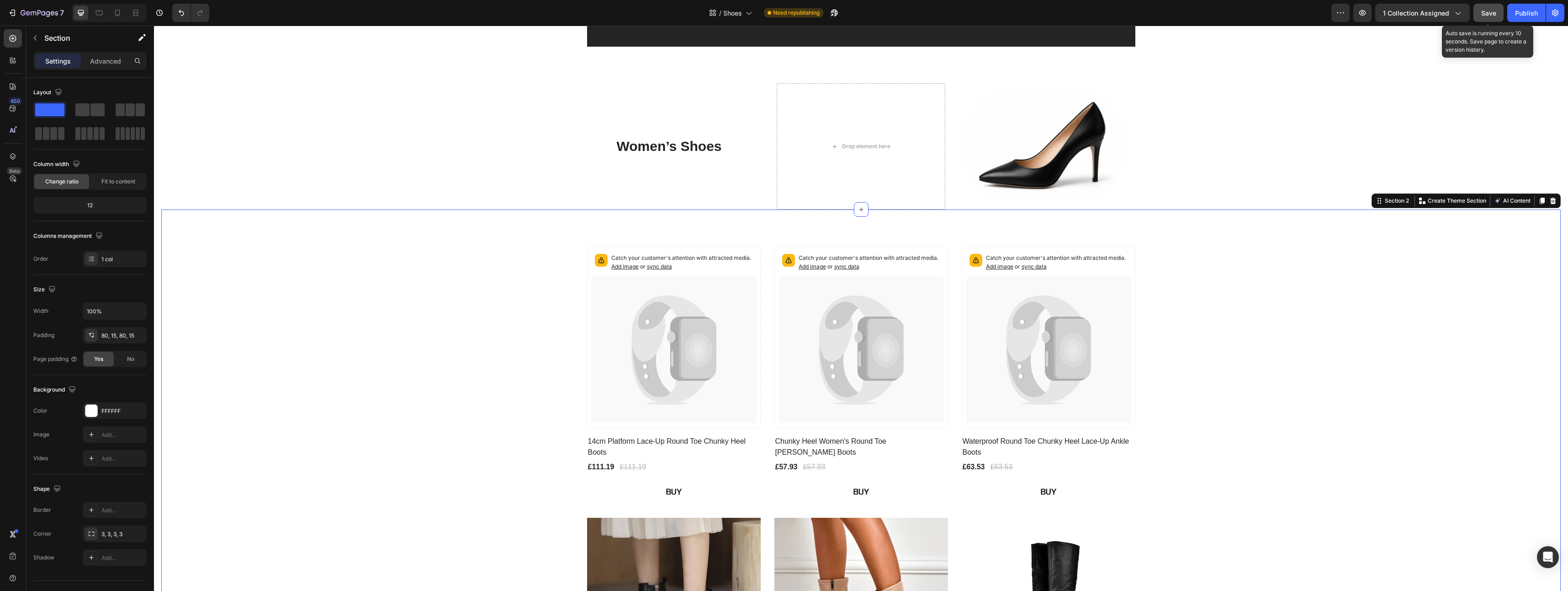
click at [1492, 16] on span "Save" at bounding box center [1488, 12] width 15 height 8
click at [1528, 7] on button "Publish" at bounding box center [1527, 12] width 39 height 18
click at [666, 487] on p "BUY" at bounding box center [674, 492] width 16 height 12
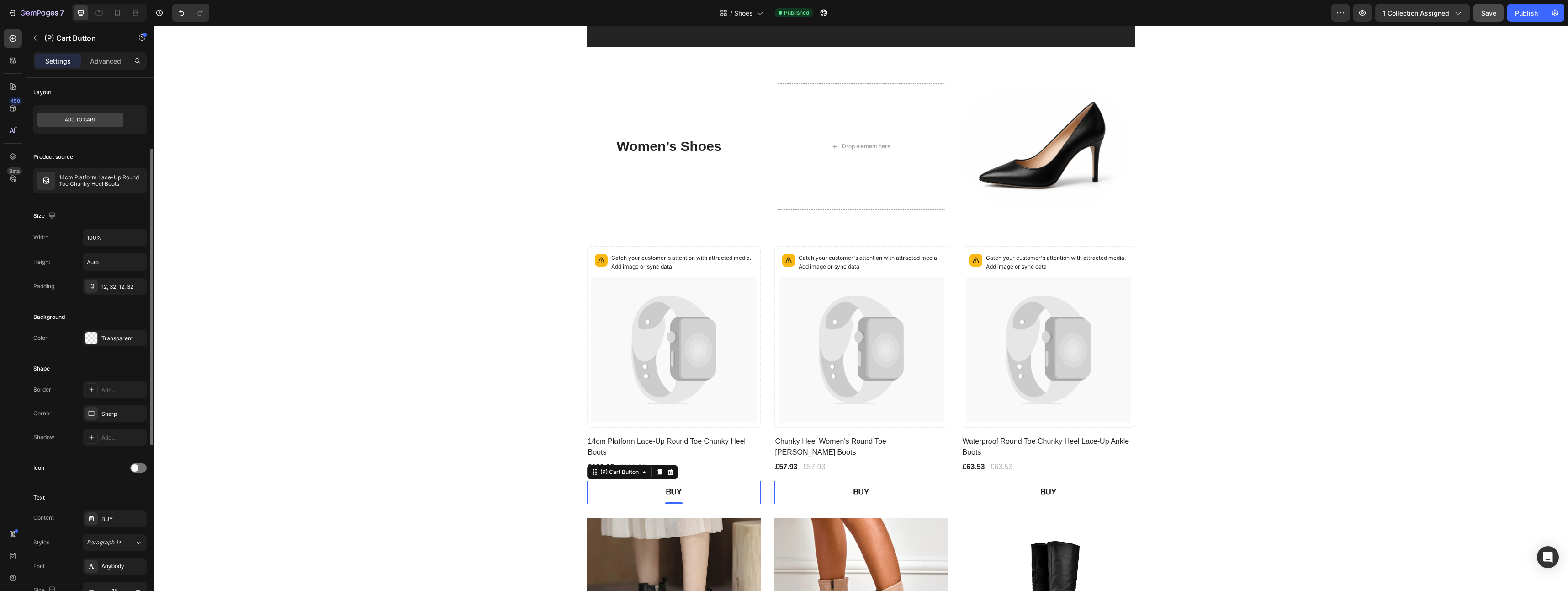
scroll to position [46, 0]
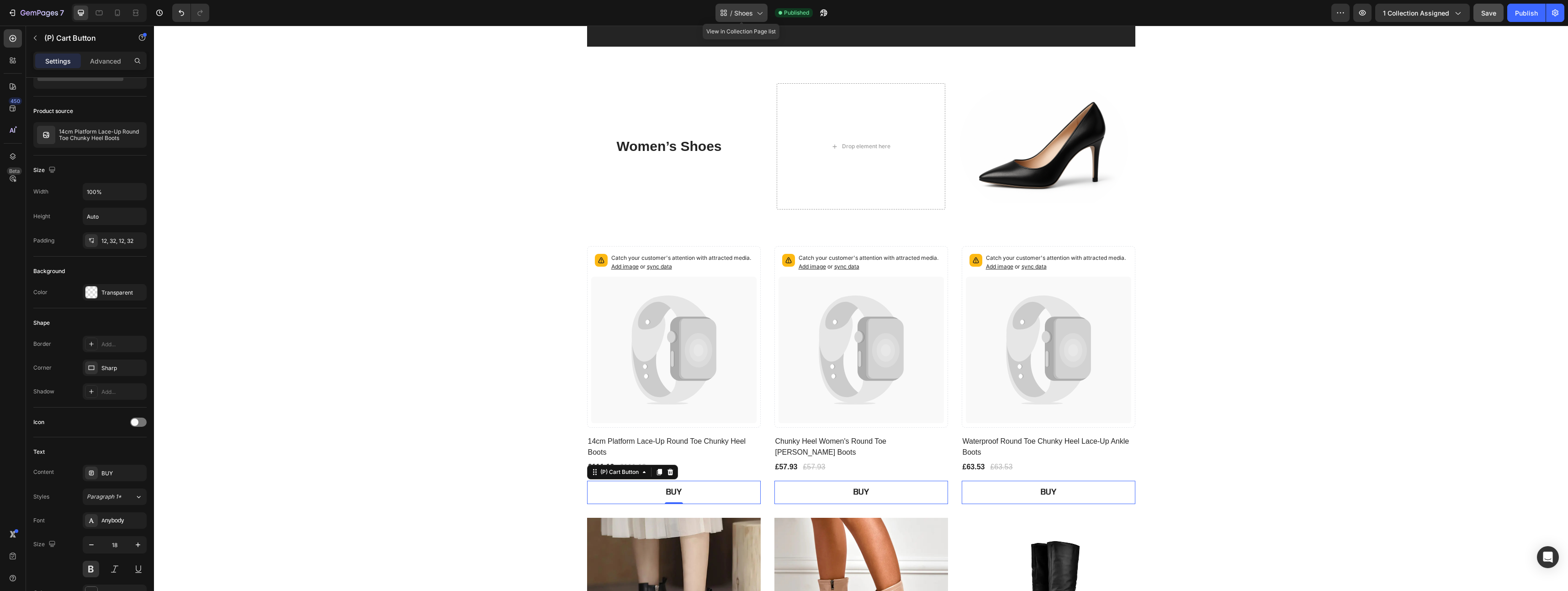
click at [760, 12] on icon at bounding box center [759, 12] width 9 height 9
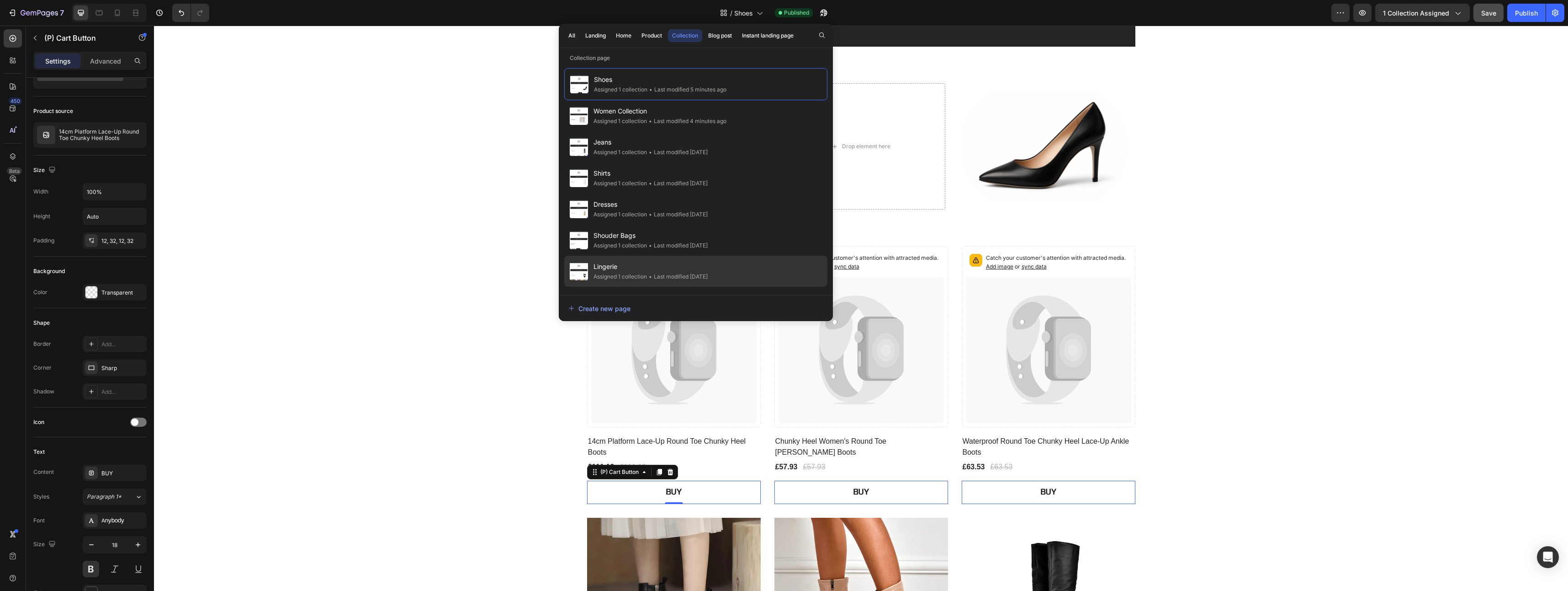
click at [628, 273] on div "Assigned 1 collection" at bounding box center [620, 276] width 54 height 9
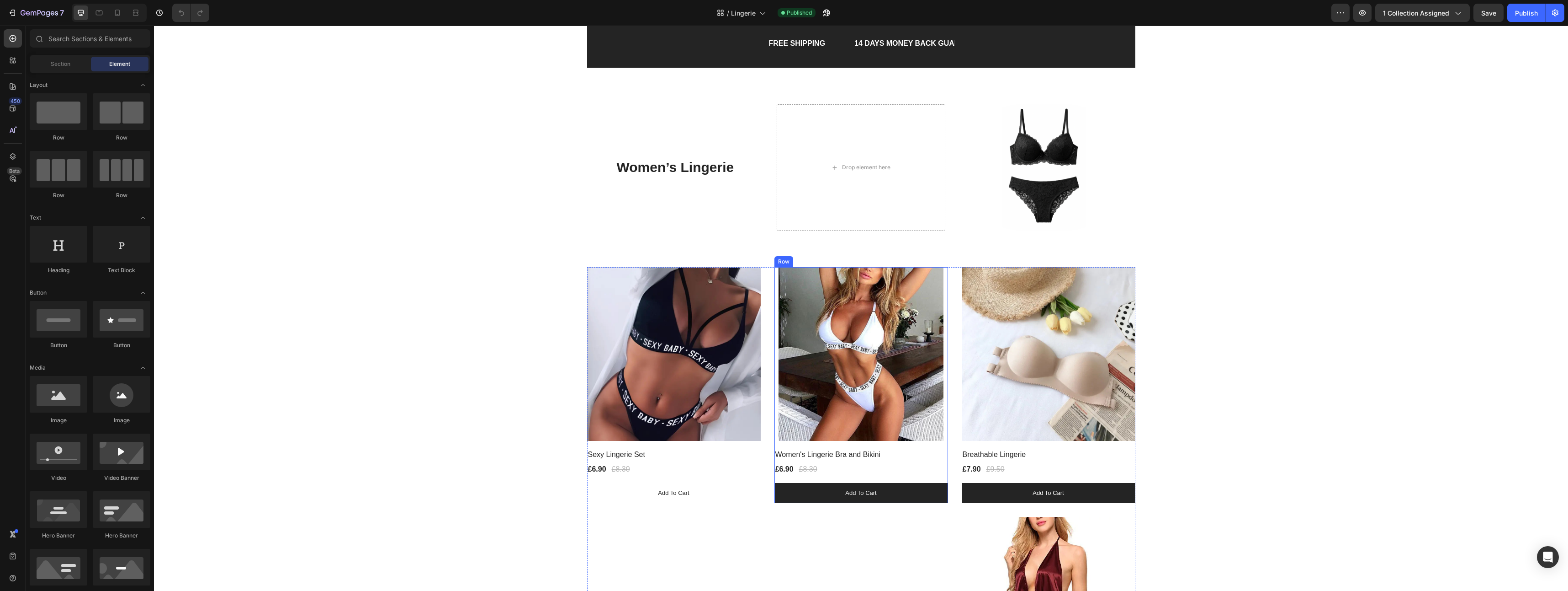
scroll to position [46, 0]
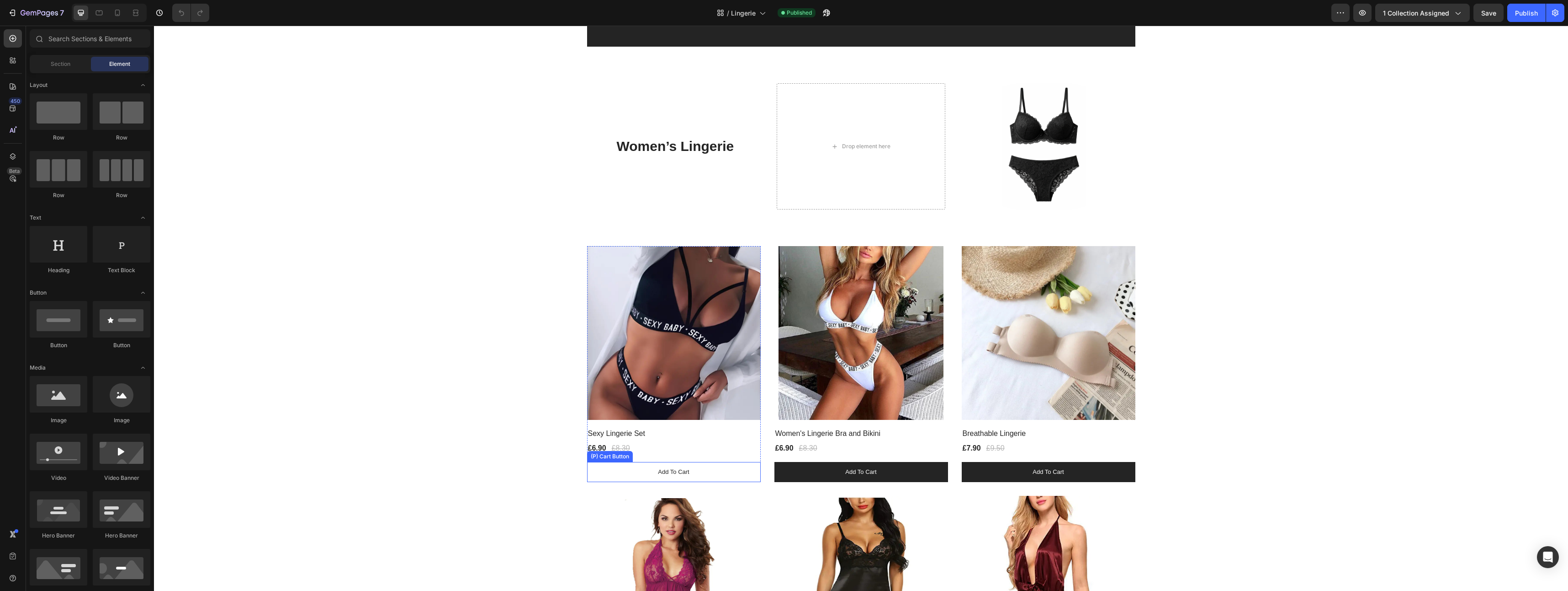
click at [705, 474] on button "Add to cart" at bounding box center [674, 471] width 174 height 20
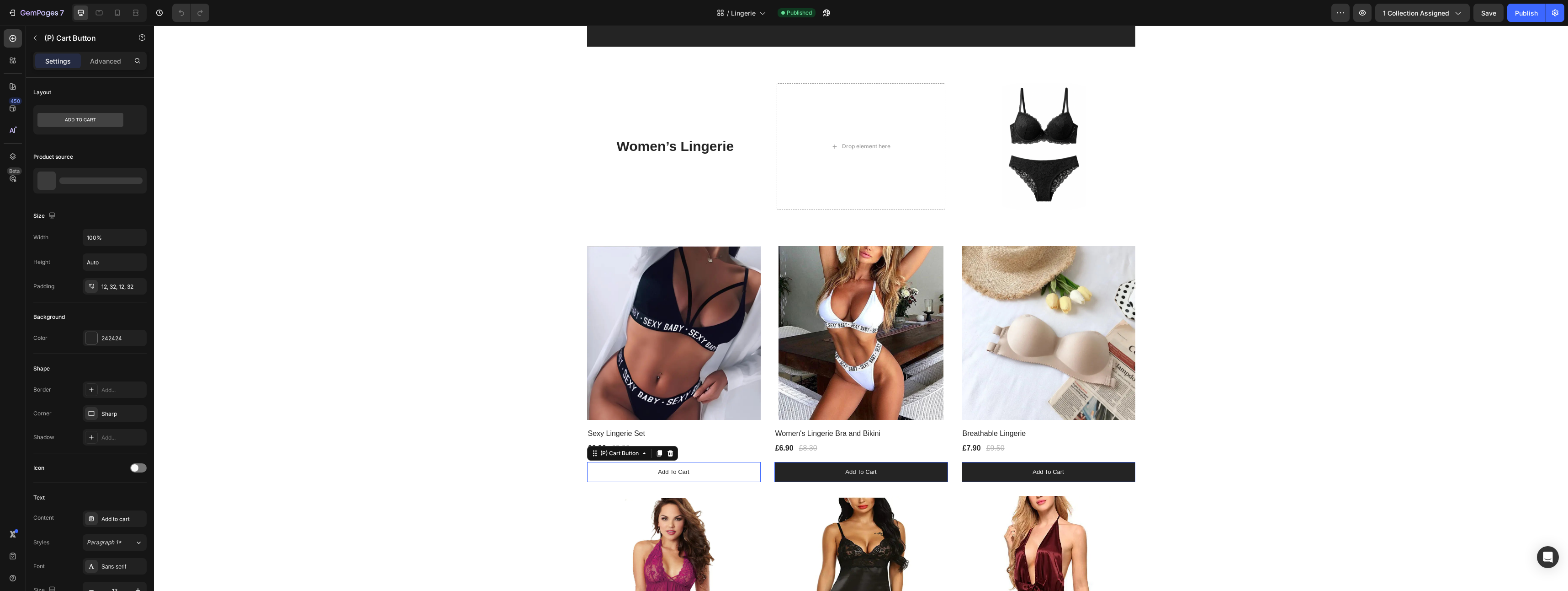
click at [705, 474] on button "Add to cart" at bounding box center [674, 471] width 174 height 20
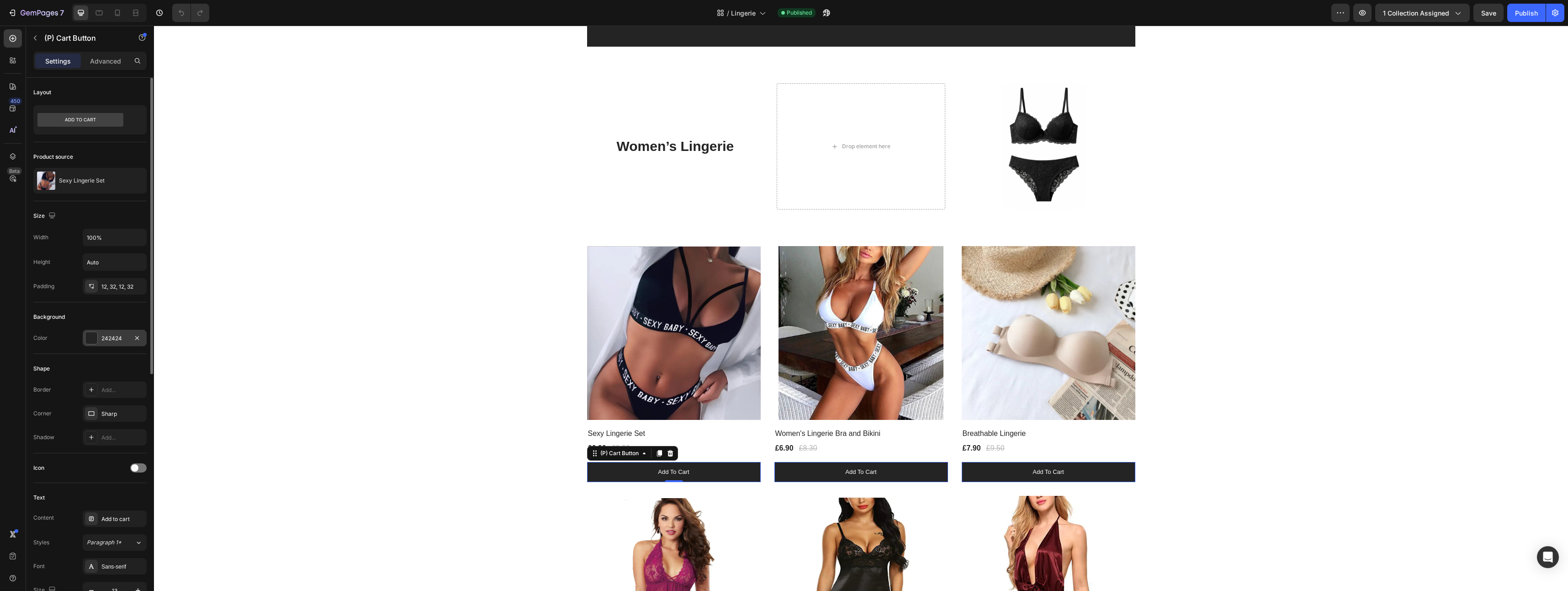
click at [91, 340] on div at bounding box center [91, 338] width 12 height 12
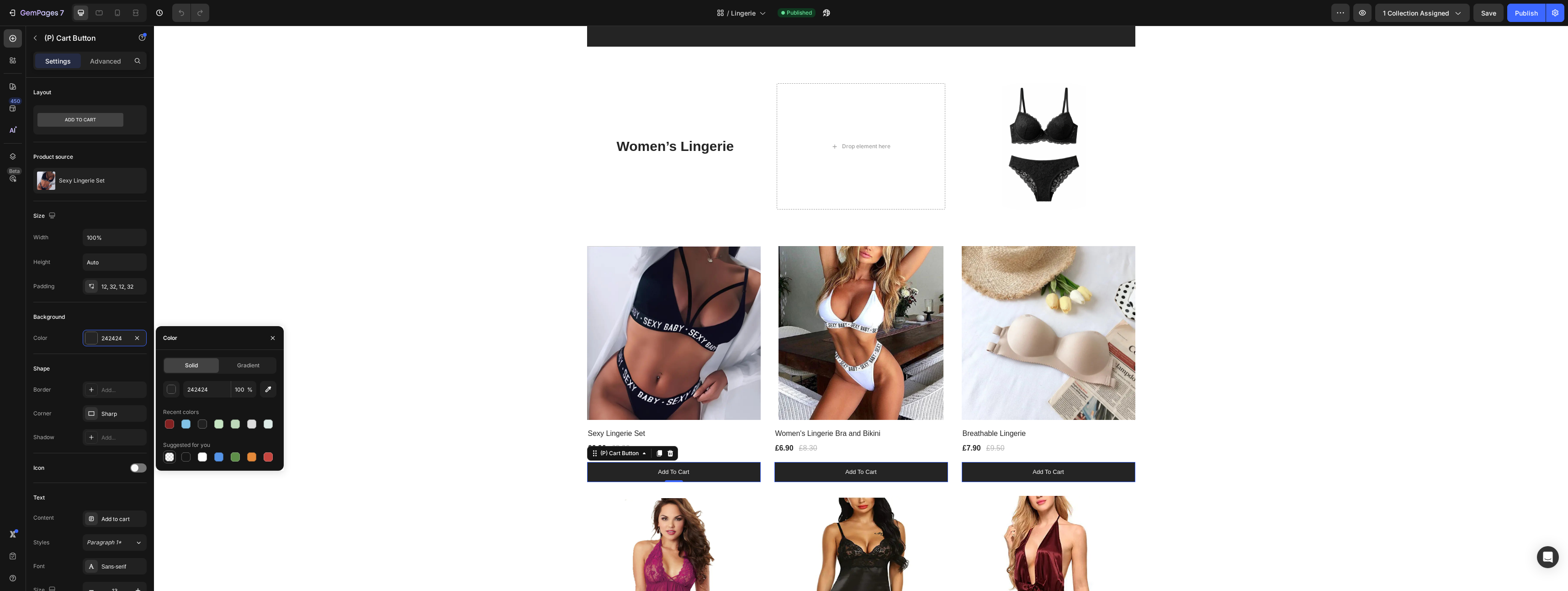
click at [168, 454] on div at bounding box center [170, 456] width 9 height 9
type input "000000"
type input "0"
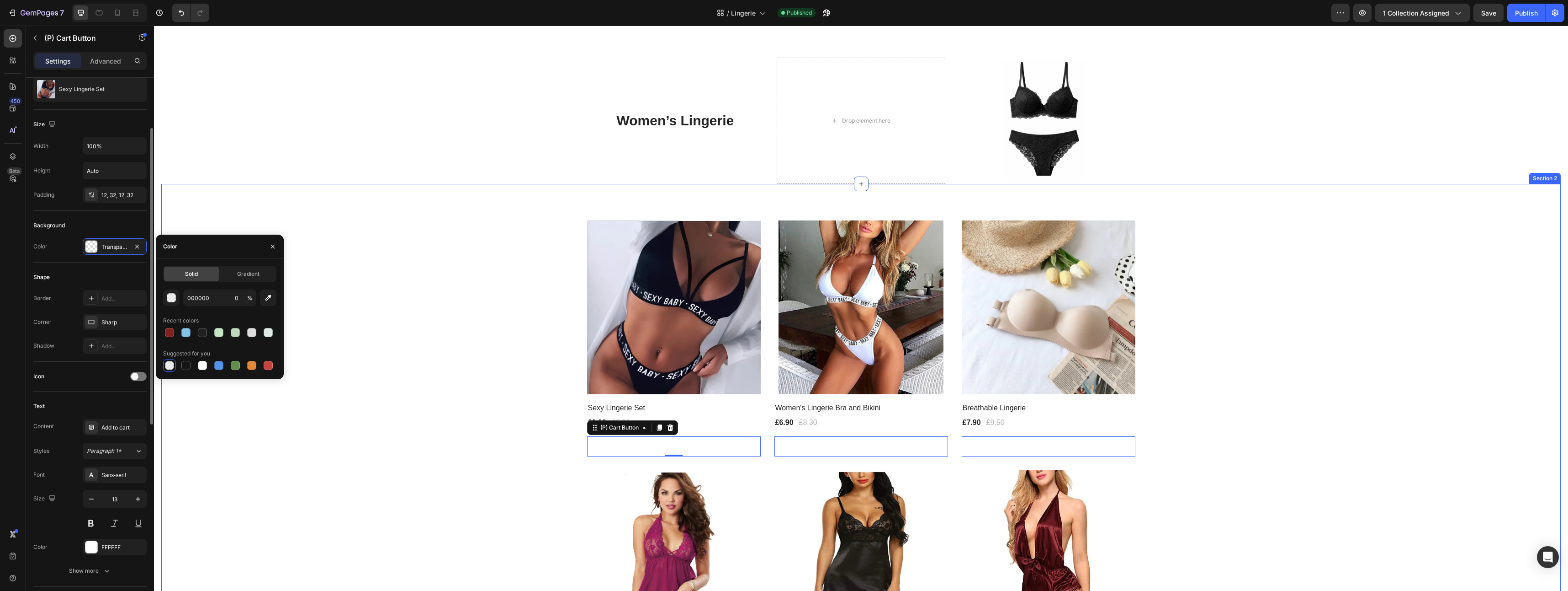
scroll to position [91, 0]
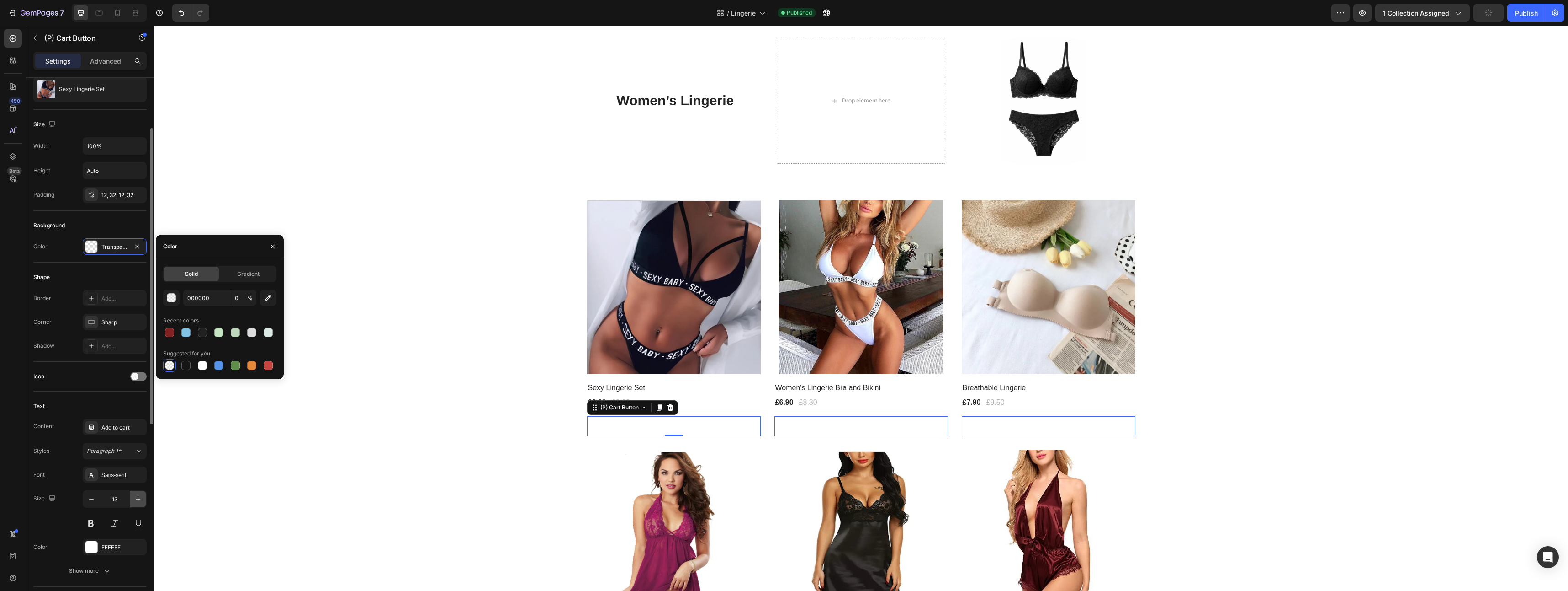
click at [137, 501] on icon "button" at bounding box center [138, 499] width 9 height 9
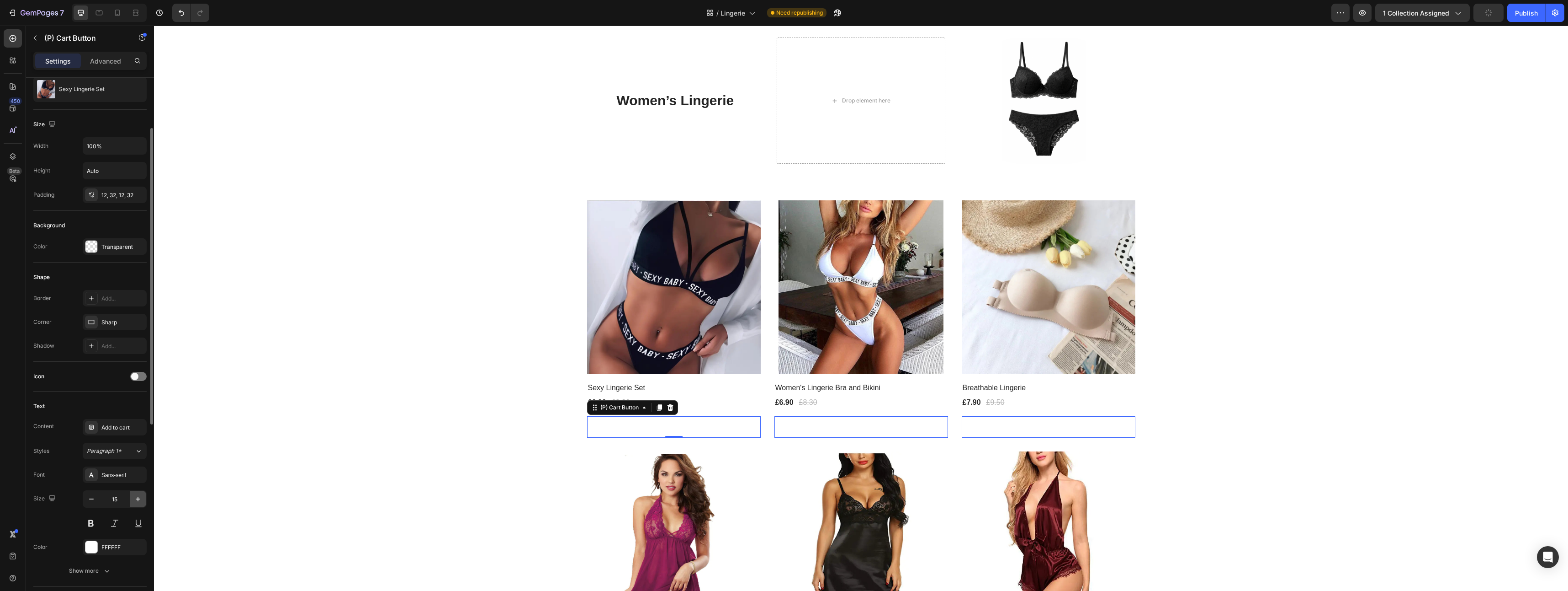
click at [137, 501] on icon "button" at bounding box center [138, 499] width 9 height 9
drag, startPoint x: 92, startPoint y: 503, endPoint x: 125, endPoint y: 485, distance: 37.6
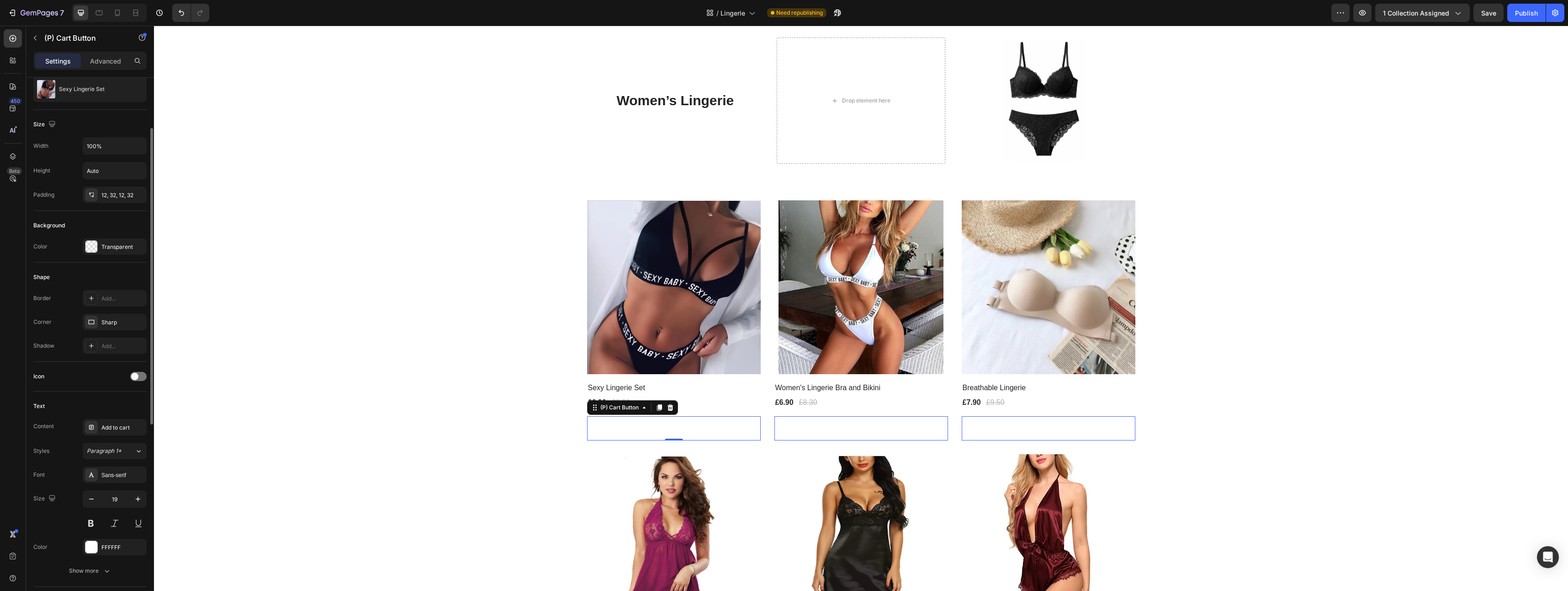
click at [92, 502] on icon "button" at bounding box center [91, 499] width 9 height 9
type input "18"
click at [122, 478] on div "Sans-serif" at bounding box center [122, 474] width 43 height 8
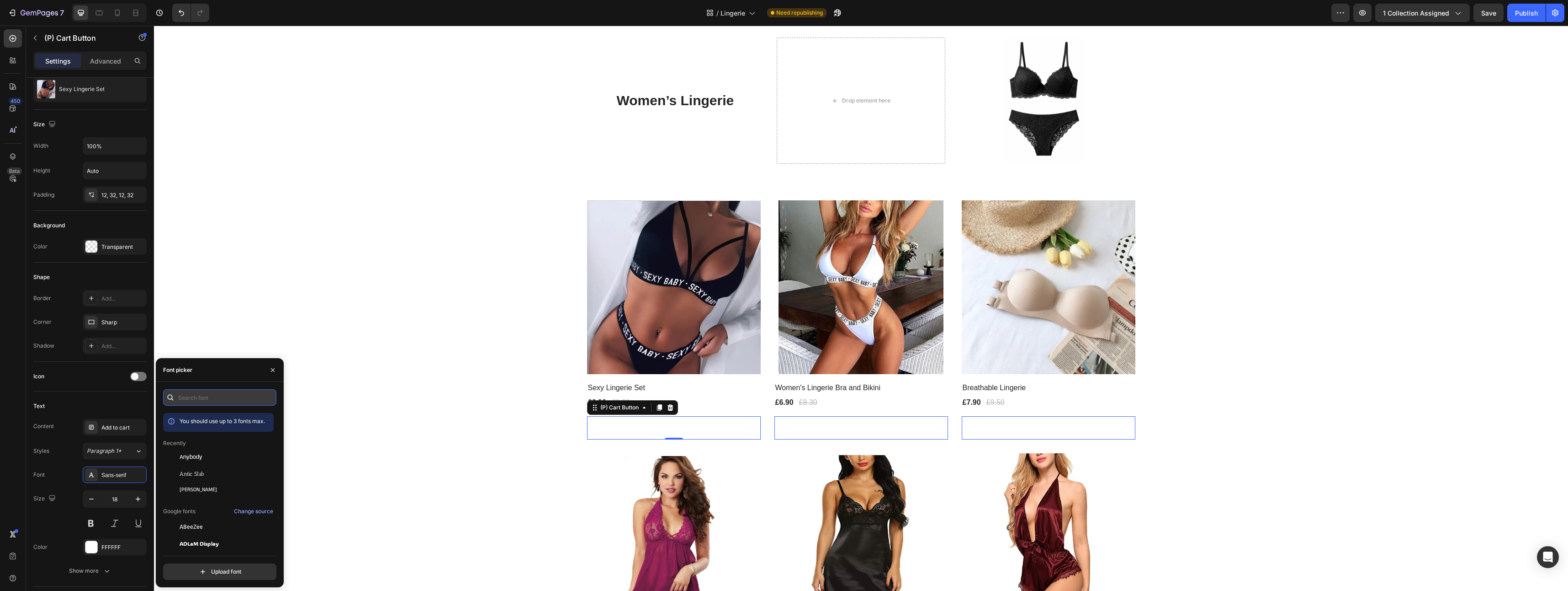
click at [199, 398] on input "text" at bounding box center [220, 397] width 113 height 17
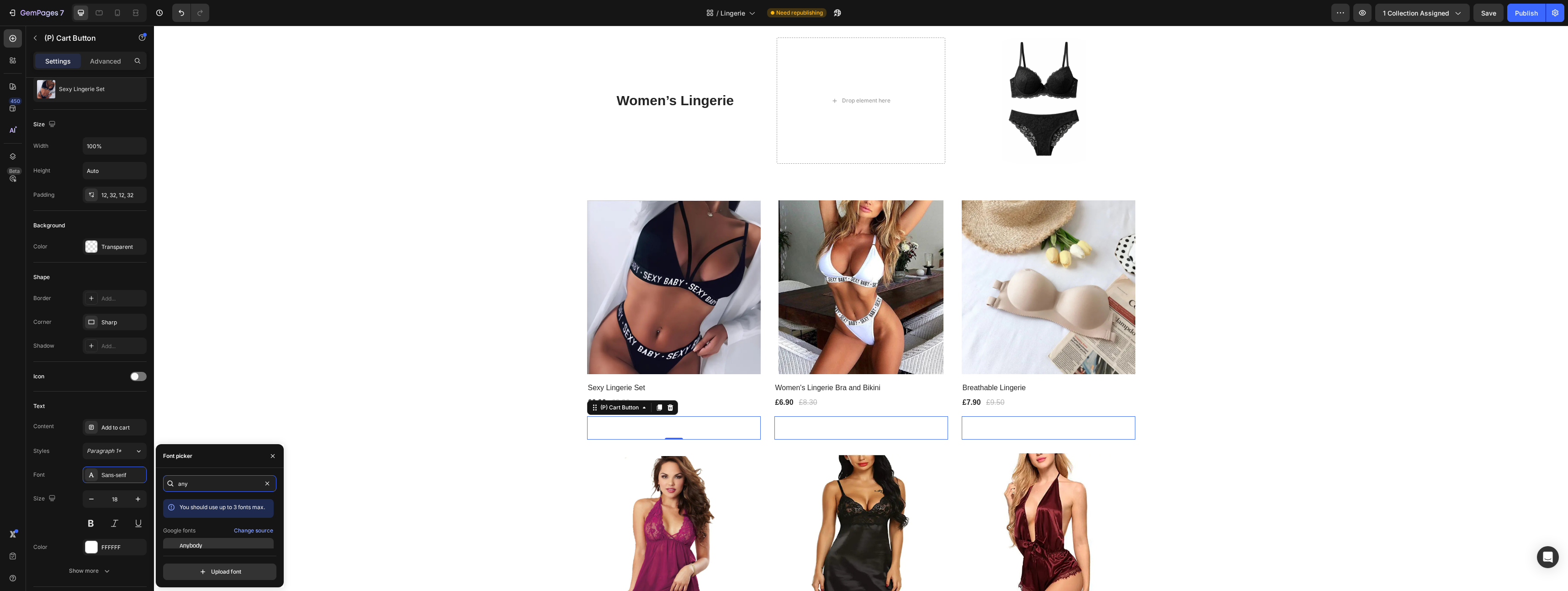
type input "any"
click at [201, 544] on span "Anybody" at bounding box center [191, 545] width 23 height 8
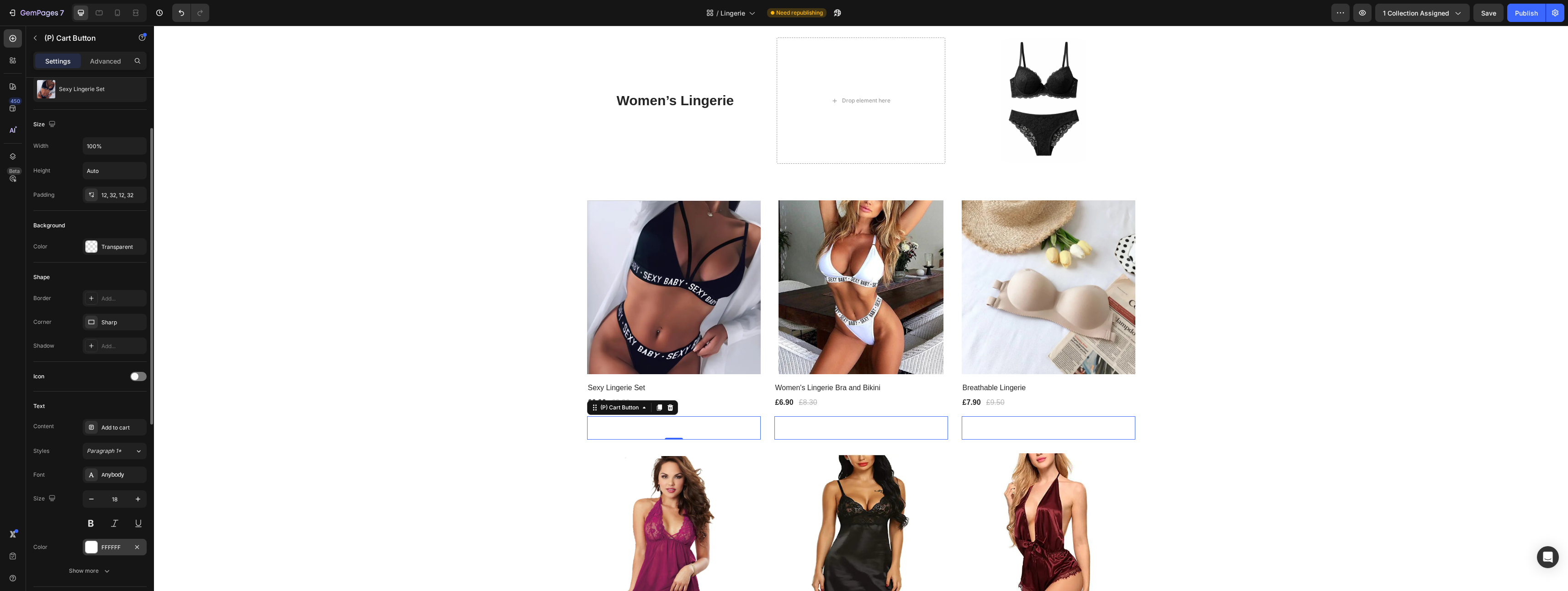
click at [98, 544] on div at bounding box center [91, 546] width 13 height 13
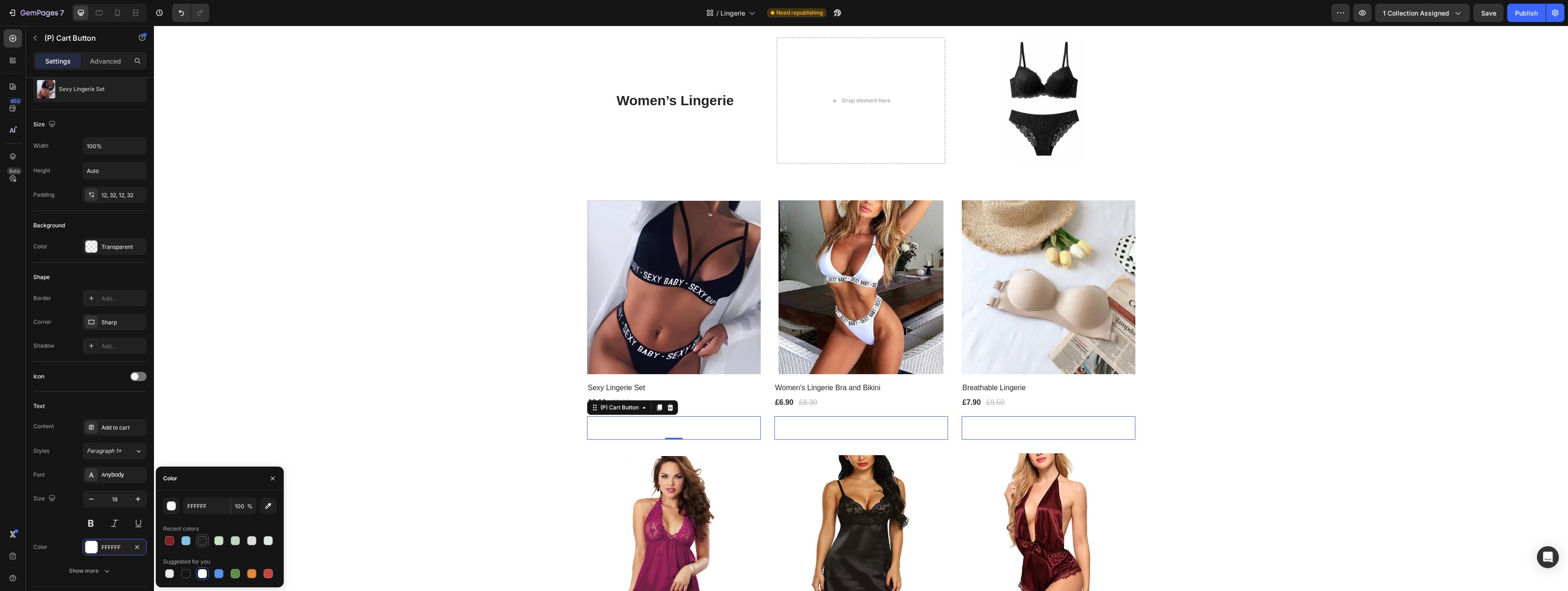
click at [199, 543] on div at bounding box center [202, 540] width 9 height 9
type input "212121"
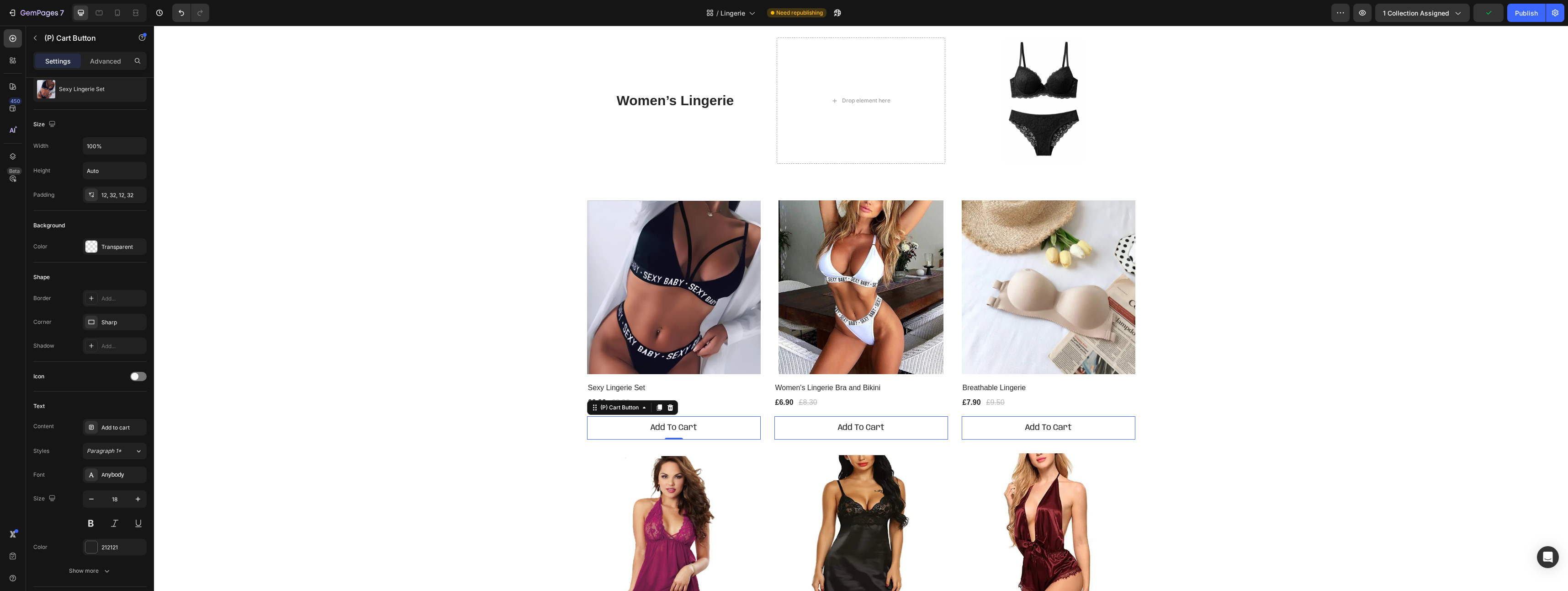
click at [691, 417] on button "Add to cart" at bounding box center [674, 427] width 174 height 24
click at [693, 426] on button "Add to cart" at bounding box center [674, 427] width 174 height 24
click at [685, 426] on div "Add to cart" at bounding box center [674, 427] width 47 height 12
click at [685, 426] on p "Add to cart" at bounding box center [674, 427] width 47 height 12
click at [684, 426] on p "Add to cart" at bounding box center [674, 427] width 47 height 12
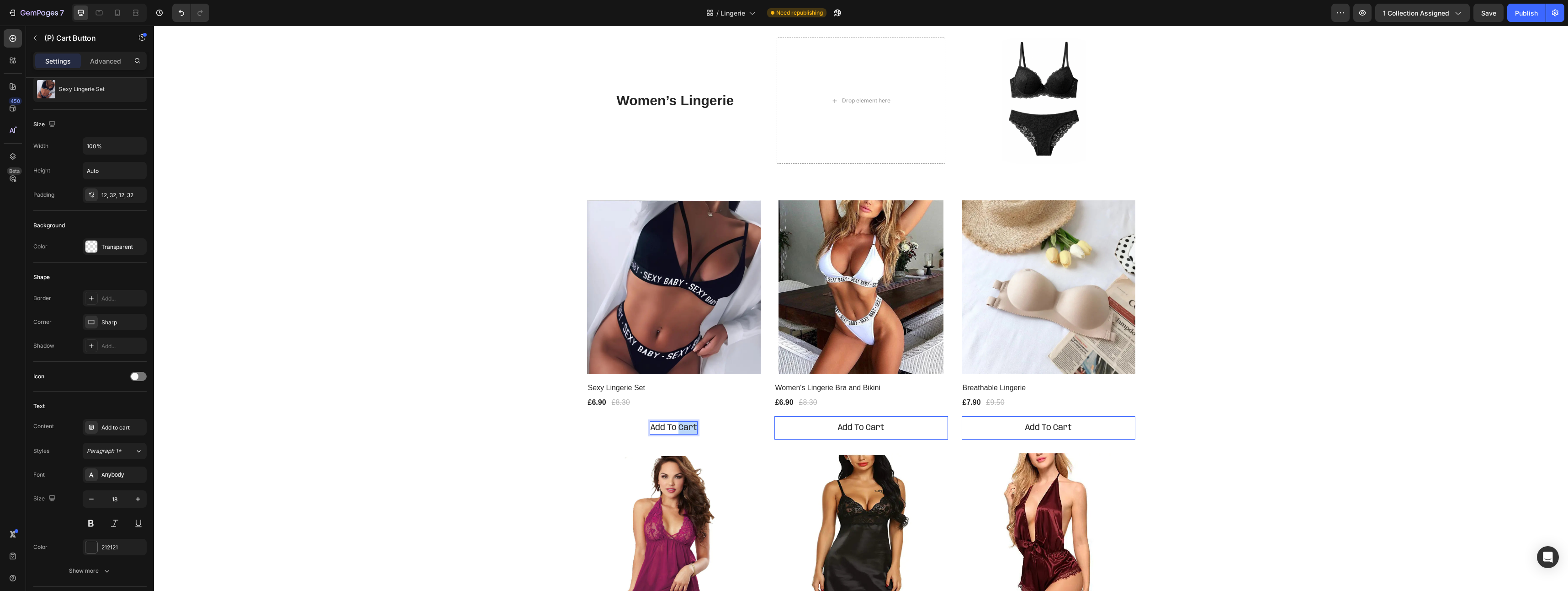
click at [684, 426] on p "Add to cart" at bounding box center [674, 427] width 47 height 12
drag, startPoint x: 676, startPoint y: 429, endPoint x: 635, endPoint y: 430, distance: 41.0
click at [635, 430] on button "BUY" at bounding box center [674, 427] width 174 height 24
drag, startPoint x: 91, startPoint y: 524, endPoint x: 98, endPoint y: 536, distance: 13.9
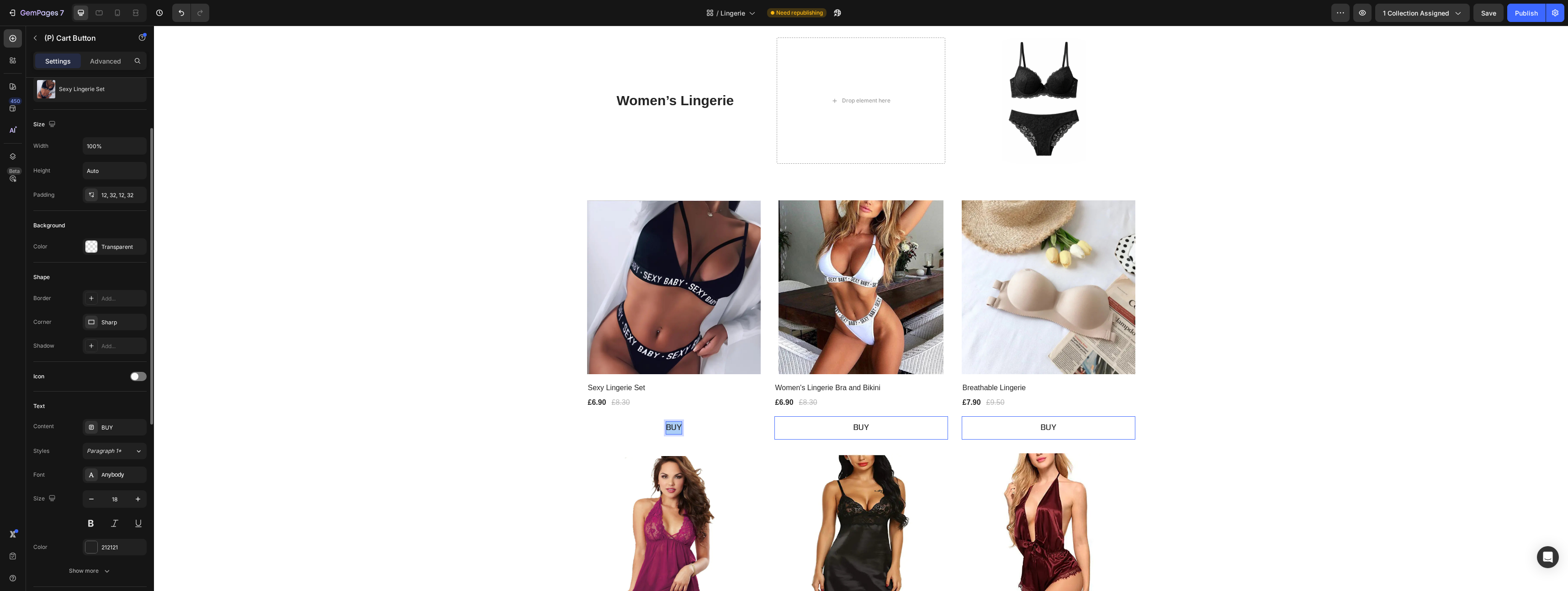
click at [91, 523] on button at bounding box center [91, 522] width 17 height 17
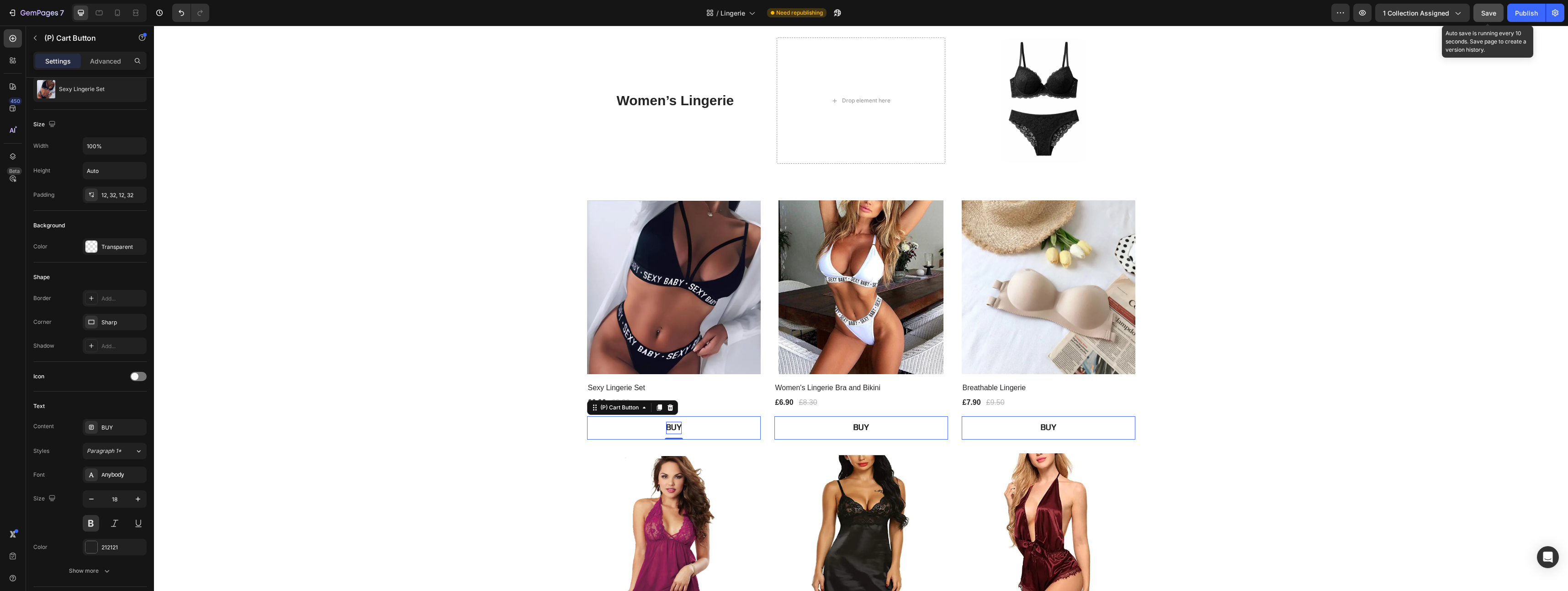
click at [1491, 14] on span "Save" at bounding box center [1488, 12] width 15 height 8
click at [1527, 9] on div "Publish" at bounding box center [1526, 12] width 23 height 10
click at [635, 427] on button "BUY" at bounding box center [674, 427] width 174 height 24
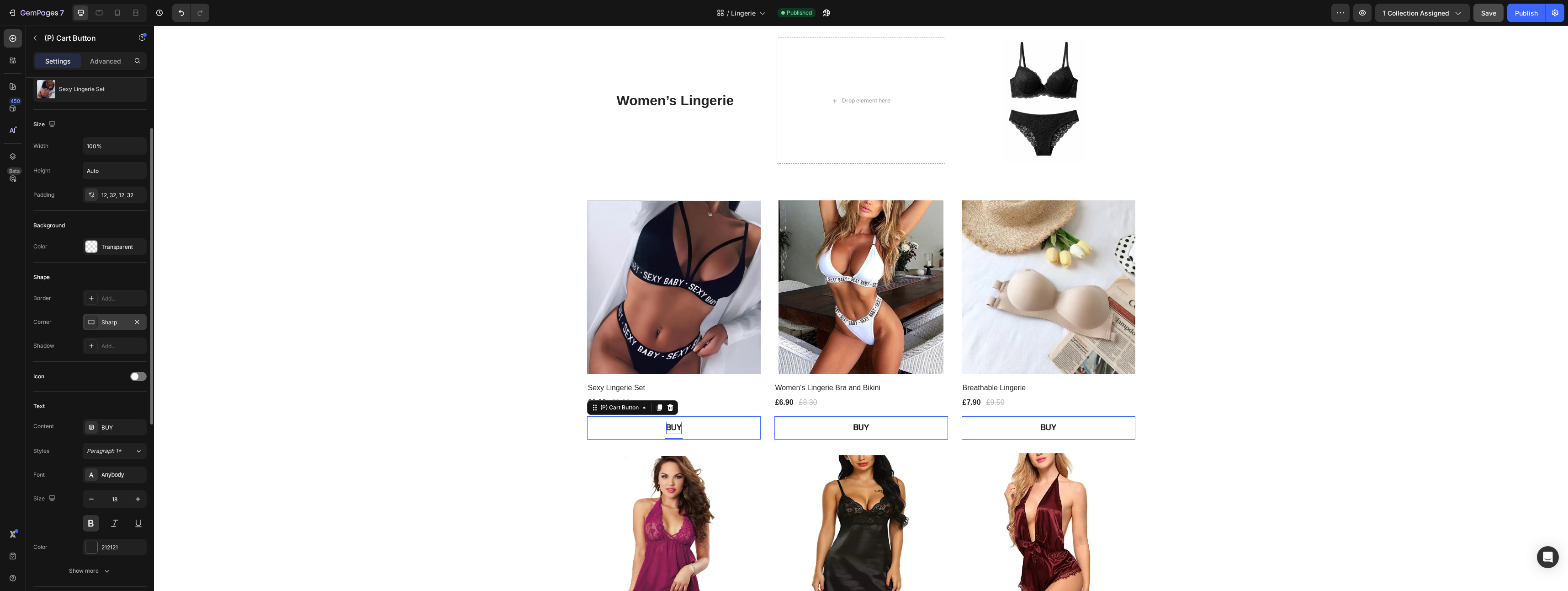
click at [107, 319] on div "Sharp" at bounding box center [114, 322] width 26 height 8
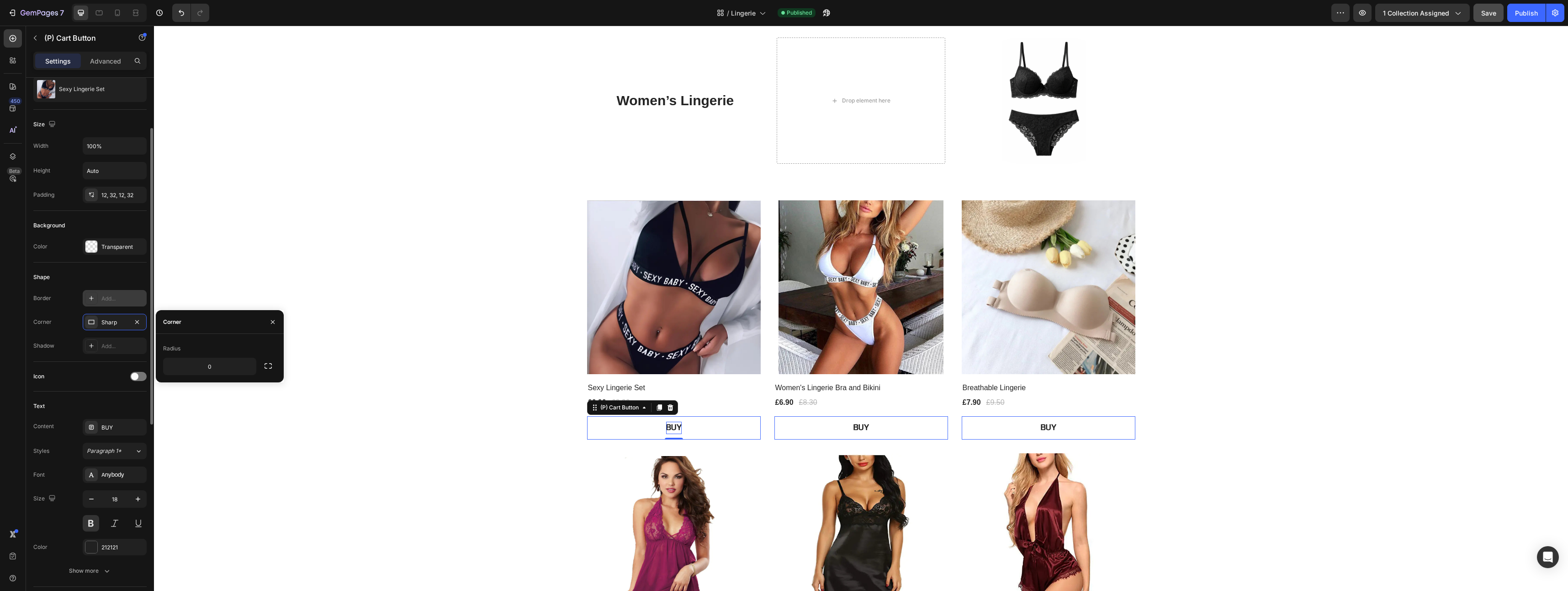
click at [92, 300] on icon at bounding box center [91, 298] width 7 height 7
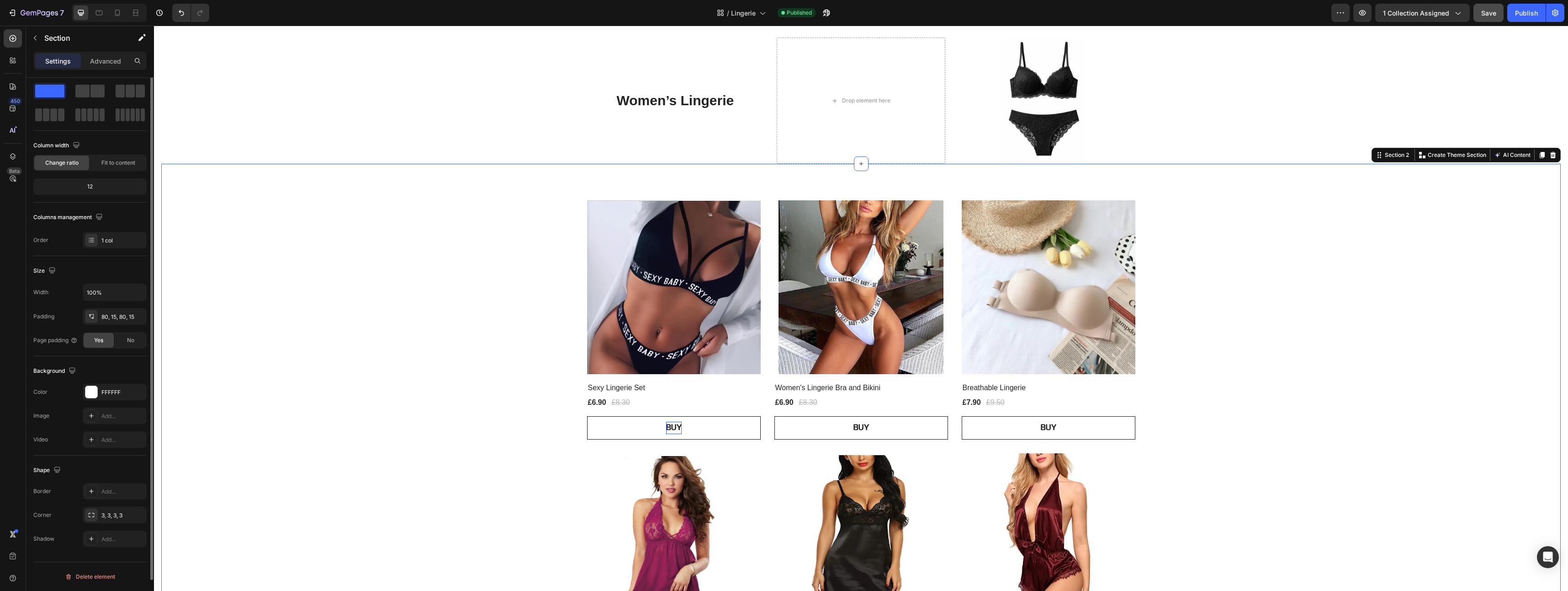
scroll to position [0, 0]
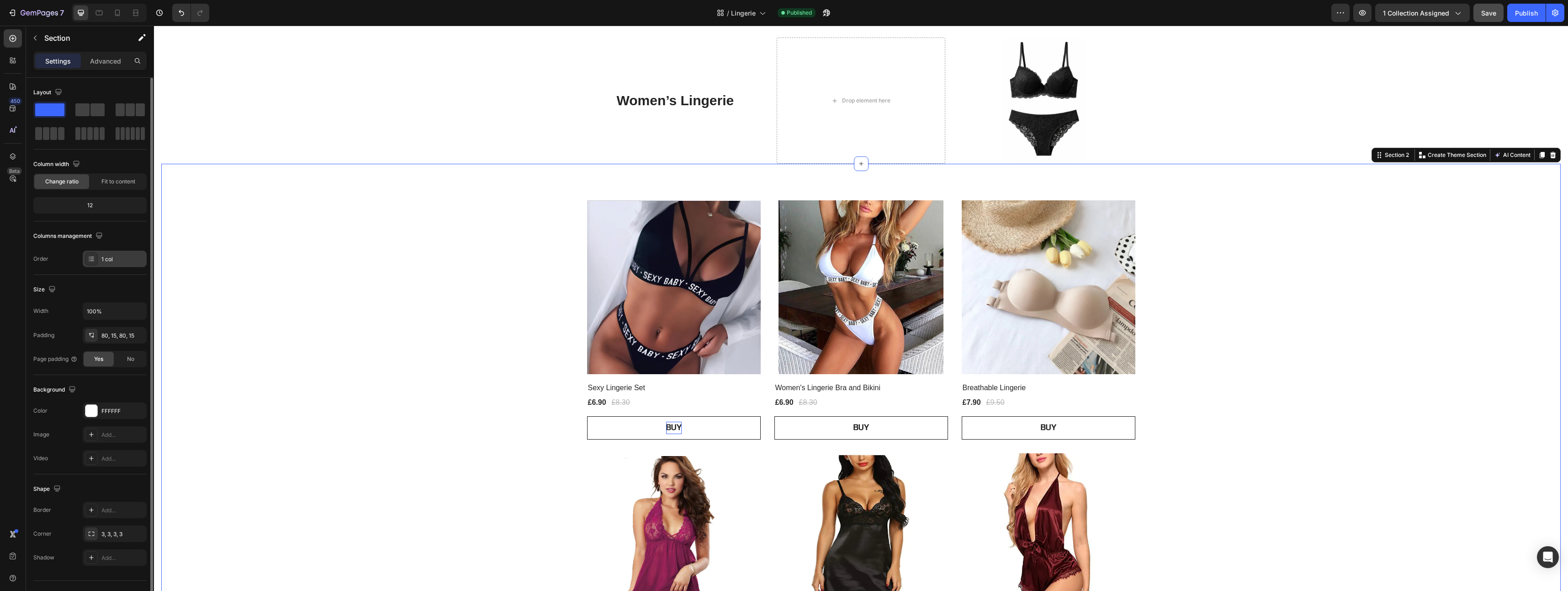
click at [103, 257] on div "1 col" at bounding box center [122, 259] width 43 height 8
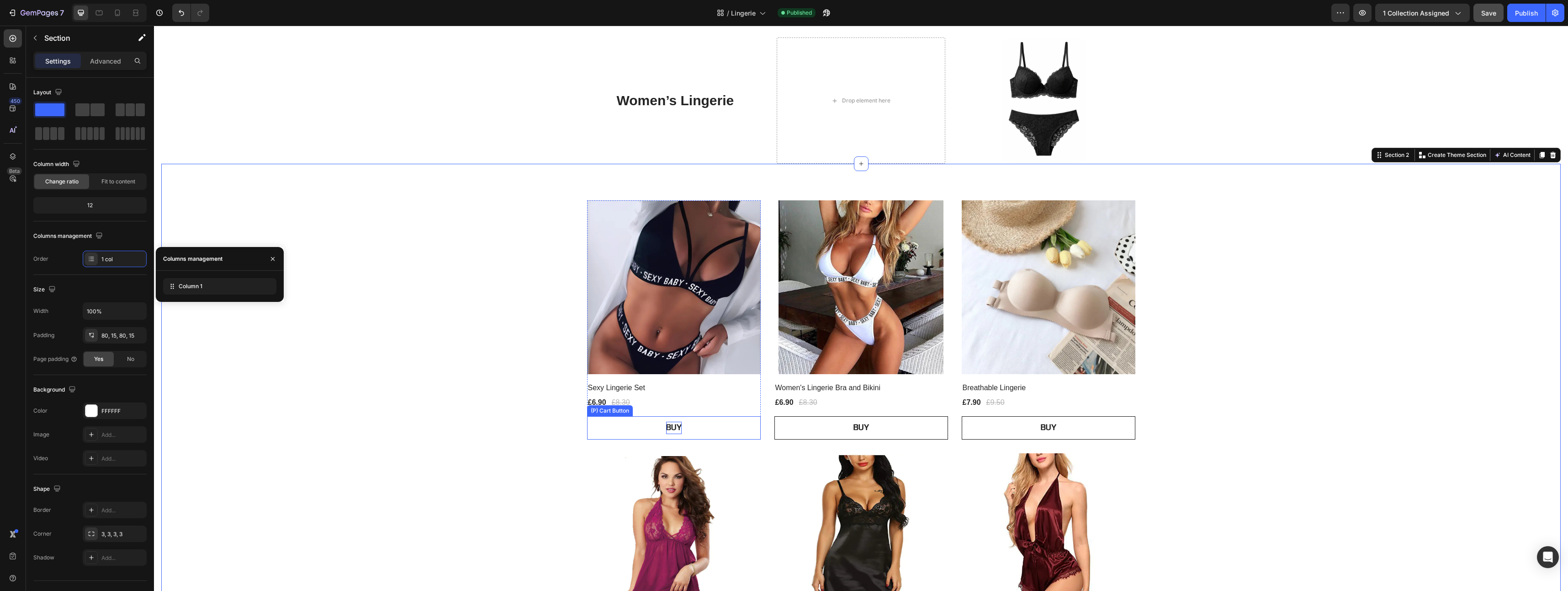
click at [621, 429] on button "BUY" at bounding box center [674, 427] width 174 height 24
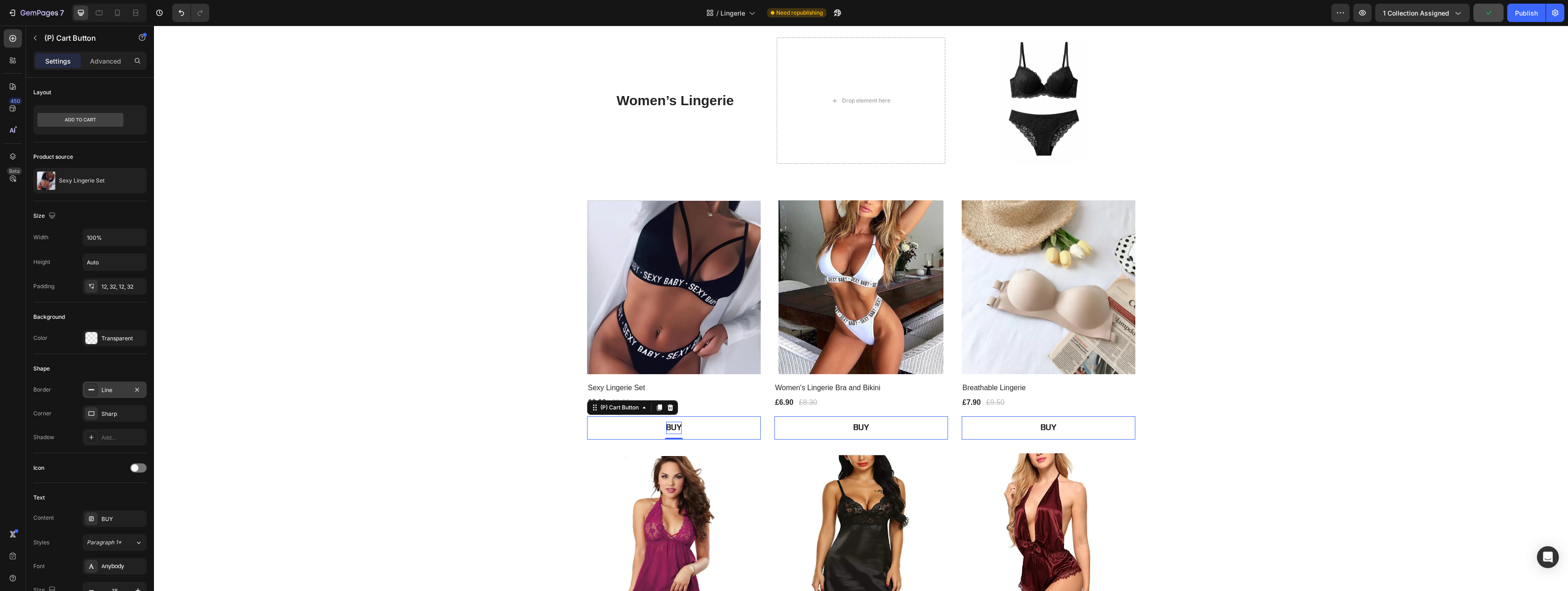
click at [113, 388] on div "Line" at bounding box center [114, 390] width 26 height 8
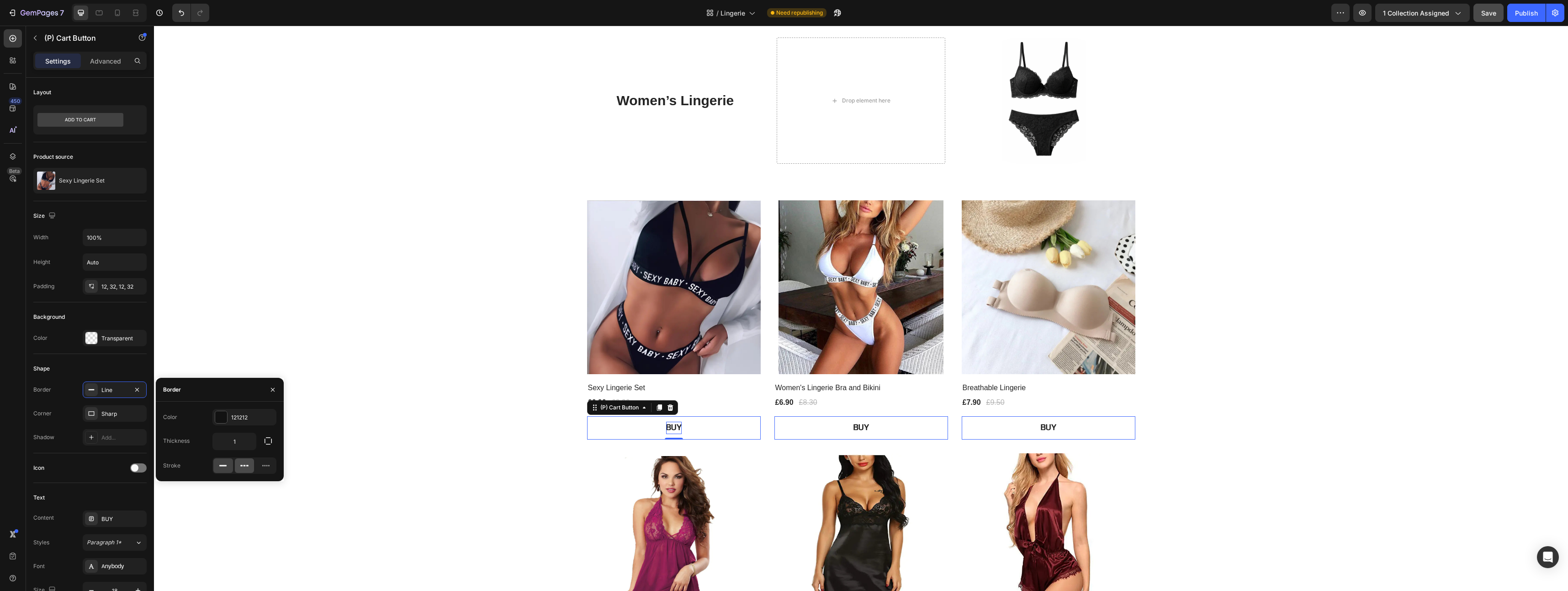
click at [247, 467] on icon at bounding box center [244, 465] width 9 height 9
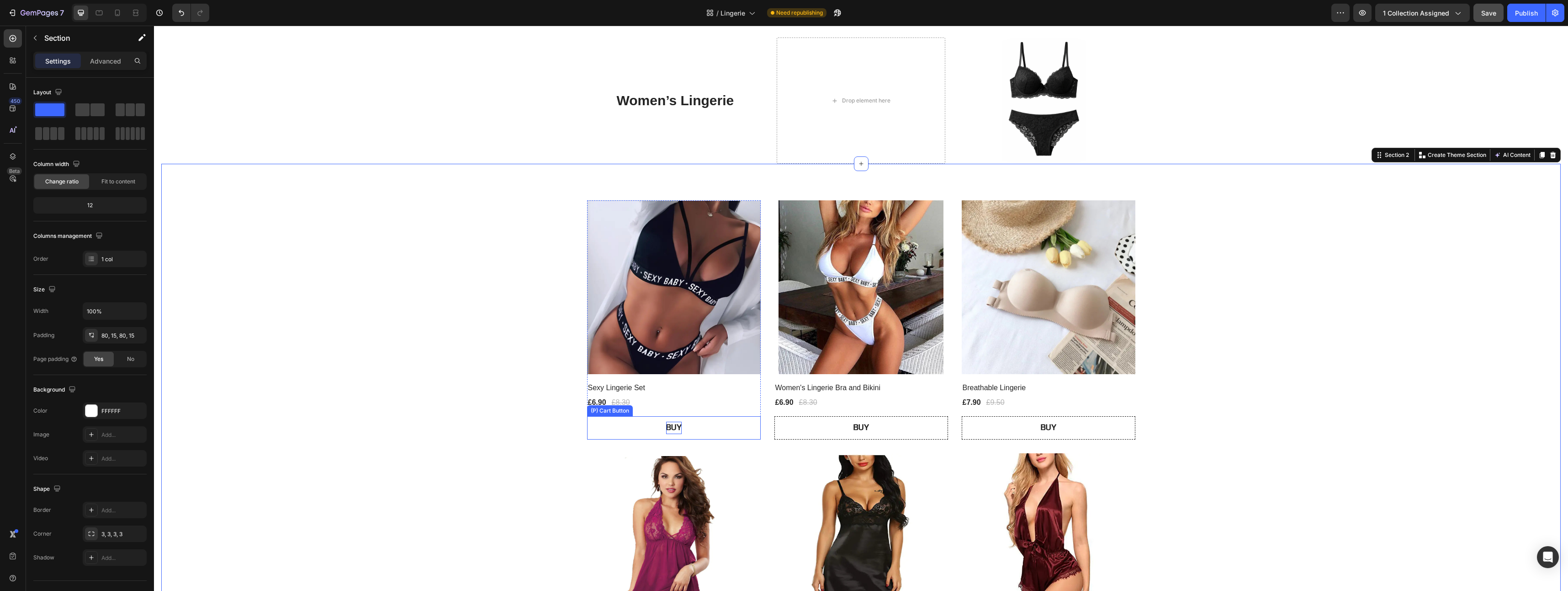
click at [601, 427] on button "BUY" at bounding box center [674, 427] width 174 height 24
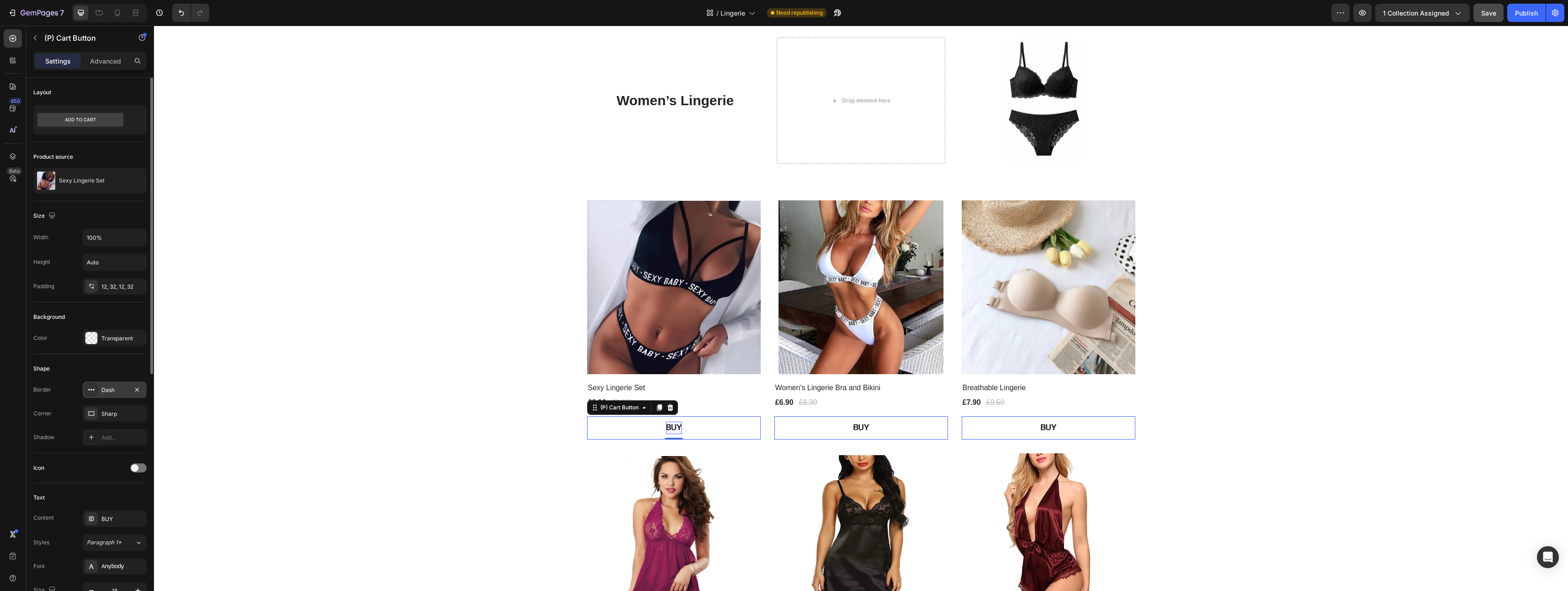
click at [123, 390] on div "Dash" at bounding box center [114, 390] width 26 height 8
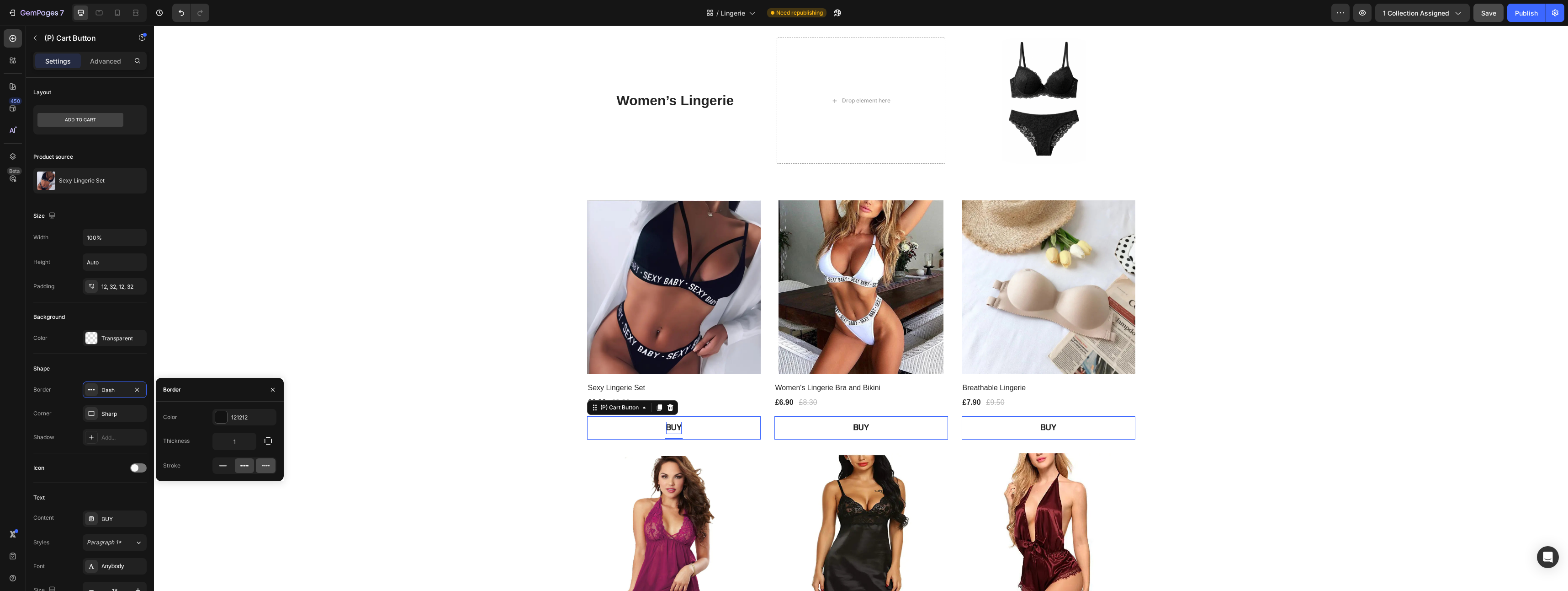
click at [265, 463] on icon at bounding box center [265, 465] width 9 height 9
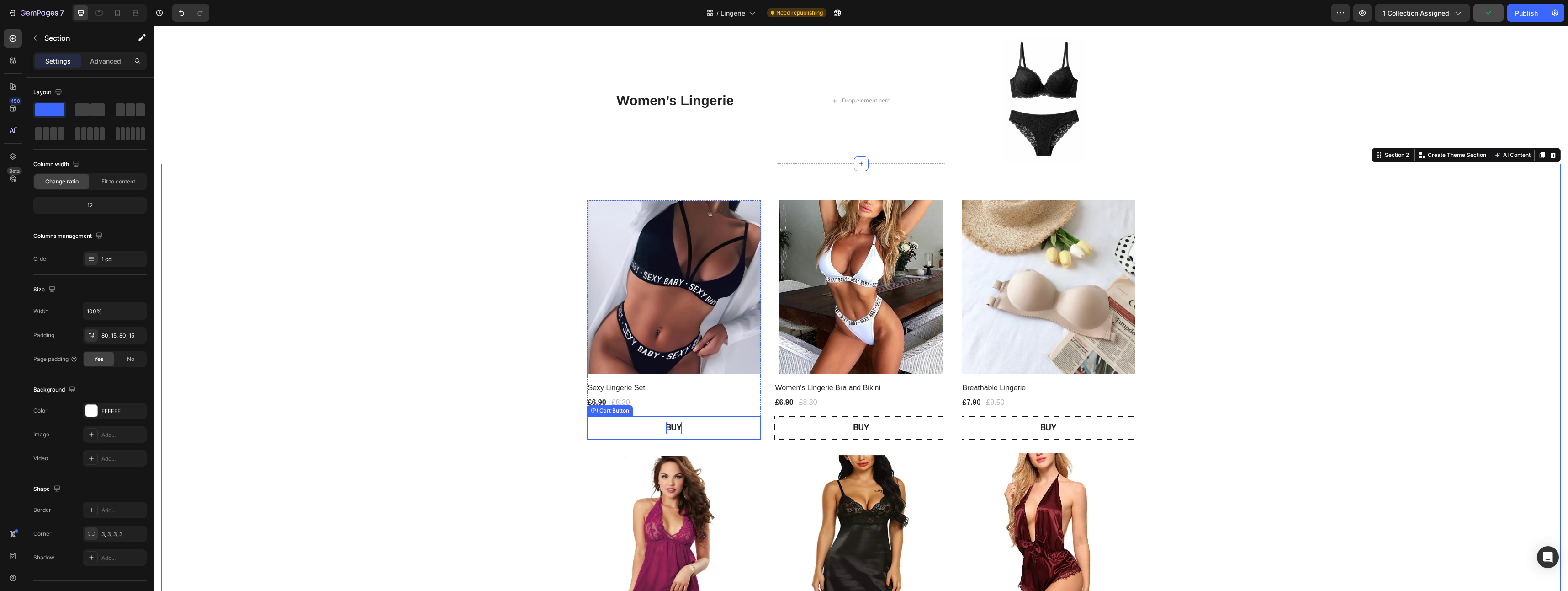
click at [608, 434] on button "BUY" at bounding box center [674, 427] width 174 height 24
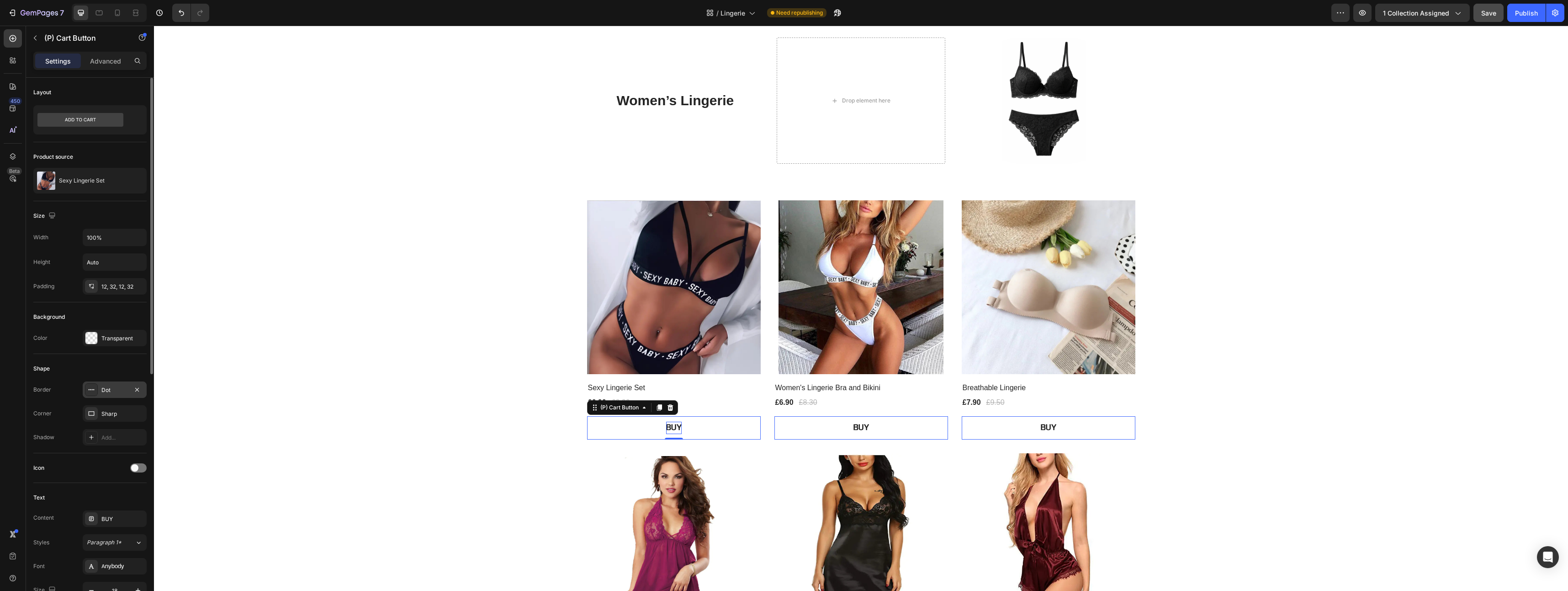
click at [115, 390] on div "Dot" at bounding box center [114, 390] width 26 height 8
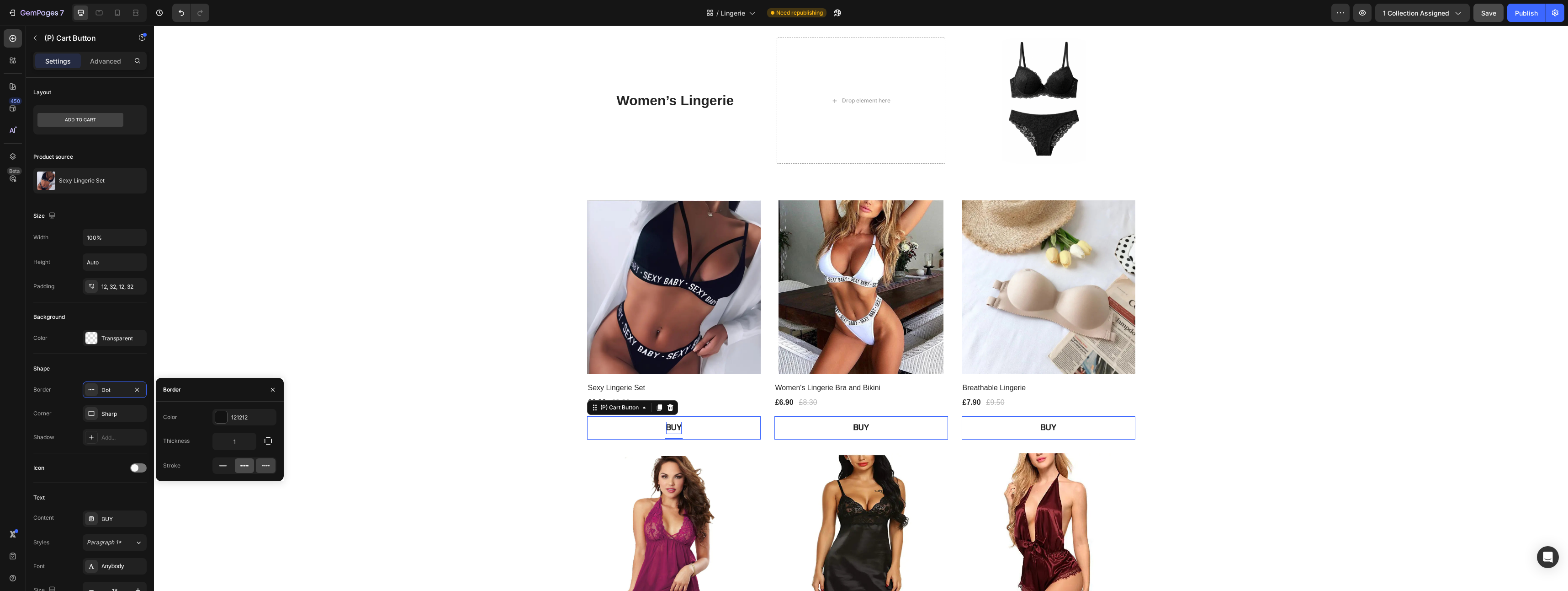
click at [243, 463] on icon at bounding box center [244, 465] width 9 height 9
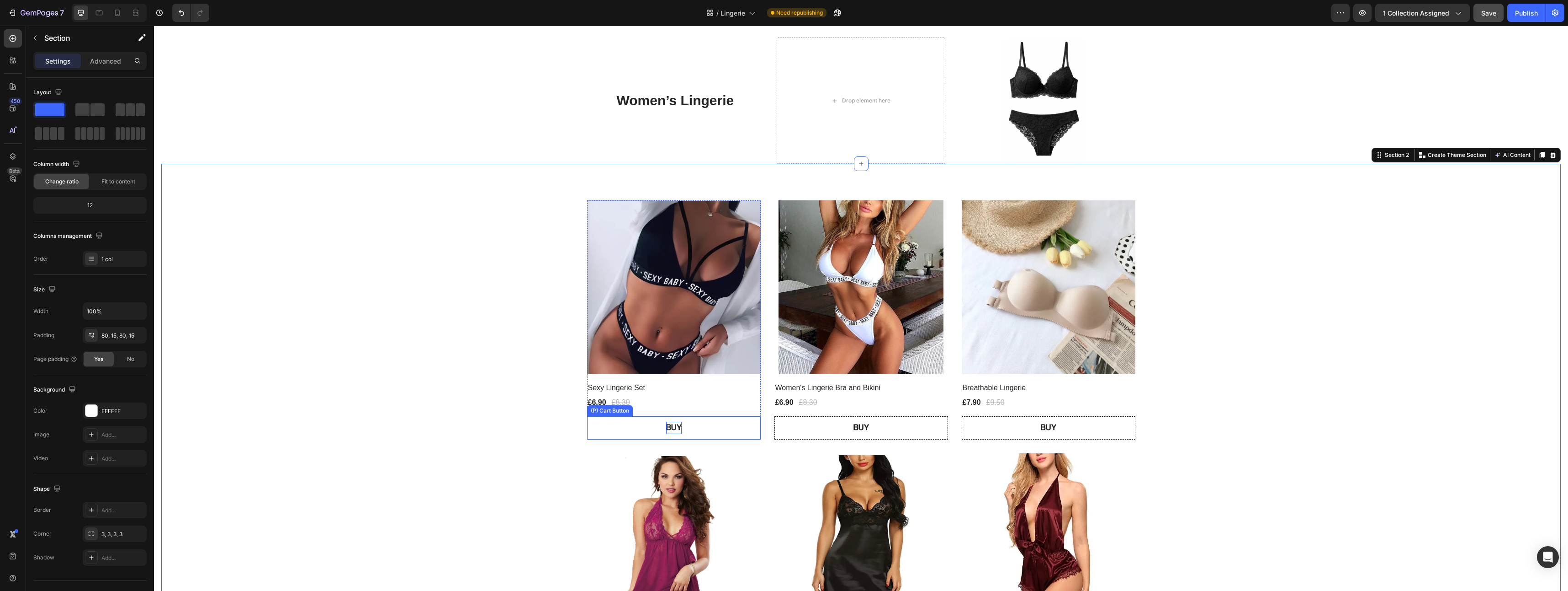
click at [617, 431] on button "BUY" at bounding box center [674, 427] width 174 height 24
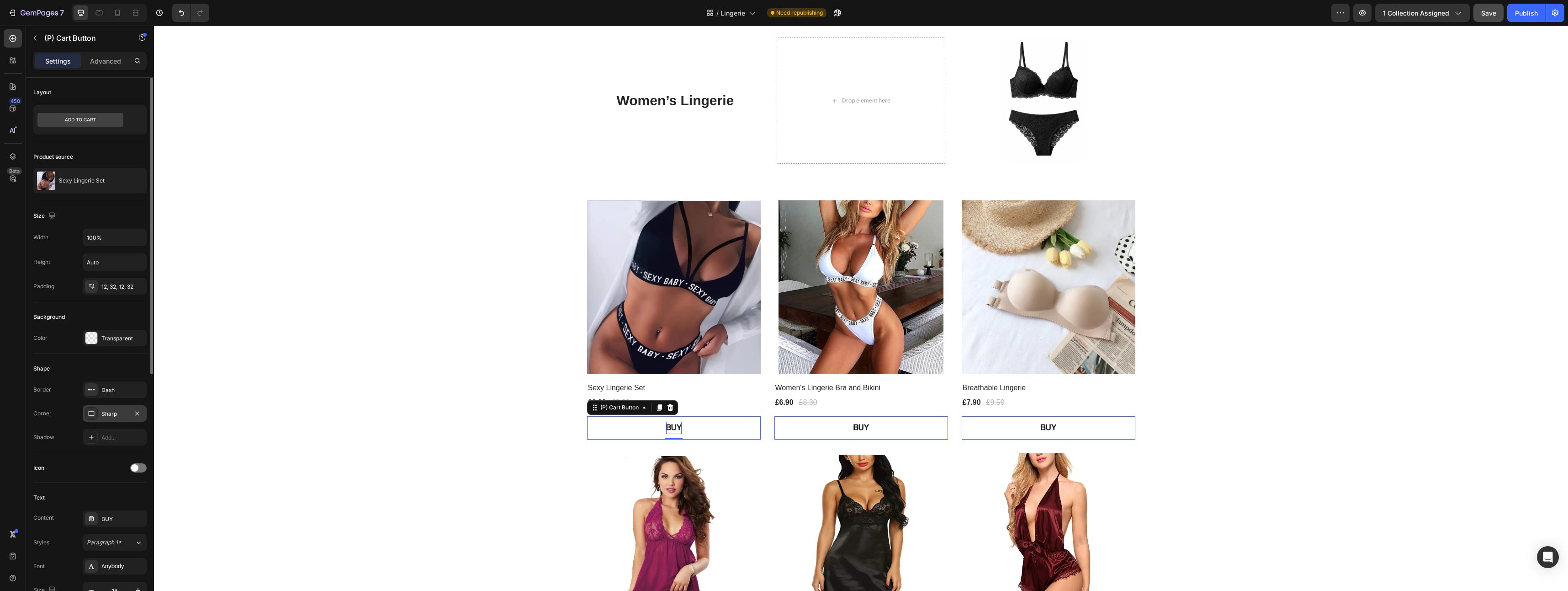
click at [101, 410] on div "Sharp" at bounding box center [114, 412] width 64 height 17
click at [106, 439] on div "Add..." at bounding box center [122, 437] width 43 height 8
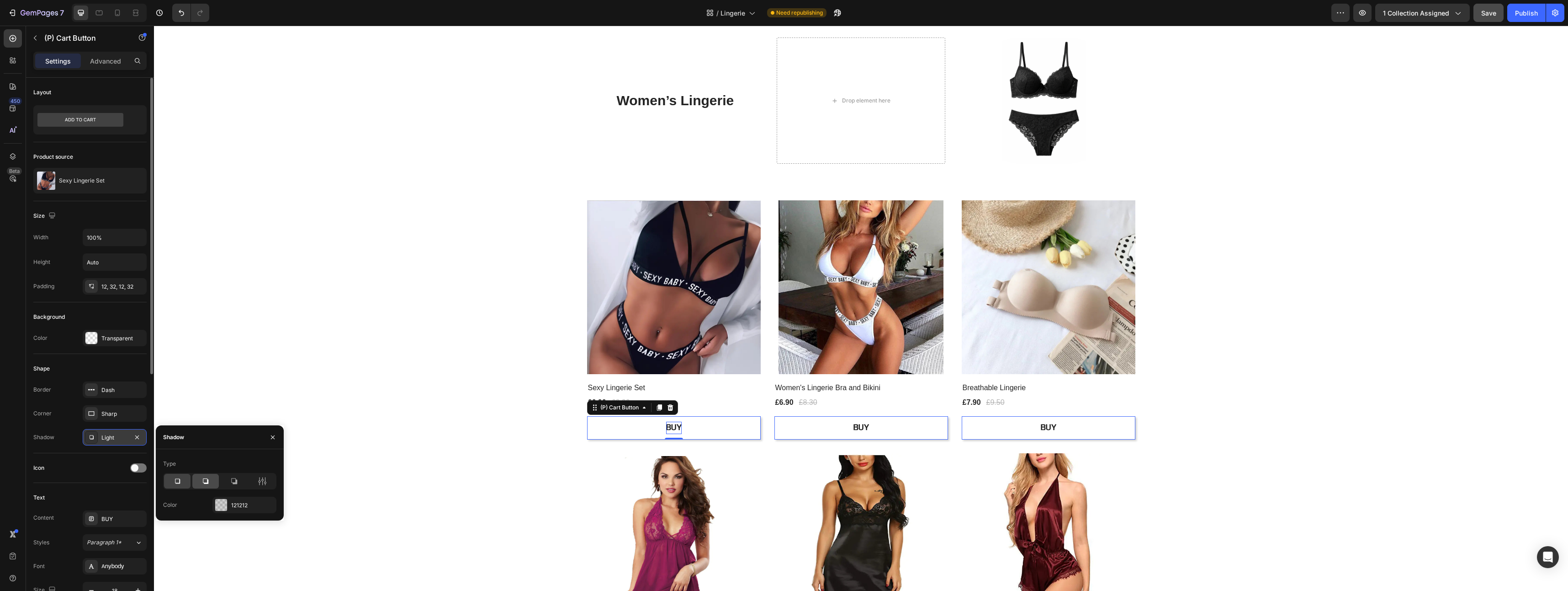
click at [208, 474] on div at bounding box center [206, 480] width 26 height 15
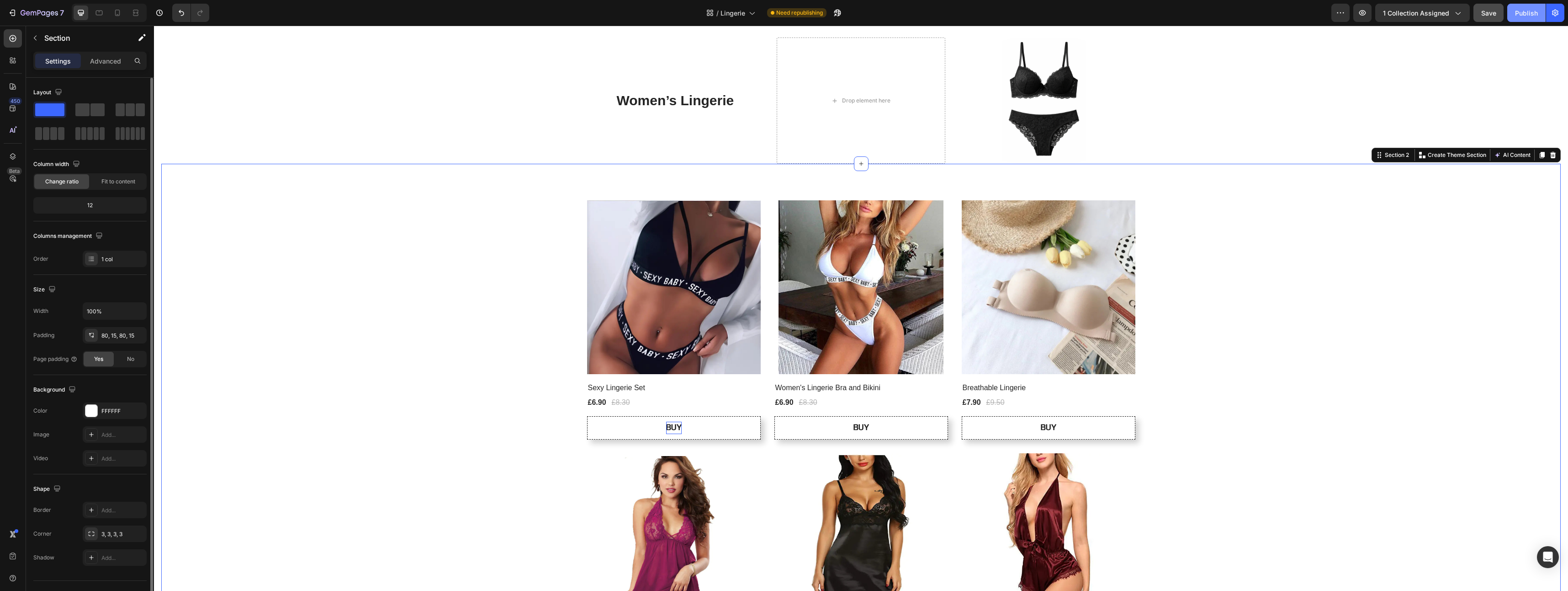
click at [1526, 19] on button "Publish" at bounding box center [1527, 12] width 39 height 18
click at [670, 426] on p "BUY" at bounding box center [674, 427] width 16 height 12
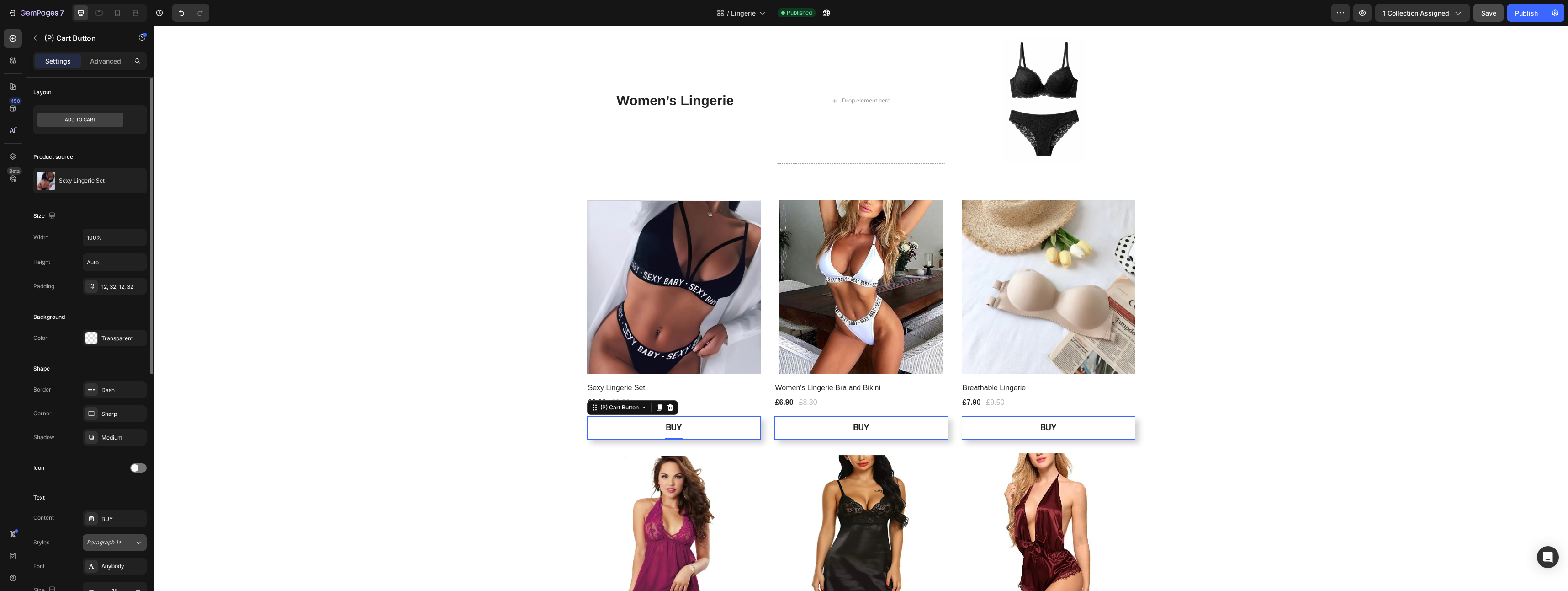
scroll to position [46, 0]
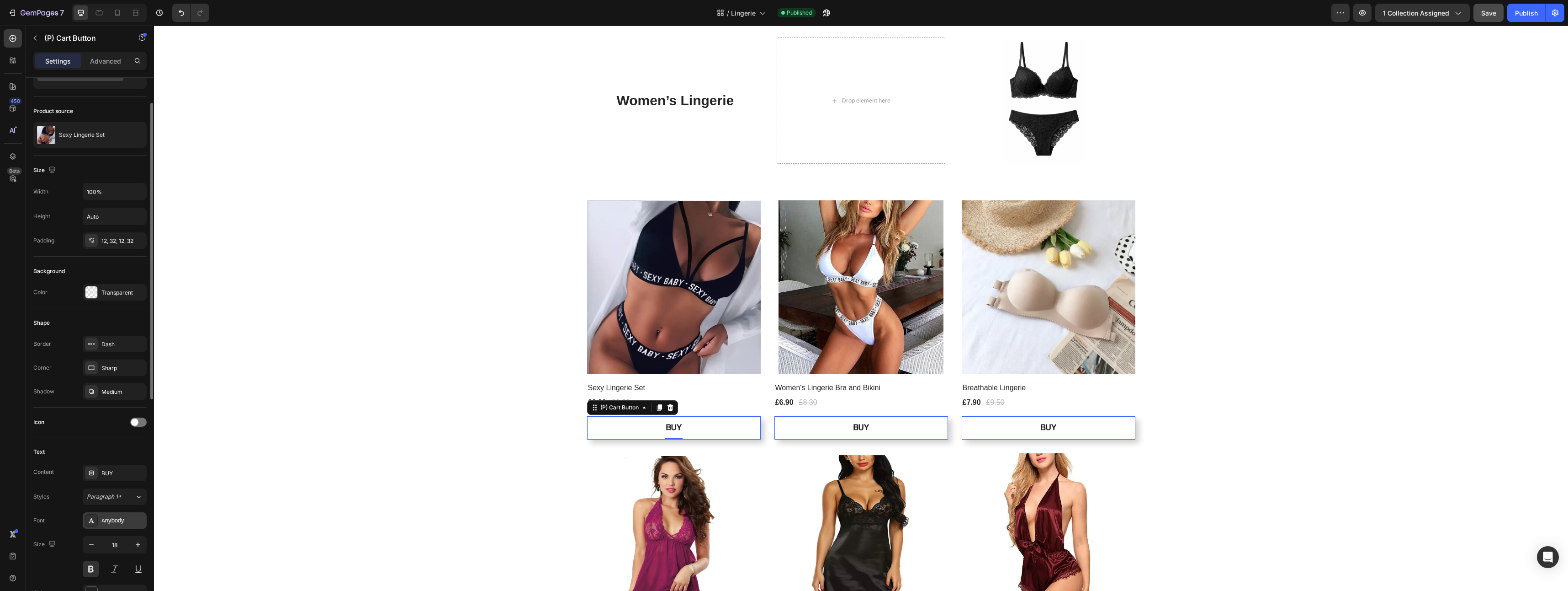
click at [119, 522] on div "Anybody" at bounding box center [122, 520] width 43 height 8
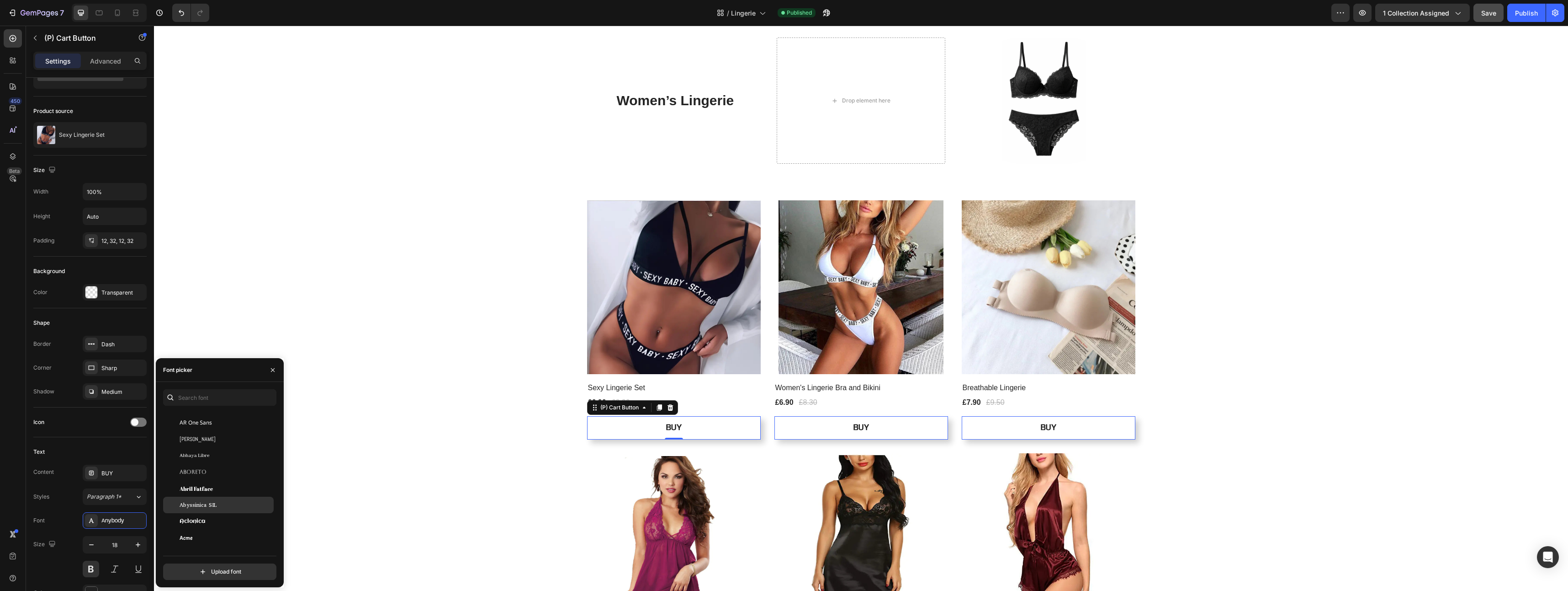
scroll to position [229, 0]
click at [231, 481] on div "Adamina" at bounding box center [225, 478] width 92 height 8
click at [234, 479] on div "[PERSON_NAME] SC" at bounding box center [225, 478] width 92 height 8
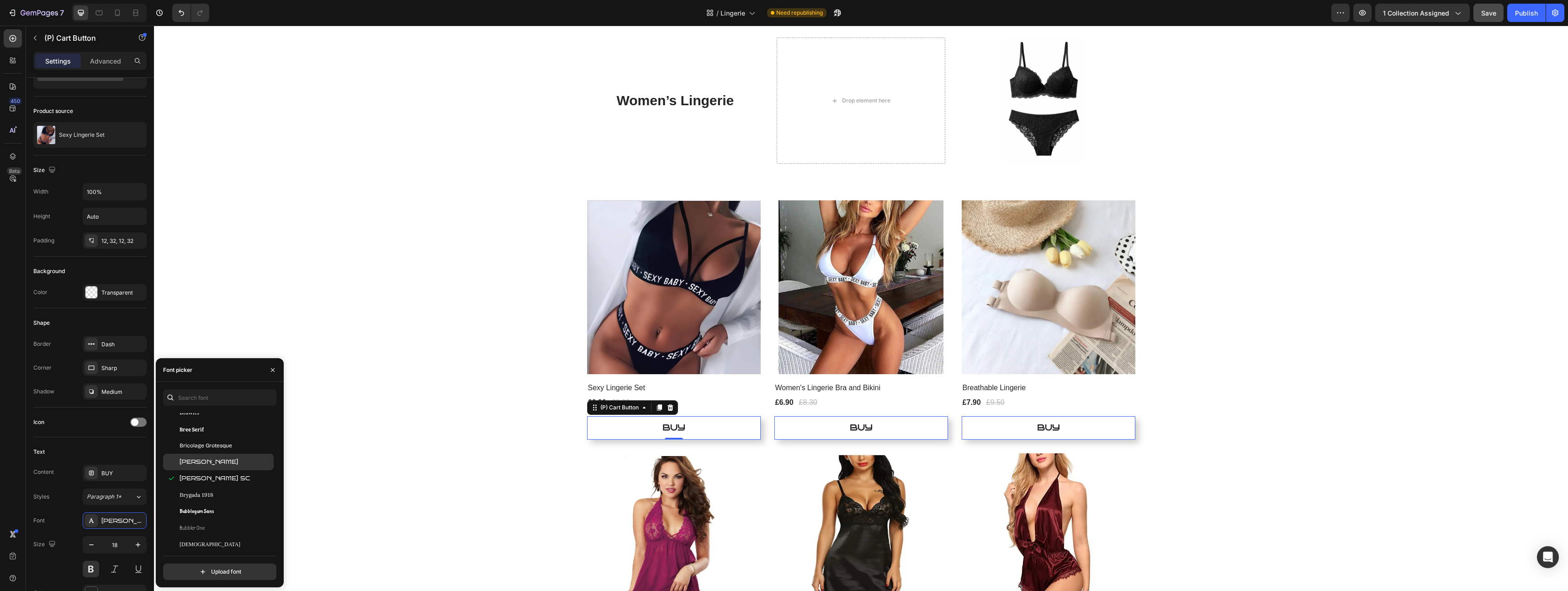
click at [217, 500] on div "Carter One" at bounding box center [225, 500] width 92 height 8
click at [221, 503] on div "Chango" at bounding box center [225, 501] width 92 height 8
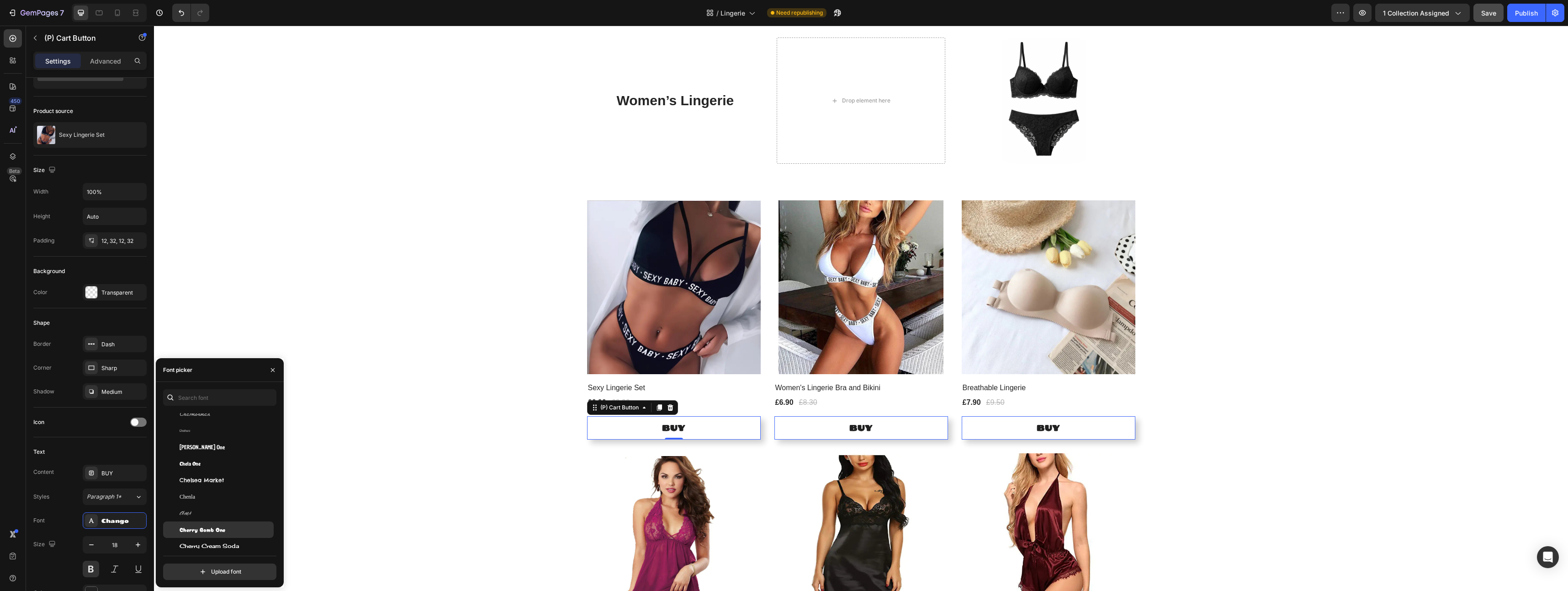
scroll to position [5074, 0]
click at [219, 487] on span "Cherry Bomb One" at bounding box center [202, 483] width 46 height 8
click at [214, 501] on span "Cinzel Decorative" at bounding box center [208, 501] width 59 height 8
click at [211, 483] on div "Cinzel" at bounding box center [225, 485] width 92 height 8
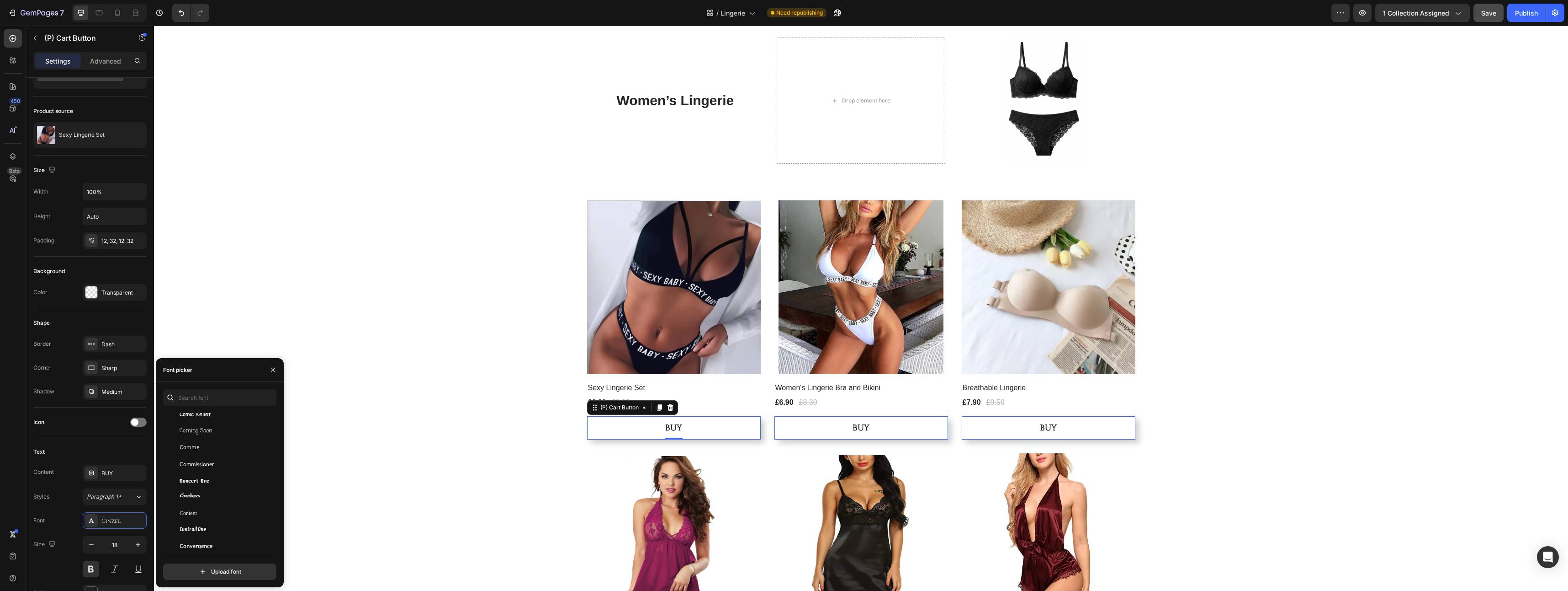
scroll to position [5577, 0]
click at [211, 478] on div "Concert One" at bounding box center [225, 474] width 92 height 8
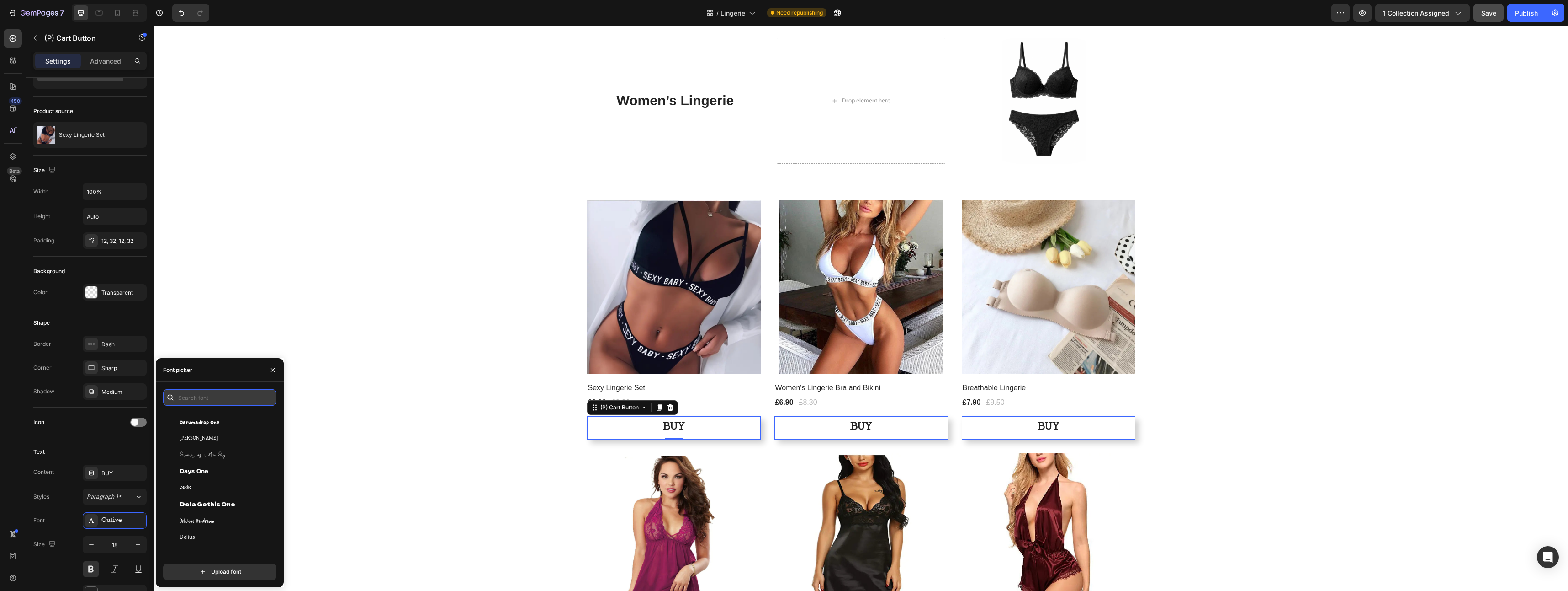
click at [190, 398] on input "text" at bounding box center [220, 397] width 113 height 17
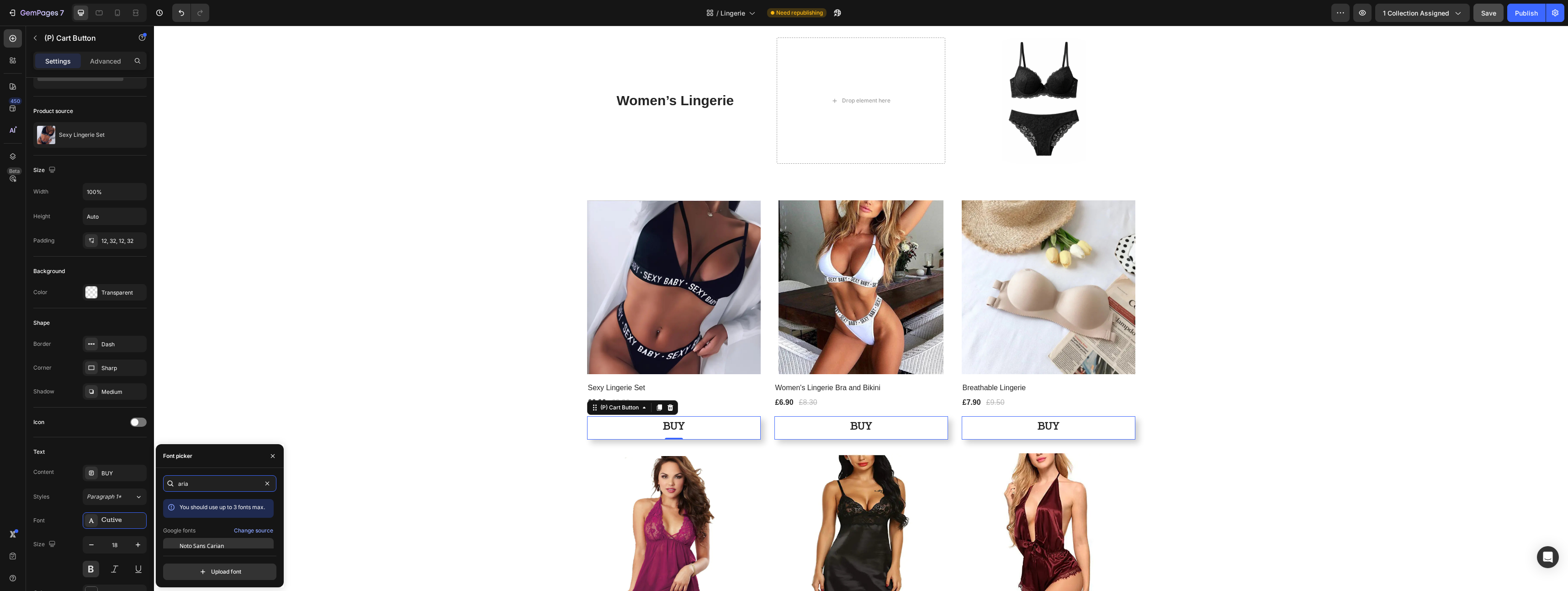
type input "aria"
click at [214, 542] on span "Noto Sans Carian" at bounding box center [201, 545] width 44 height 8
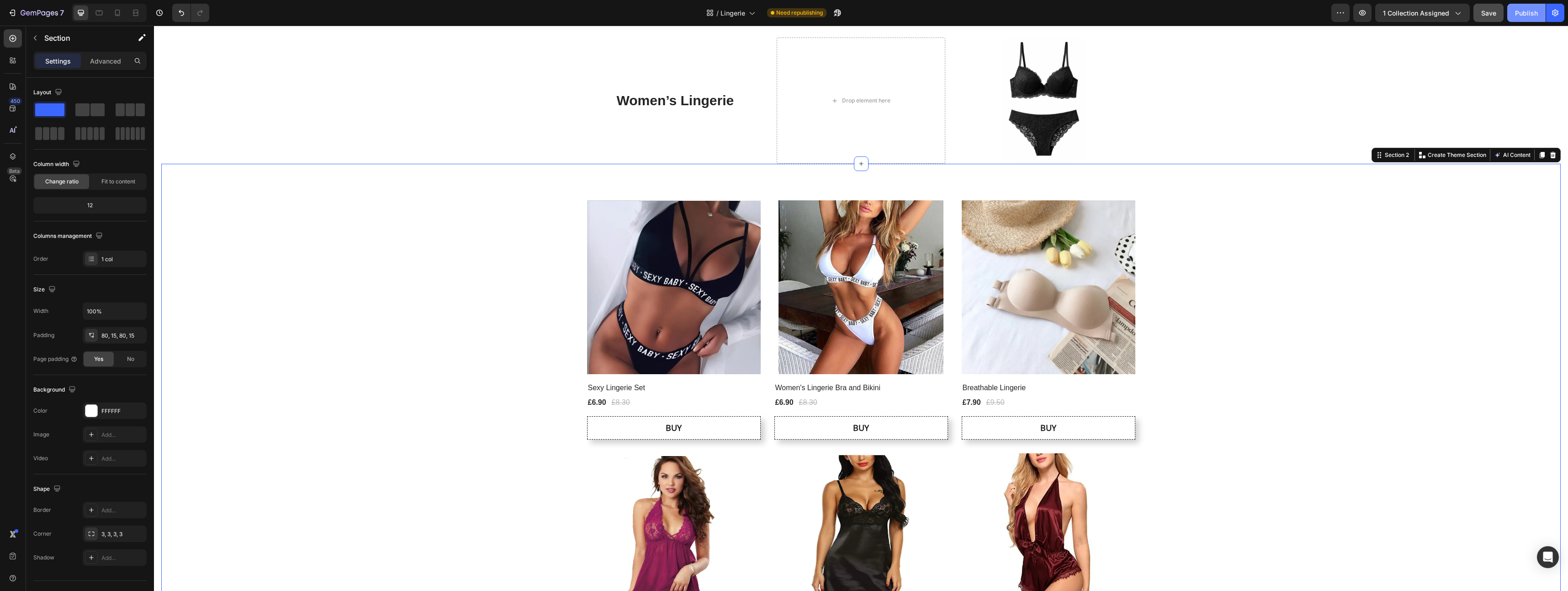
click at [1524, 10] on div "Publish" at bounding box center [1526, 12] width 23 height 10
click at [638, 431] on button "BUY" at bounding box center [674, 427] width 174 height 24
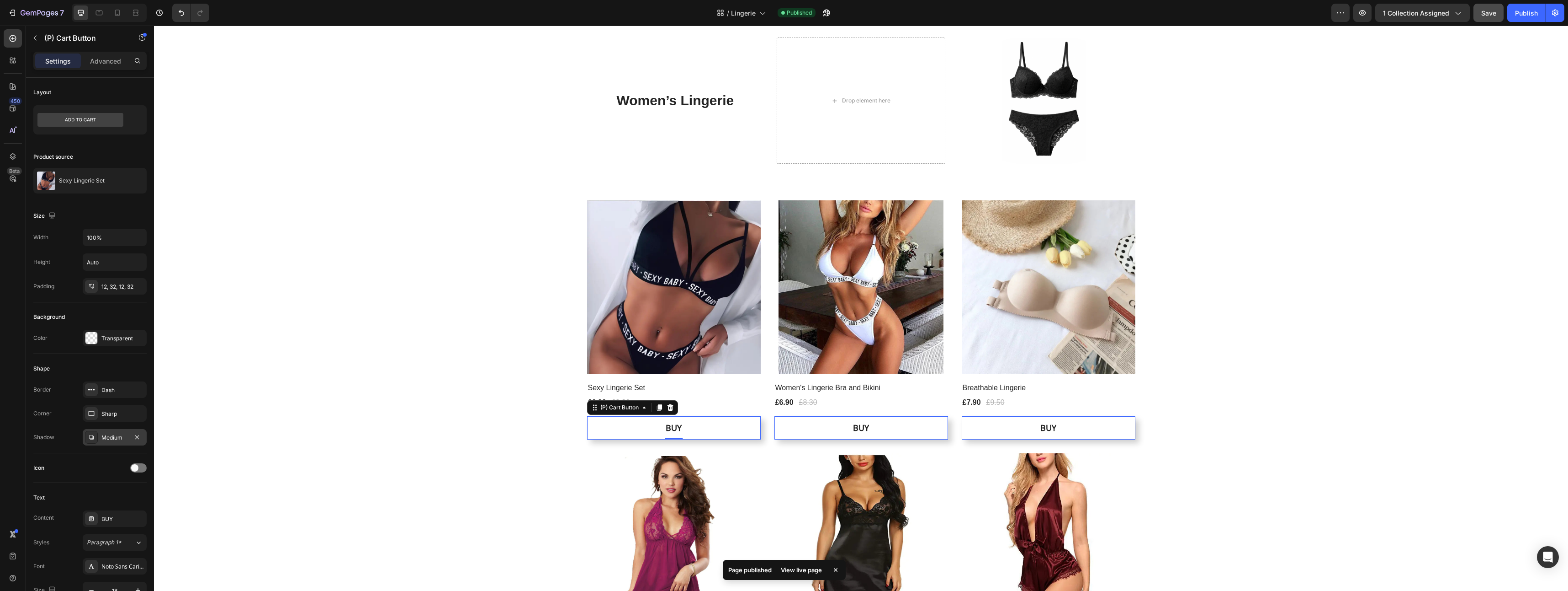
click at [88, 434] on icon at bounding box center [91, 437] width 7 height 7
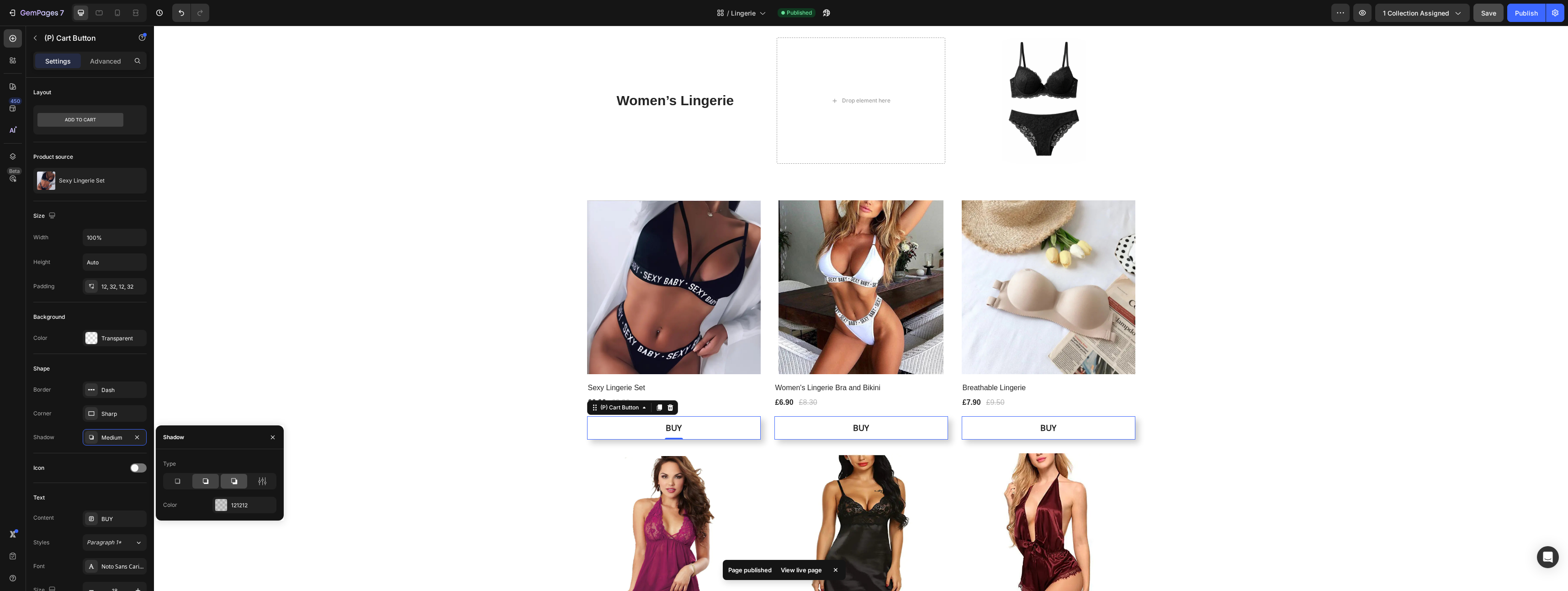
click at [236, 480] on icon at bounding box center [234, 481] width 6 height 6
click at [181, 479] on icon at bounding box center [177, 481] width 9 height 9
click at [207, 478] on icon at bounding box center [206, 481] width 9 height 9
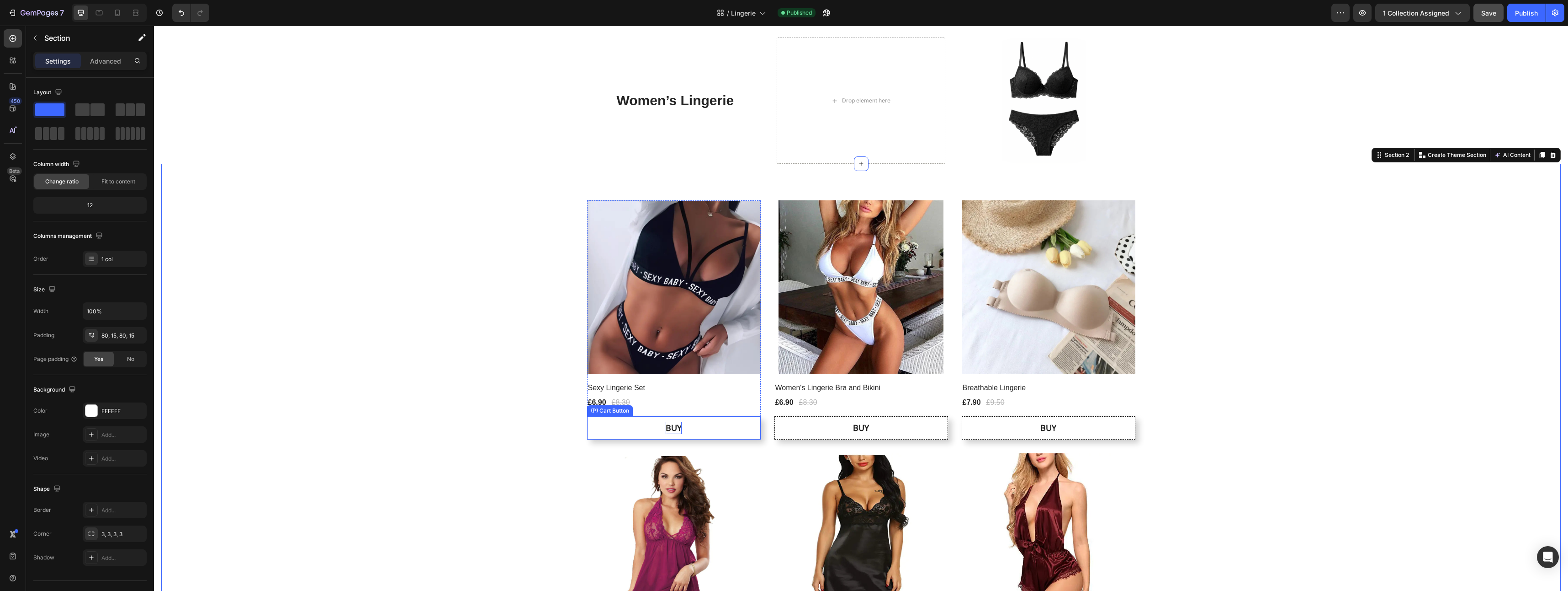
click at [674, 423] on p "BUY" at bounding box center [673, 427] width 16 height 12
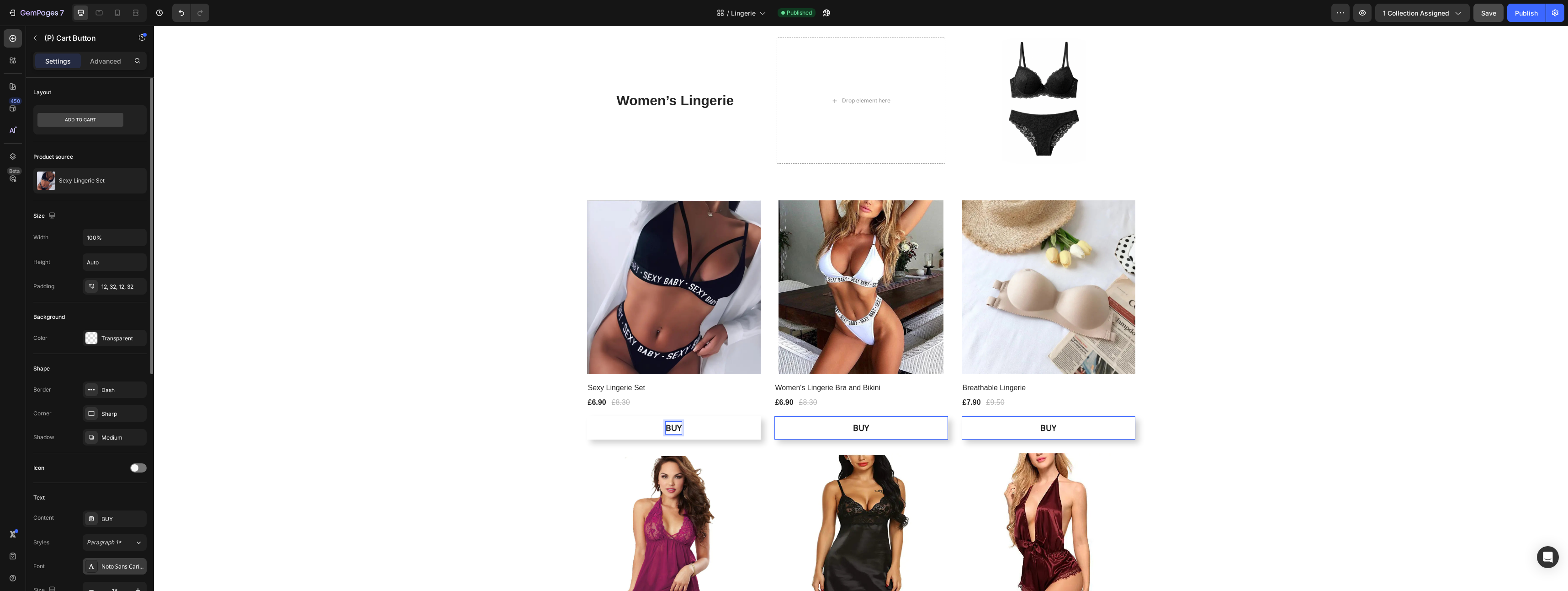
click at [122, 565] on div "Noto Sans Carian" at bounding box center [122, 565] width 43 height 8
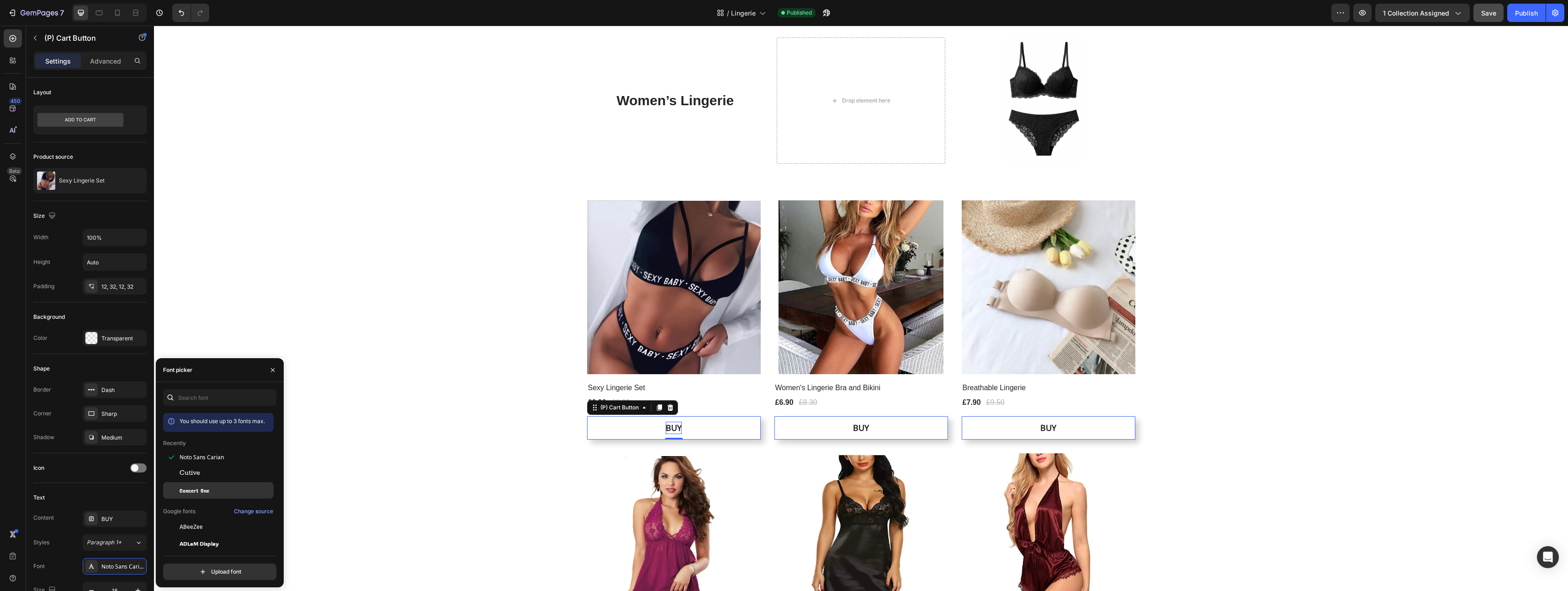
click at [235, 488] on div "Concert One" at bounding box center [225, 489] width 92 height 8
click at [204, 471] on div "Cutive" at bounding box center [225, 473] width 92 height 8
click at [207, 484] on div "ABeeZee" at bounding box center [225, 480] width 92 height 8
click at [204, 529] on div "[PERSON_NAME]" at bounding box center [225, 529] width 92 height 8
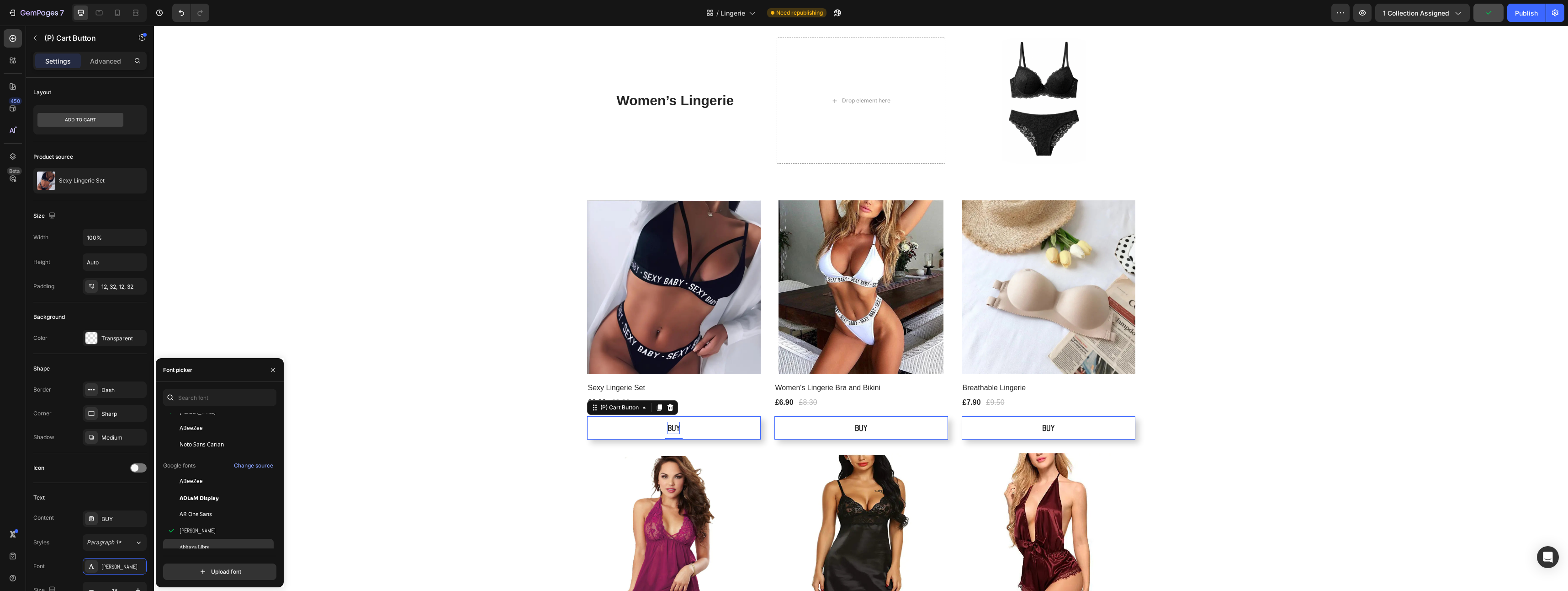
click at [206, 545] on span "Abhaya Libre" at bounding box center [194, 546] width 30 height 8
click at [202, 513] on span "AR One Sans" at bounding box center [195, 514] width 33 height 8
click at [205, 497] on span "ADLaM Display" at bounding box center [199, 497] width 40 height 8
click at [207, 534] on span "Abril Fatface" at bounding box center [196, 533] width 33 height 8
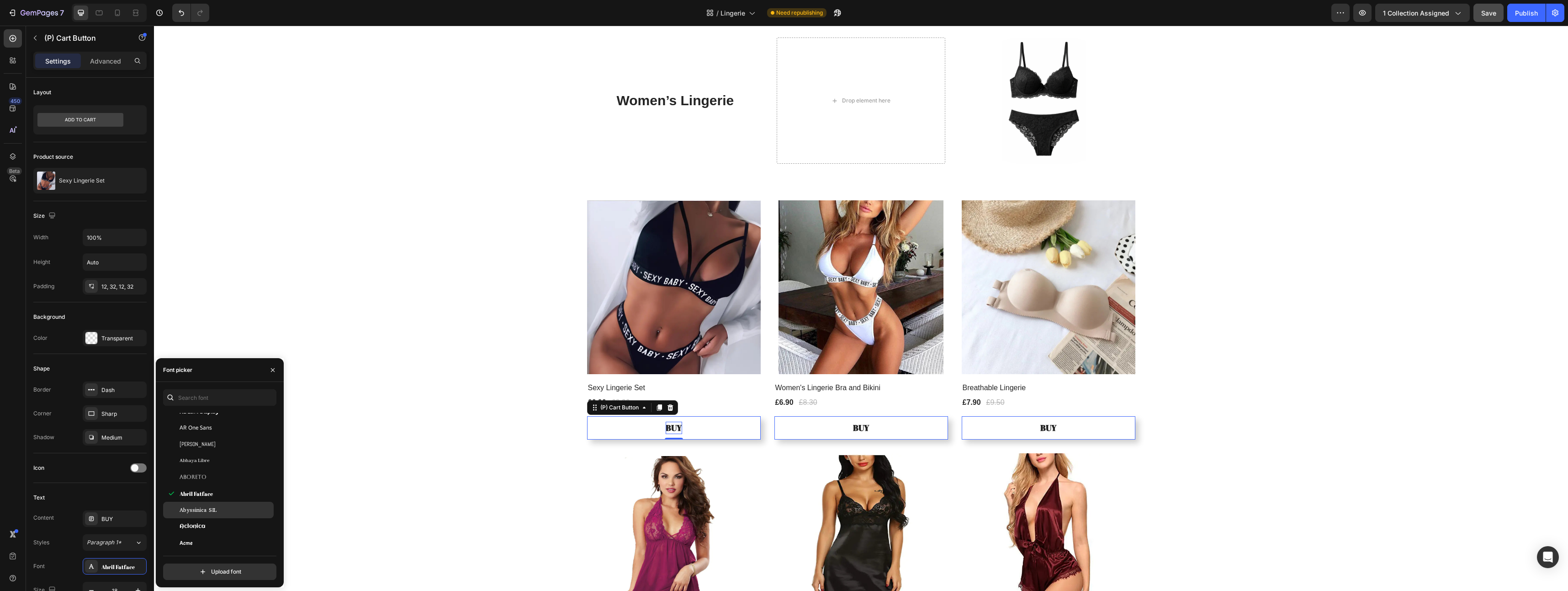
scroll to position [137, 0]
click at [200, 536] on div "Acme" at bounding box center [225, 537] width 92 height 8
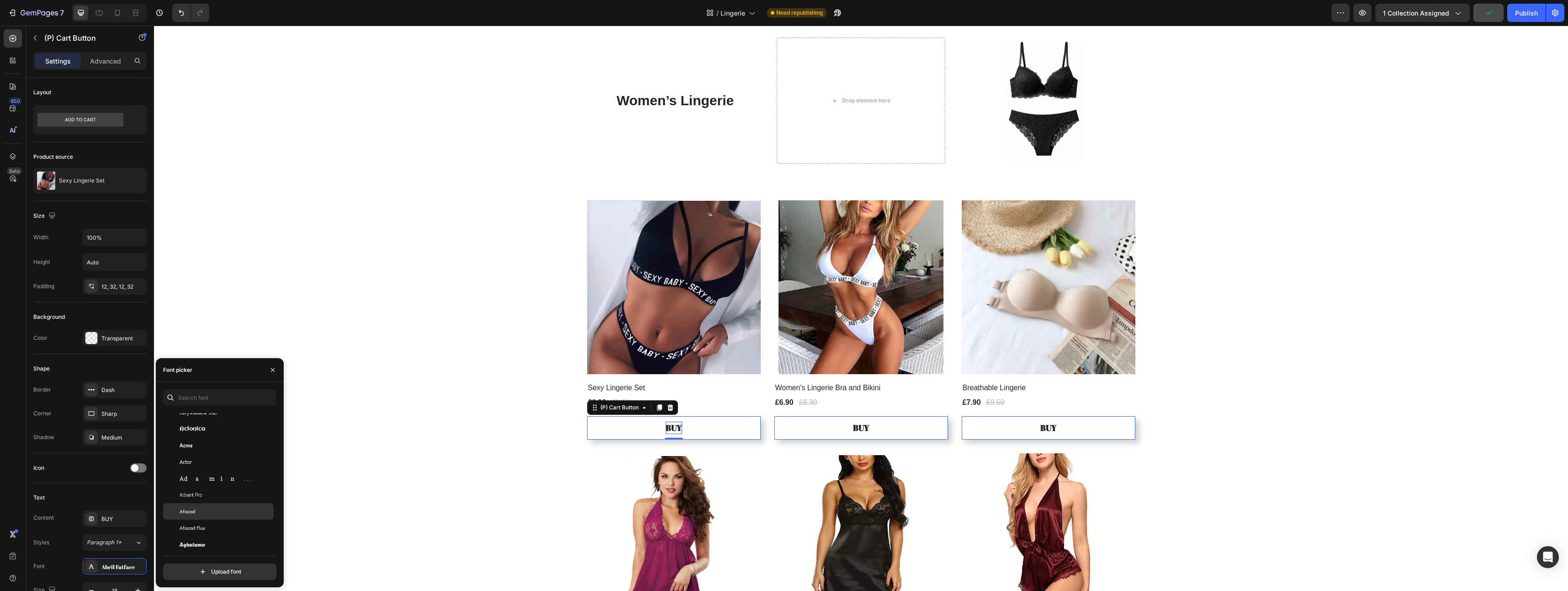
click at [206, 514] on div "Afacad" at bounding box center [225, 510] width 92 height 8
click at [205, 540] on div "Agbalumo" at bounding box center [225, 544] width 92 height 8
click at [210, 523] on div "Afacad Flux" at bounding box center [225, 527] width 92 height 8
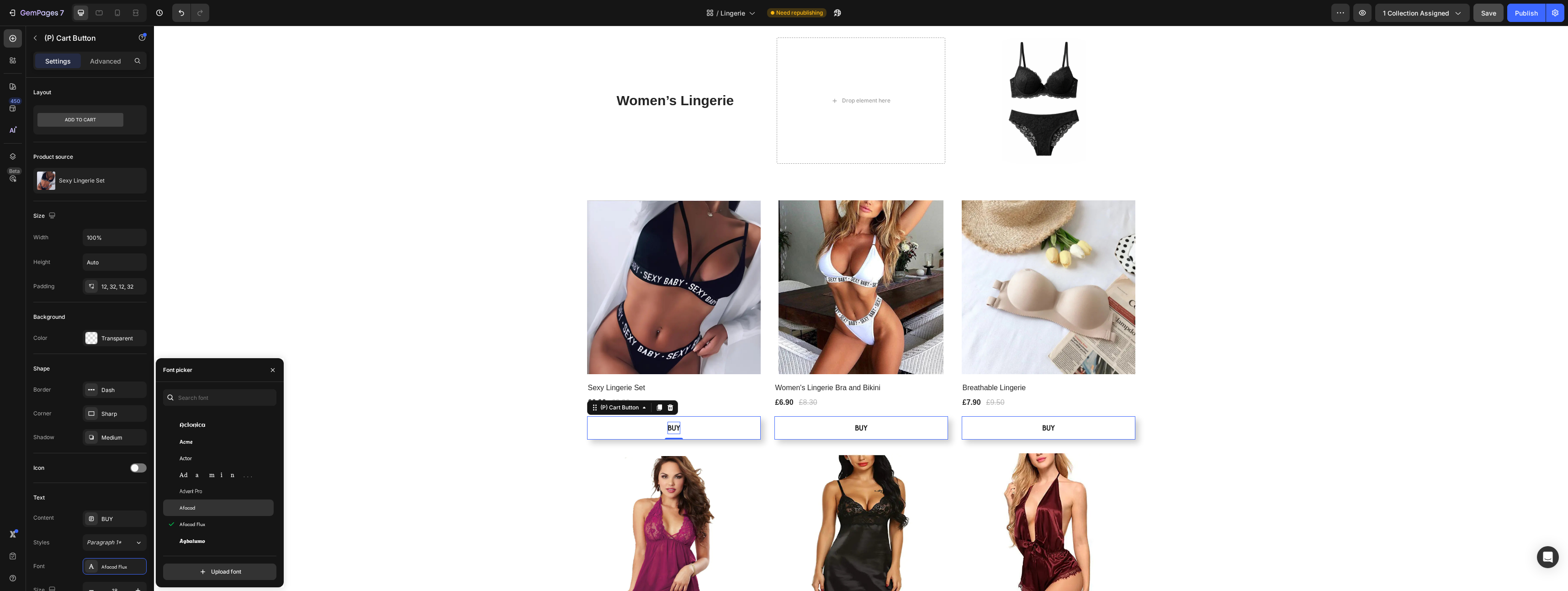
scroll to position [274, 0]
click at [201, 529] on span "Agu Display" at bounding box center [194, 527] width 30 height 8
click at [200, 509] on div "Agdasima" at bounding box center [225, 510] width 92 height 8
click at [194, 516] on span "Akronim" at bounding box center [186, 518] width 15 height 8
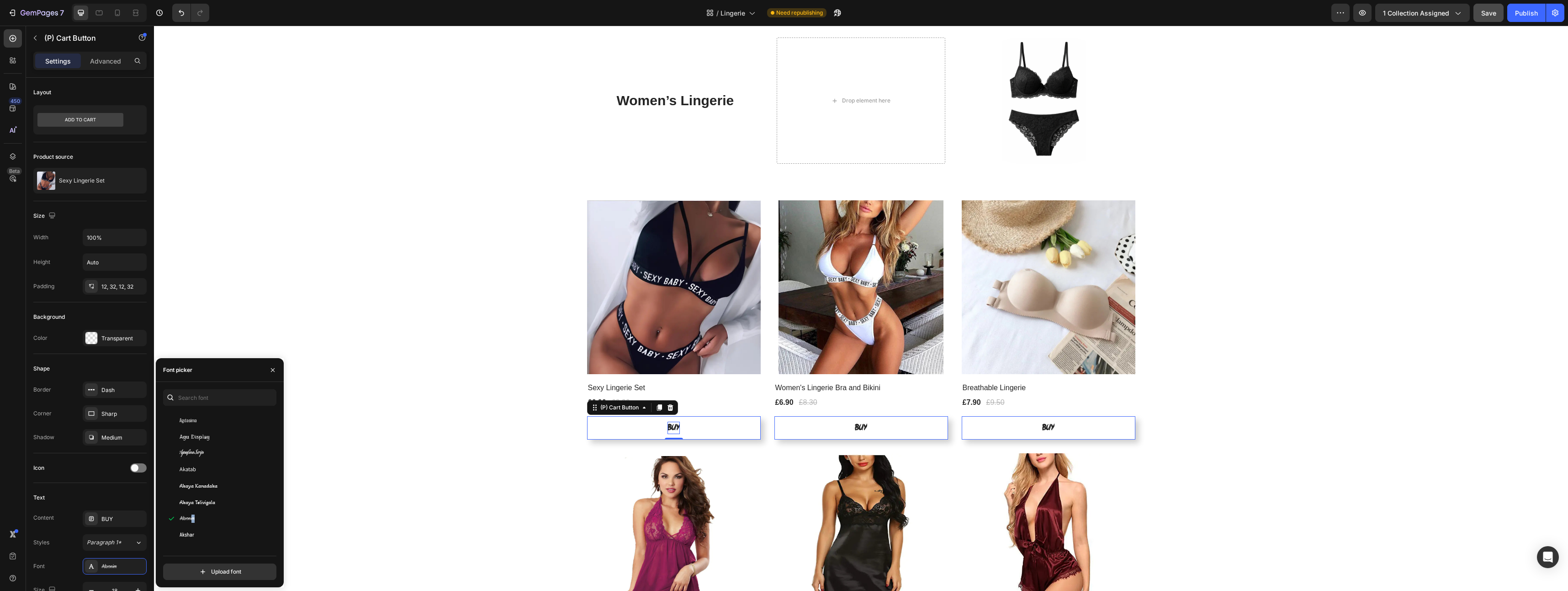
drag, startPoint x: 194, startPoint y: 517, endPoint x: 194, endPoint y: 530, distance: 13.0
click at [194, 522] on div at bounding box center [194, 522] width 0 height 0
click at [202, 499] on span "Akaya Telivigala" at bounding box center [197, 501] width 36 height 8
click at [200, 507] on span "[PERSON_NAME]" at bounding box center [200, 508] width 42 height 8
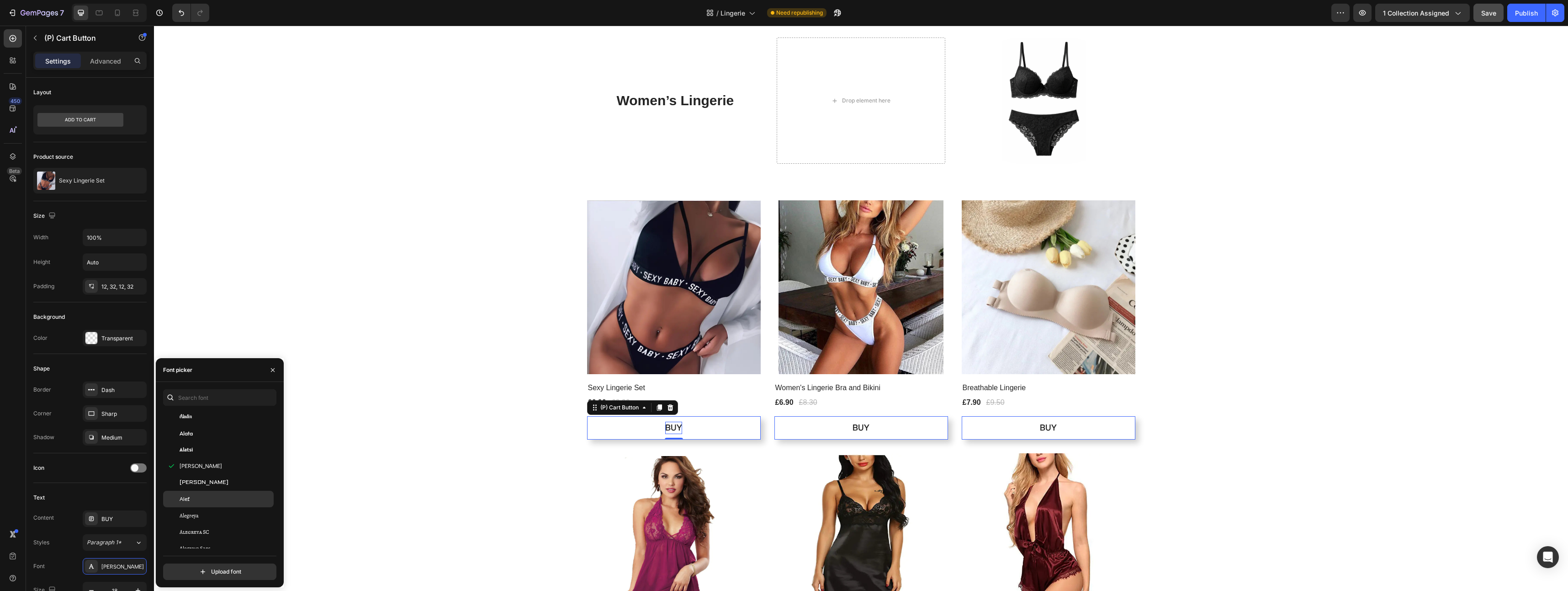
scroll to position [503, 0]
click at [209, 541] on div "Alegreya Sans" at bounding box center [219, 545] width 111 height 17
click at [200, 508] on div "Alegreya" at bounding box center [225, 512] width 92 height 8
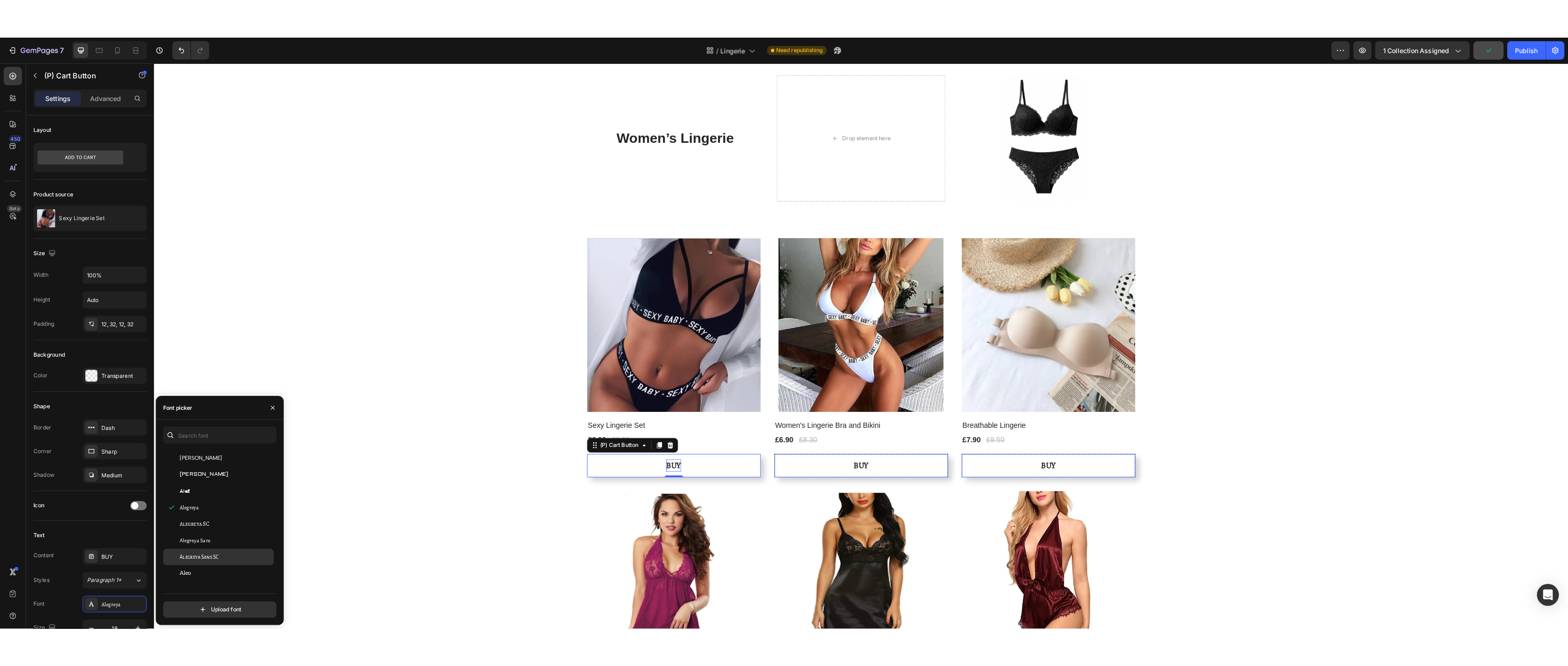
scroll to position [618, 0]
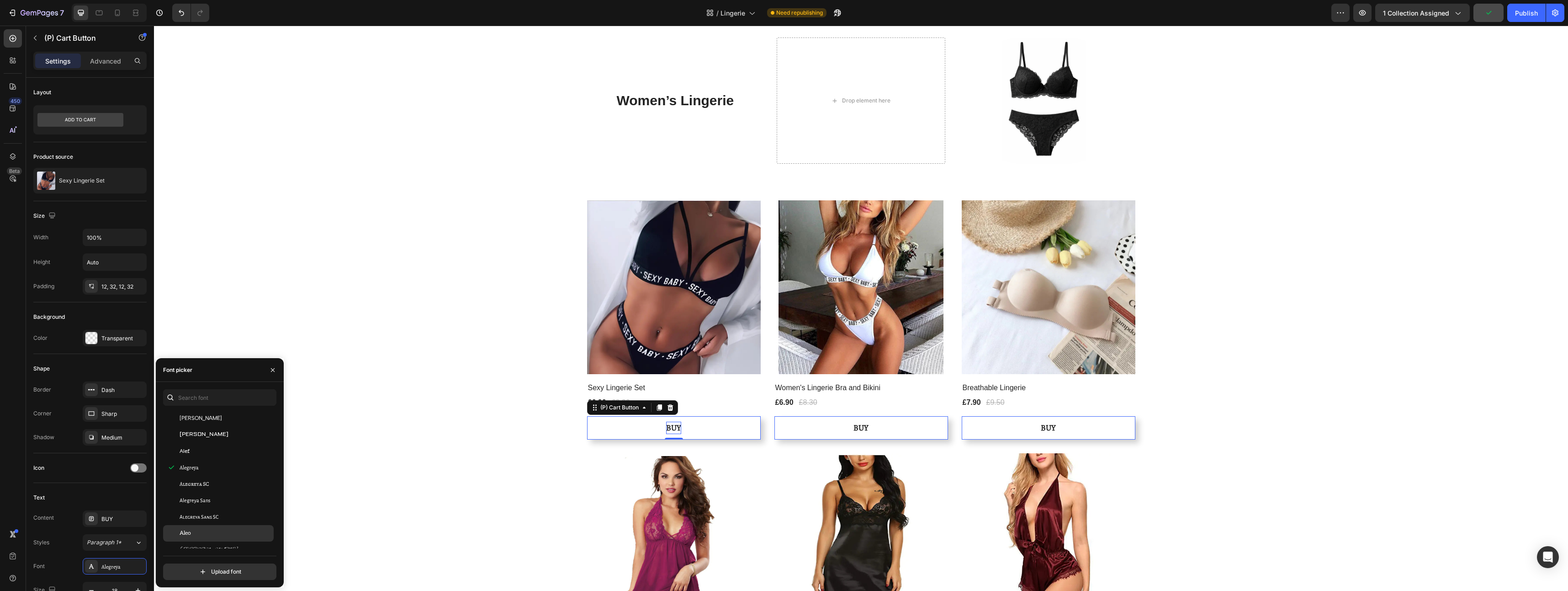
click at [209, 536] on div "Aleo" at bounding box center [225, 532] width 92 height 8
click at [1491, 8] on div "Save" at bounding box center [1488, 12] width 15 height 10
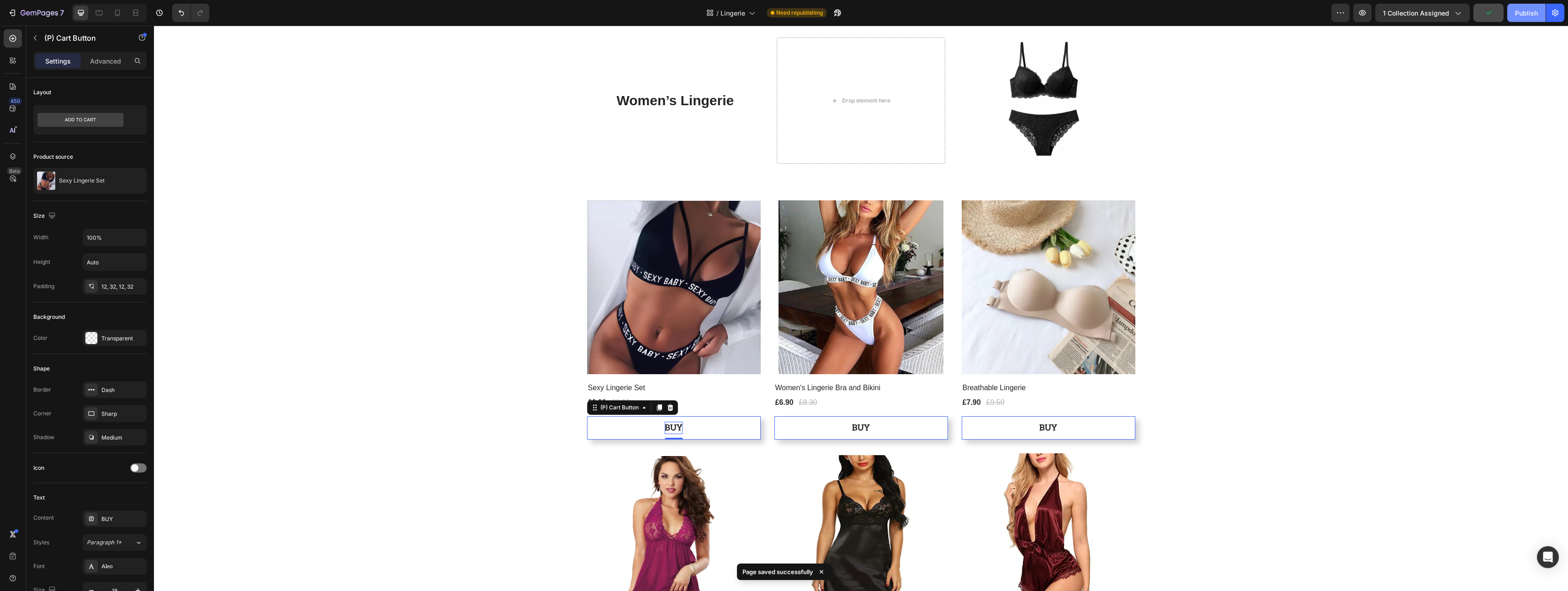
click at [1523, 7] on button "Publish" at bounding box center [1527, 12] width 39 height 18
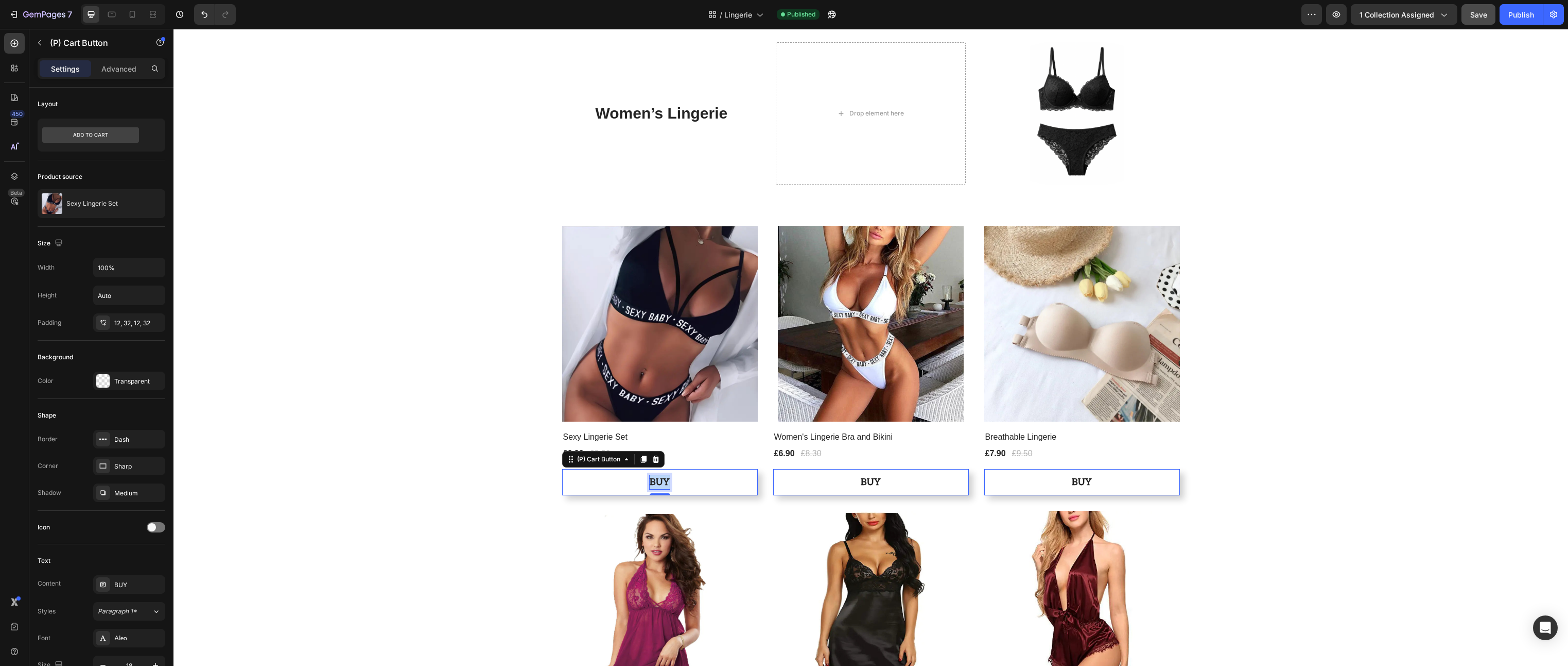
click at [658, 477] on p "BUY" at bounding box center [660, 482] width 20 height 14
click at [563, 469] on button "ADD" at bounding box center [661, 482] width 196 height 27
click at [563, 469] on button "ADD TO" at bounding box center [661, 482] width 196 height 27
drag, startPoint x: 684, startPoint y: 478, endPoint x: 545, endPoint y: 477, distance: 139.0
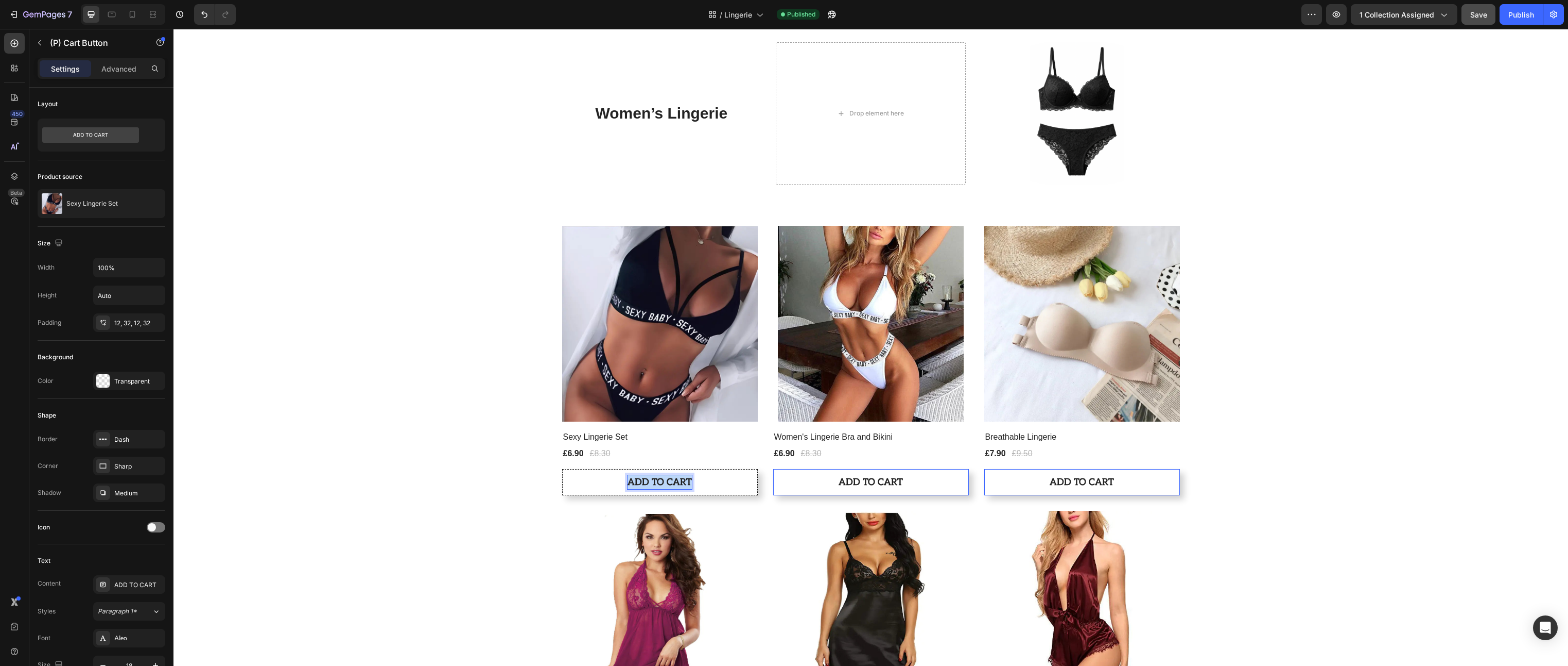
copy p "ADD TO CART"
click at [1518, 11] on div "Publish" at bounding box center [1521, 14] width 26 height 11
click at [132, 638] on div "Aleo" at bounding box center [138, 637] width 49 height 9
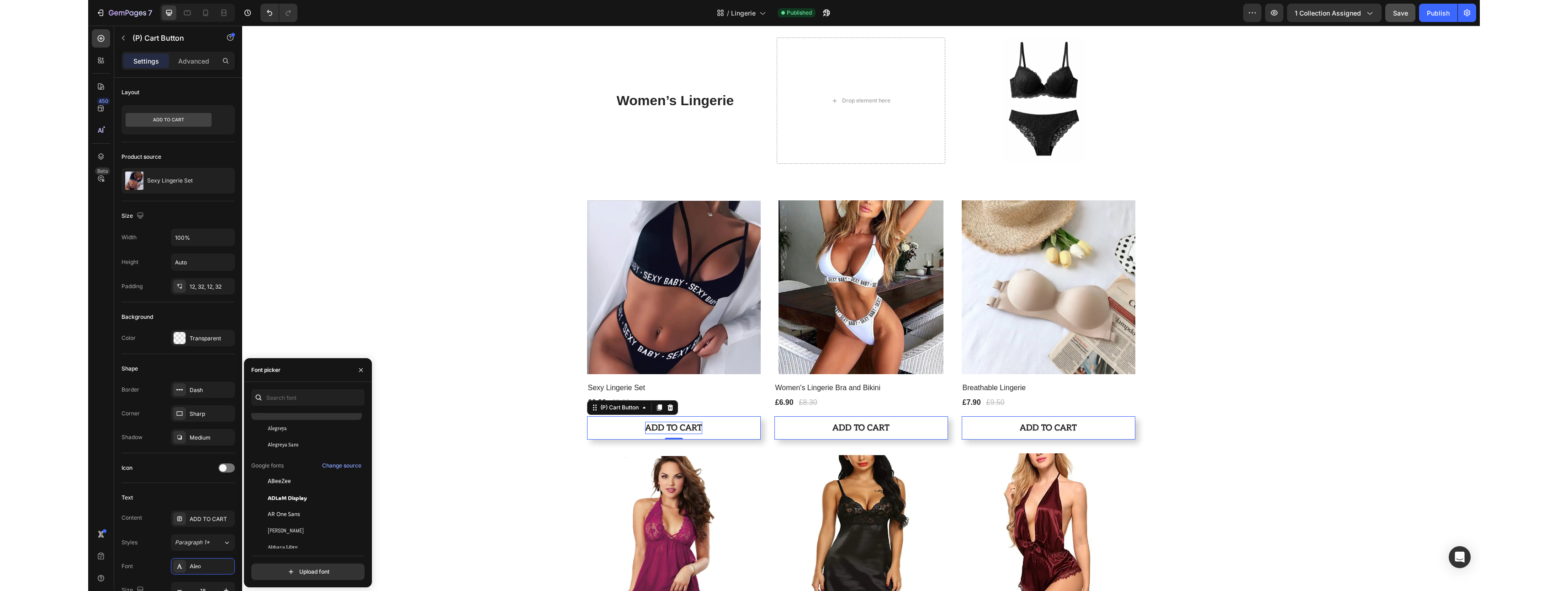
scroll to position [0, 0]
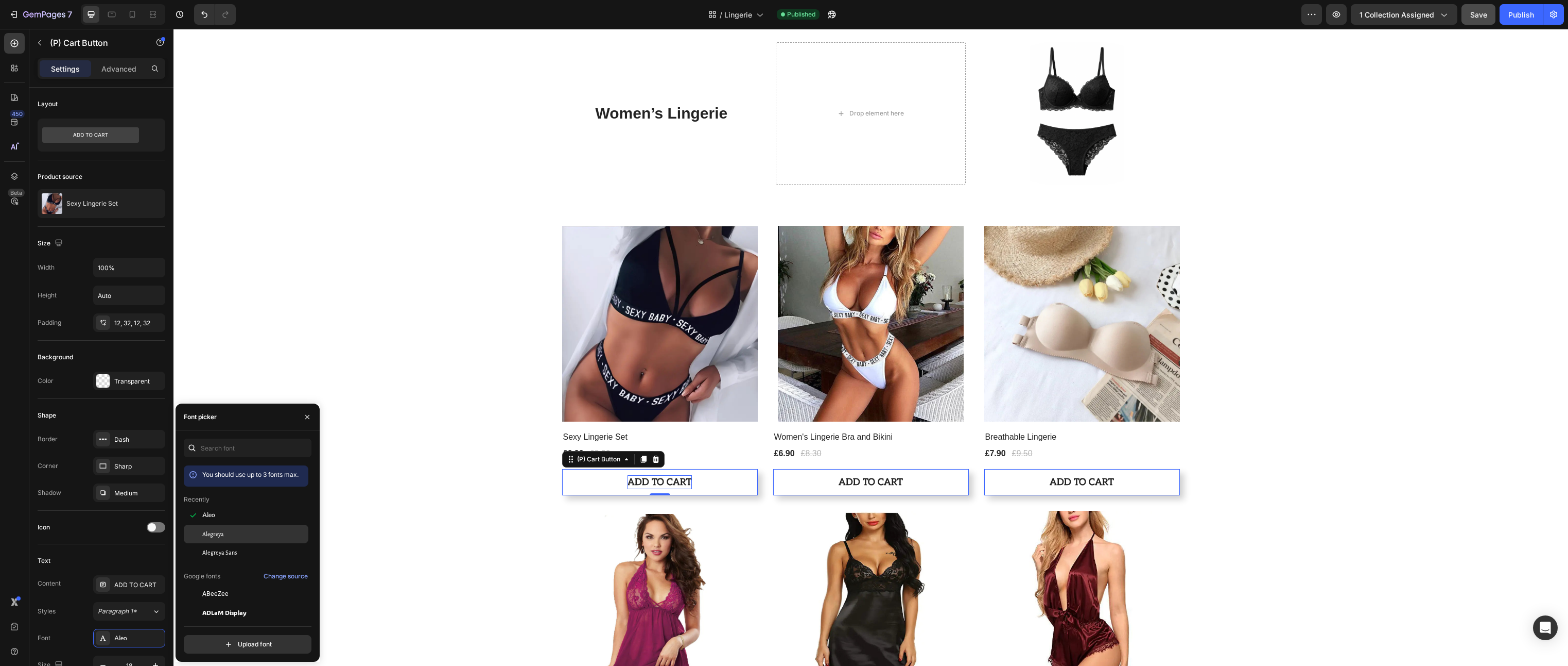
click at [235, 640] on div "Alegreya" at bounding box center [247, 649] width 125 height 19
click at [231, 551] on span "Alegreya Sans" at bounding box center [219, 551] width 35 height 9
click at [1510, 17] on div "Publish" at bounding box center [1521, 14] width 26 height 11
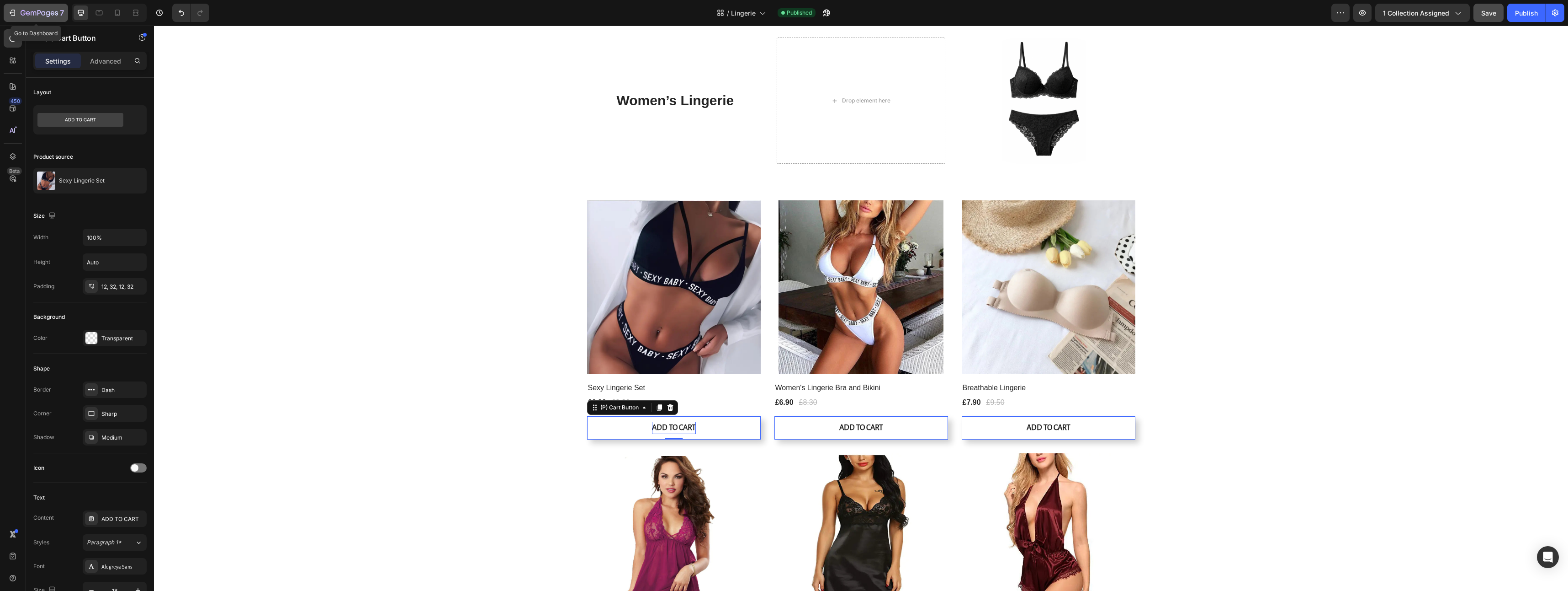
click at [28, 11] on icon "button" at bounding box center [28, 12] width 4 height 4
